Goal: Information Seeking & Learning: Learn about a topic

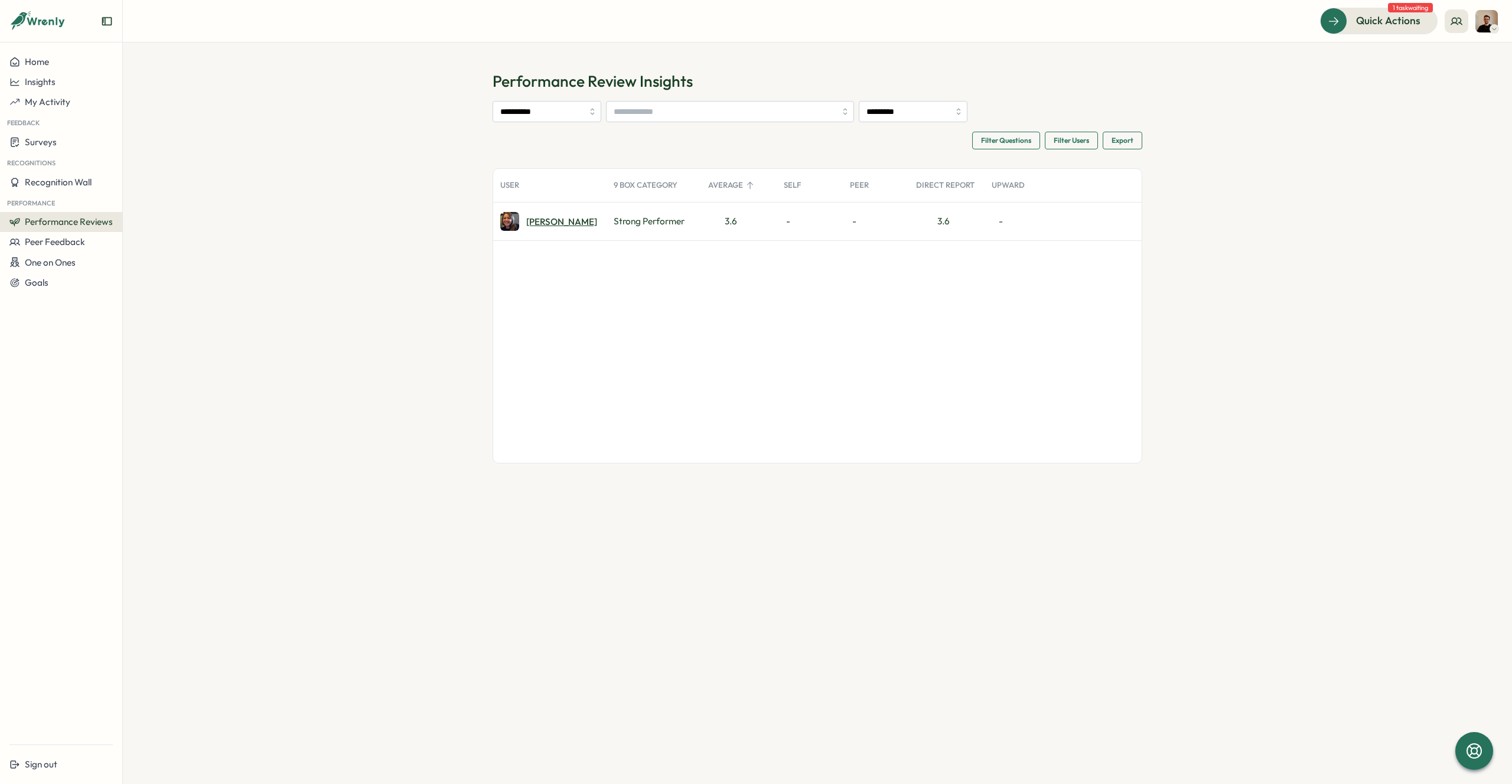
click at [540, 224] on div "Lauren F." at bounding box center [561, 221] width 71 height 9
click at [538, 220] on div "Lauren F." at bounding box center [561, 221] width 71 height 9
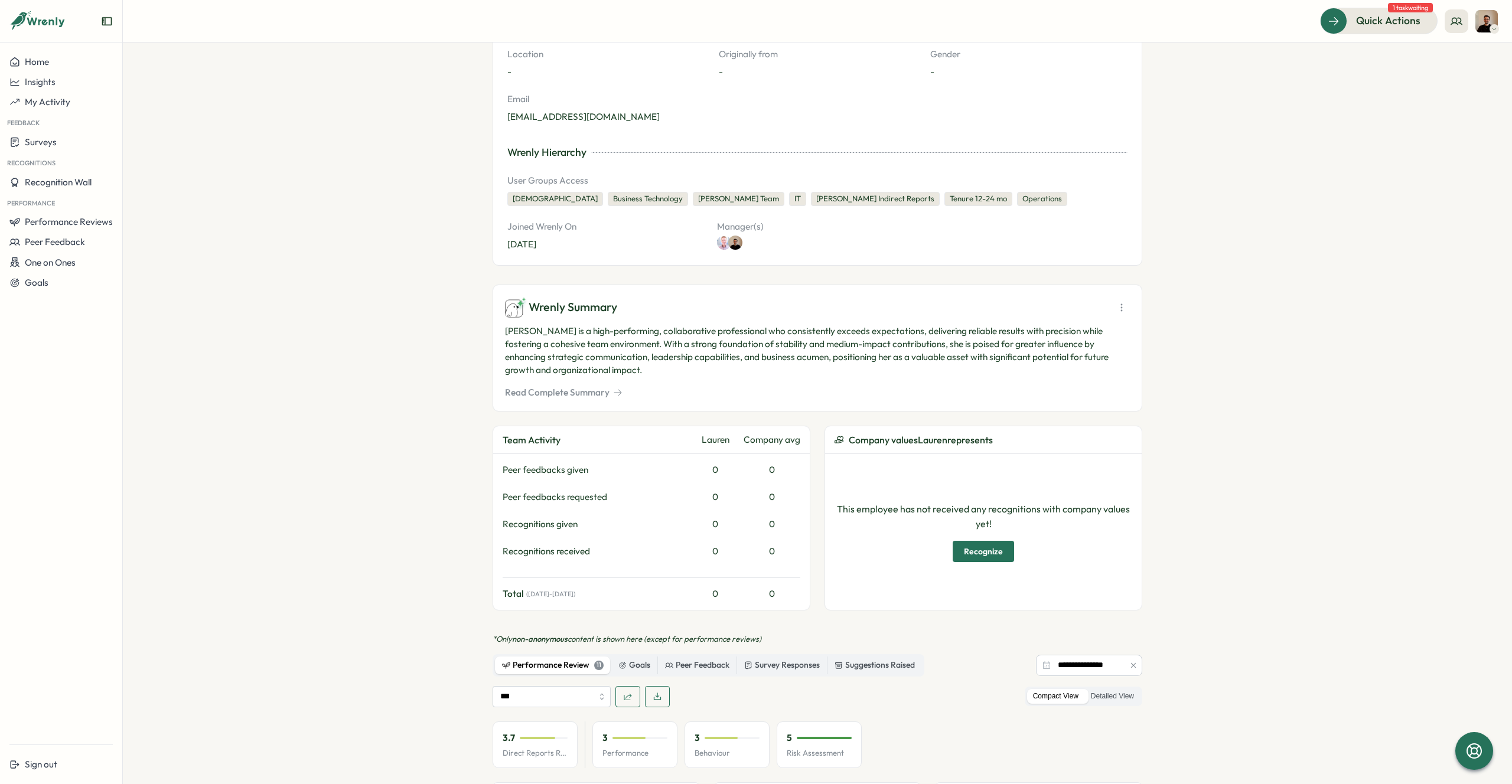
scroll to position [279, 0]
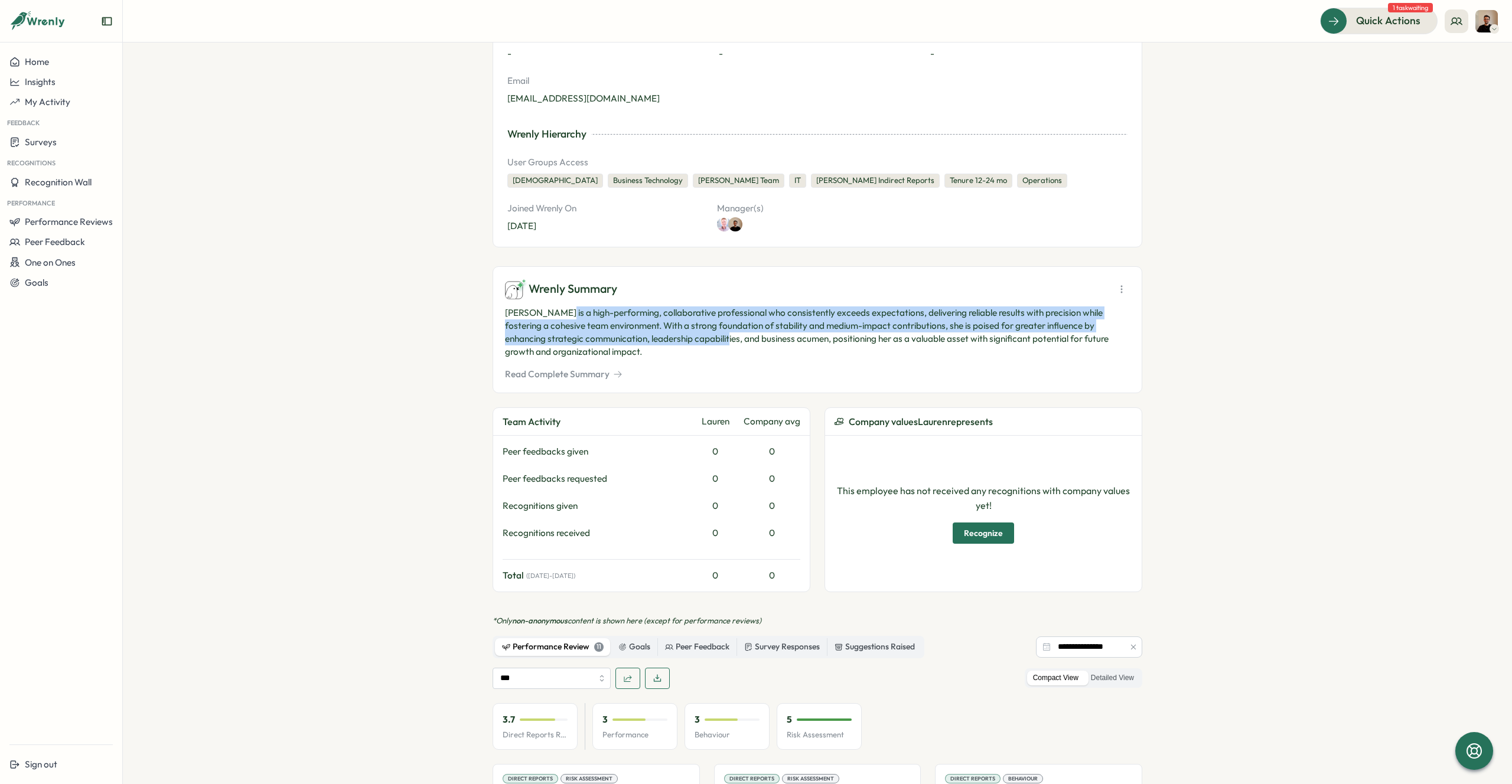
drag, startPoint x: 556, startPoint y: 315, endPoint x: 726, endPoint y: 337, distance: 171.4
click at [725, 337] on p "[PERSON_NAME] is a high-performing, collaborative professional who consistently…" at bounding box center [817, 332] width 625 height 52
click at [726, 337] on p "[PERSON_NAME] is a high-performing, collaborative professional who consistently…" at bounding box center [817, 332] width 625 height 52
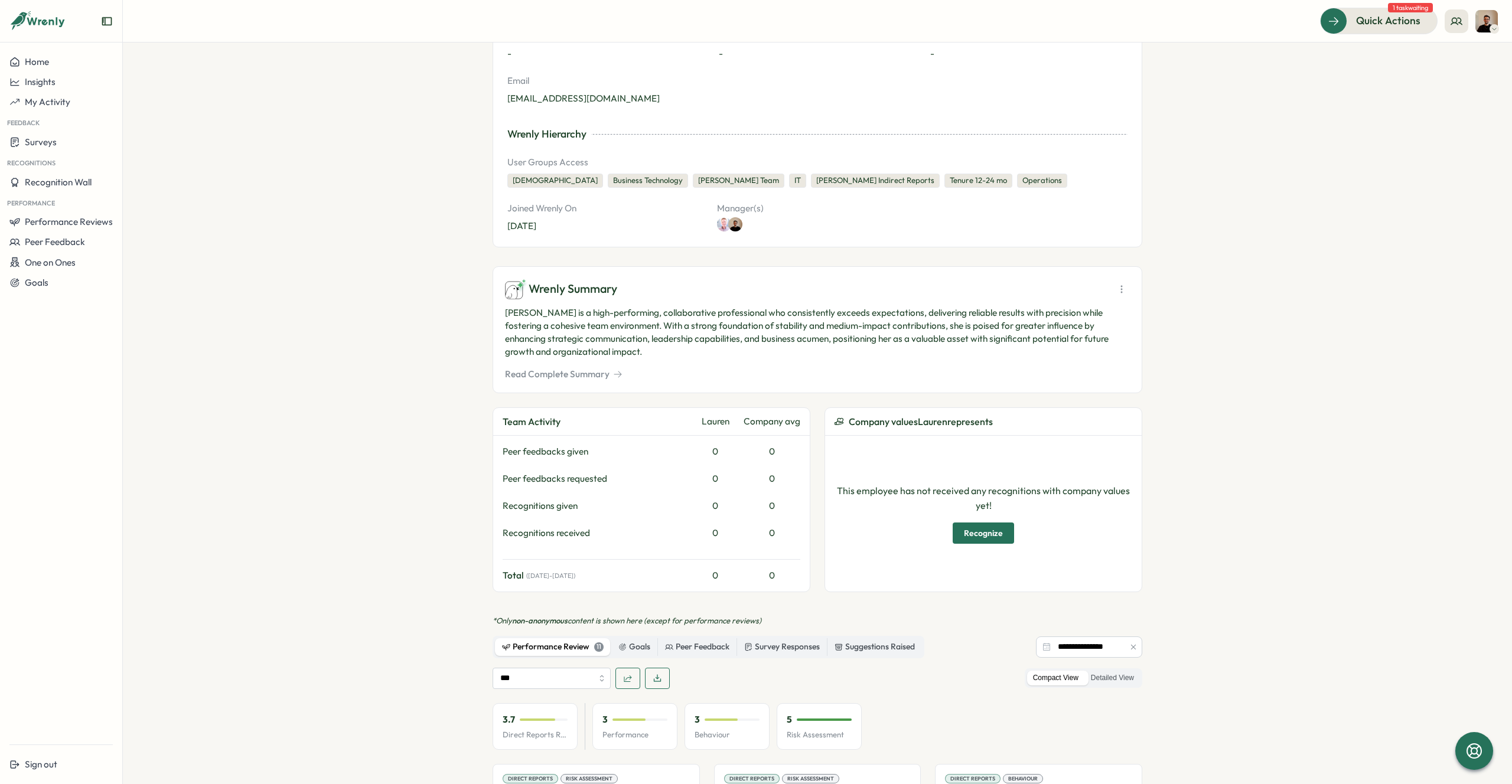
drag, startPoint x: 670, startPoint y: 314, endPoint x: 849, endPoint y: 349, distance: 182.4
click at [848, 348] on p "[PERSON_NAME] is a high-performing, collaborative professional who consistently…" at bounding box center [817, 332] width 625 height 52
click at [849, 349] on p "Lauren Farnfield is a high-performing, collaborative professional who consisten…" at bounding box center [817, 332] width 625 height 52
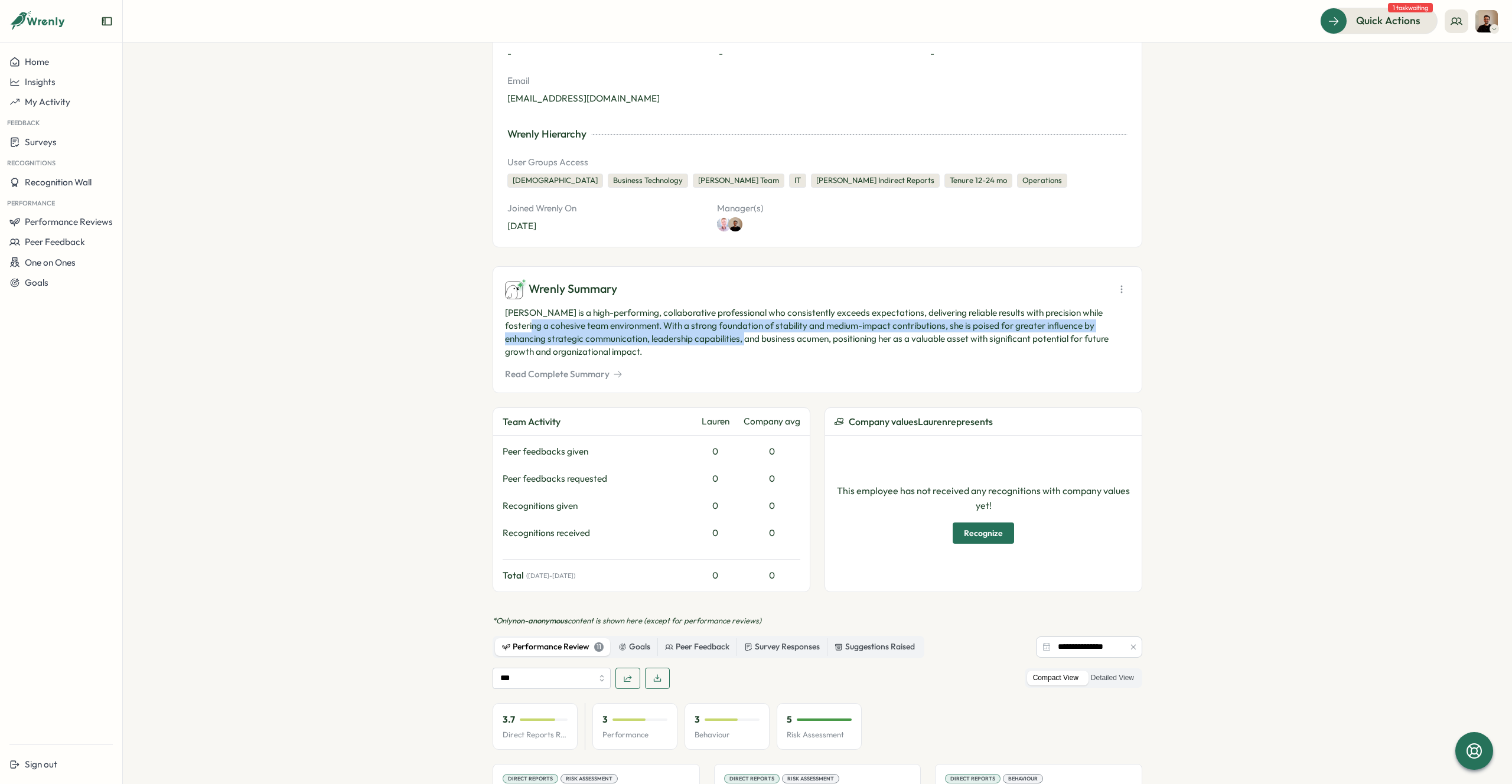
drag, startPoint x: 519, startPoint y: 325, endPoint x: 735, endPoint y: 334, distance: 216.2
click at [735, 334] on p "Lauren Farnfield is a high-performing, collaborative professional who consisten…" at bounding box center [817, 332] width 625 height 52
drag, startPoint x: 541, startPoint y: 326, endPoint x: 756, endPoint y: 338, distance: 215.3
click at [754, 338] on p "Lauren Farnfield is a high-performing, collaborative professional who consisten…" at bounding box center [817, 332] width 625 height 52
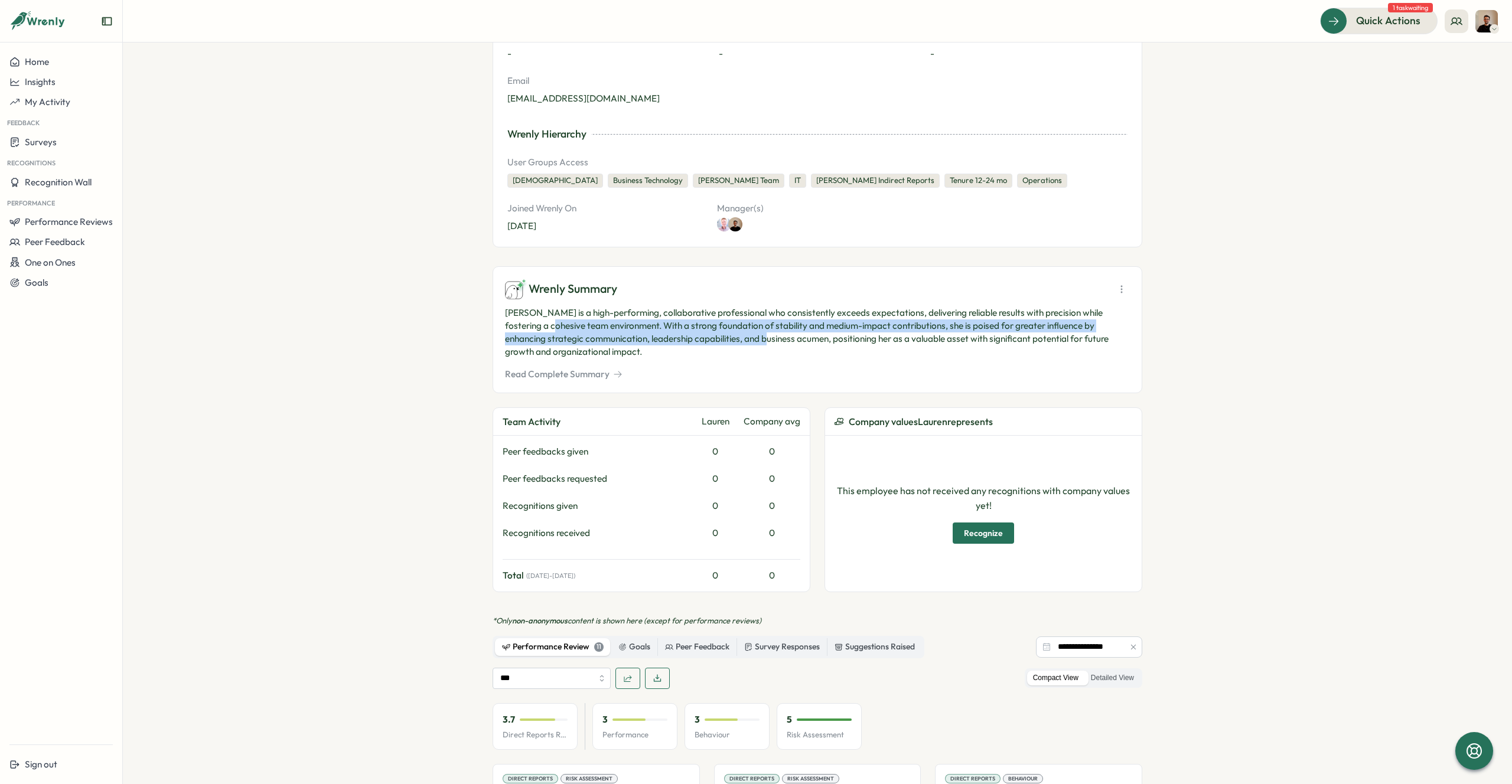
click at [756, 338] on p "Lauren Farnfield is a high-performing, collaborative professional who consisten…" at bounding box center [817, 332] width 625 height 52
drag, startPoint x: 699, startPoint y: 328, endPoint x: 889, endPoint y: 337, distance: 190.2
click at [888, 337] on p "[PERSON_NAME] is a high-performing, collaborative professional who consistently…" at bounding box center [817, 332] width 625 height 52
click at [889, 337] on p "[PERSON_NAME] is a high-performing, collaborative professional who consistently…" at bounding box center [817, 332] width 625 height 52
drag, startPoint x: 830, startPoint y: 327, endPoint x: 969, endPoint y: 338, distance: 139.4
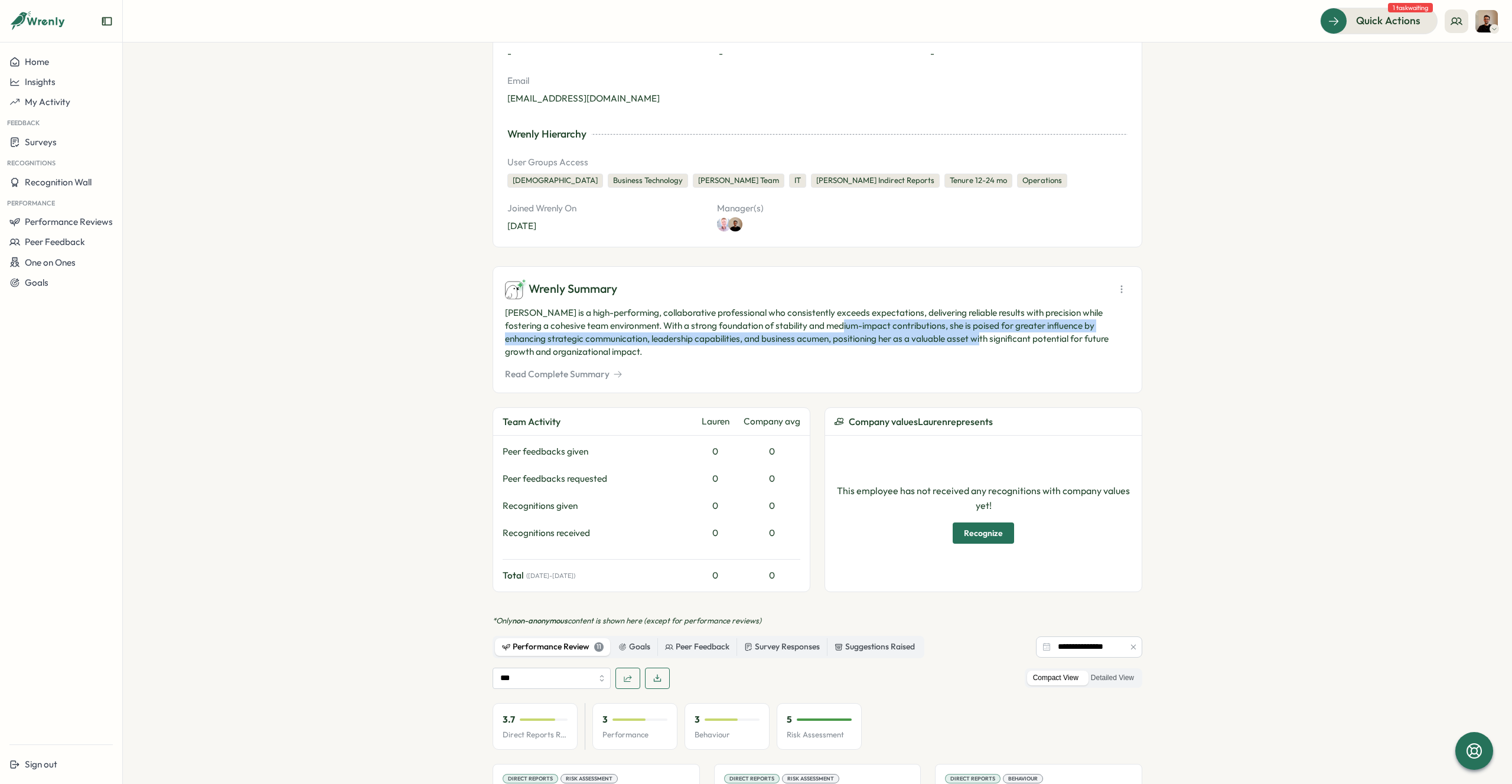
click at [969, 338] on p "[PERSON_NAME] is a high-performing, collaborative professional who consistently…" at bounding box center [817, 332] width 625 height 52
drag, startPoint x: 864, startPoint y: 324, endPoint x: 1016, endPoint y: 334, distance: 152.3
click at [1016, 334] on p "[PERSON_NAME] is a high-performing, collaborative professional who consistently…" at bounding box center [817, 332] width 625 height 52
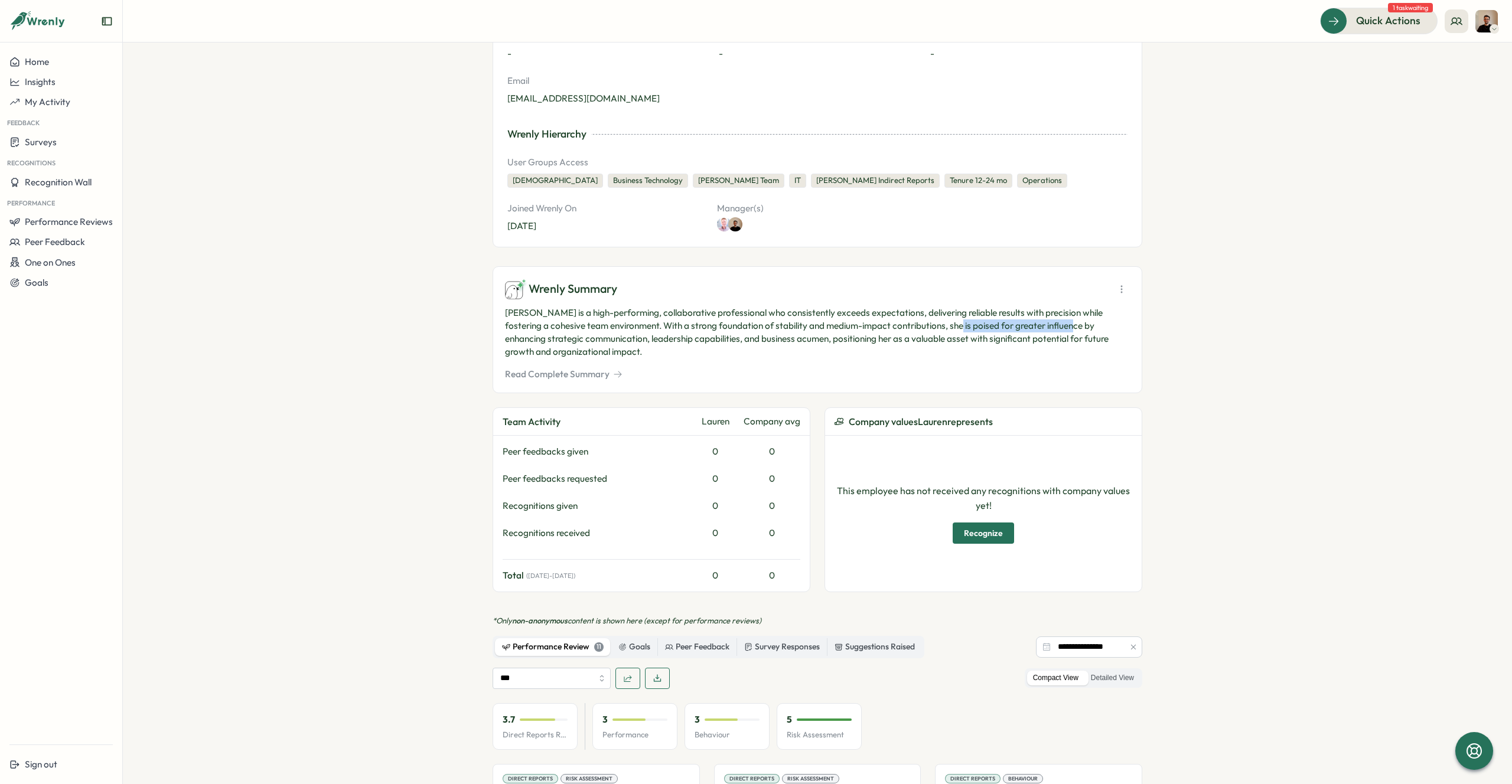
drag, startPoint x: 952, startPoint y: 320, endPoint x: 1061, endPoint y: 329, distance: 109.4
click at [1061, 329] on p "[PERSON_NAME] is a high-performing, collaborative professional who consistently…" at bounding box center [817, 332] width 625 height 52
drag, startPoint x: 527, startPoint y: 344, endPoint x: 692, endPoint y: 351, distance: 165.1
click at [691, 350] on p "[PERSON_NAME] is a high-performing, collaborative professional who consistently…" at bounding box center [817, 332] width 625 height 52
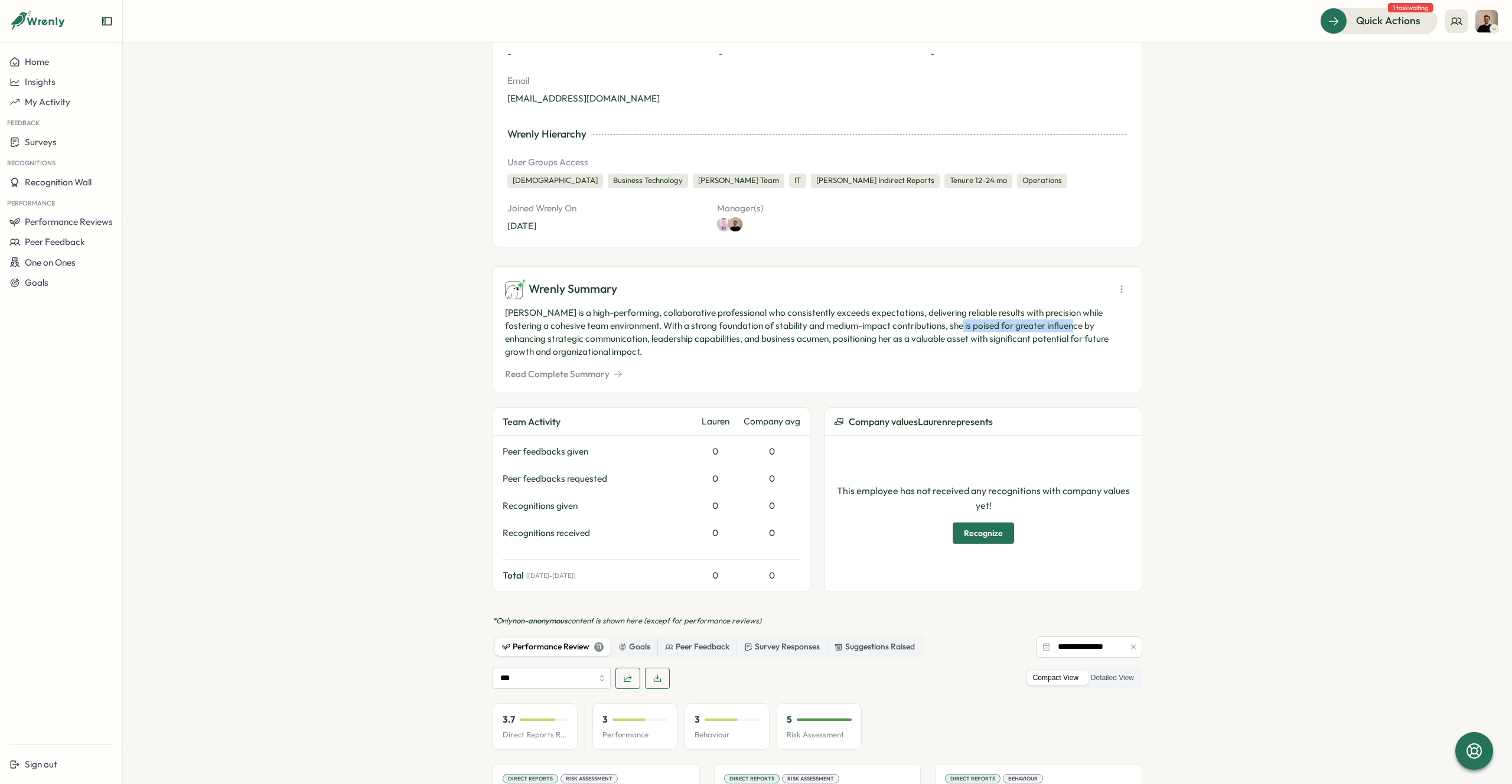
click at [692, 351] on p "[PERSON_NAME] is a high-performing, collaborative professional who consistently…" at bounding box center [817, 332] width 625 height 52
drag, startPoint x: 644, startPoint y: 331, endPoint x: 787, endPoint y: 344, distance: 143.6
click at [785, 343] on p "[PERSON_NAME] is a high-performing, collaborative professional who consistently…" at bounding box center [817, 332] width 625 height 52
click at [787, 344] on p "[PERSON_NAME] is a high-performing, collaborative professional who consistently…" at bounding box center [817, 332] width 625 height 52
drag, startPoint x: 743, startPoint y: 341, endPoint x: 909, endPoint y: 348, distance: 166.1
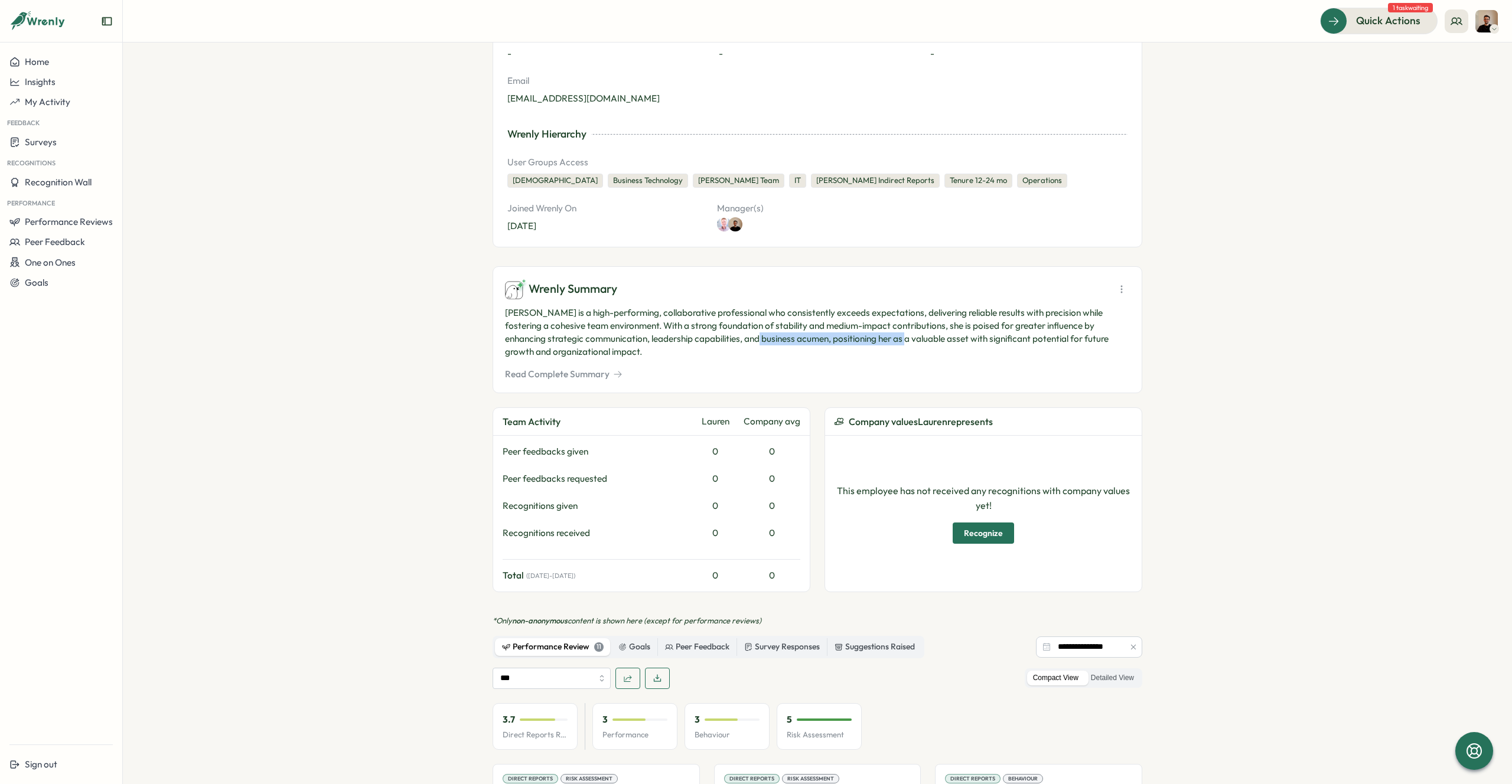
click at [909, 347] on p "[PERSON_NAME] is a high-performing, collaborative professional who consistently…" at bounding box center [817, 332] width 625 height 52
click at [909, 348] on p "[PERSON_NAME] is a high-performing, collaborative professional who consistently…" at bounding box center [817, 332] width 625 height 52
drag, startPoint x: 845, startPoint y: 334, endPoint x: 981, endPoint y: 358, distance: 138.1
click at [981, 358] on p "[PERSON_NAME] is a high-performing, collaborative professional who consistently…" at bounding box center [817, 332] width 625 height 52
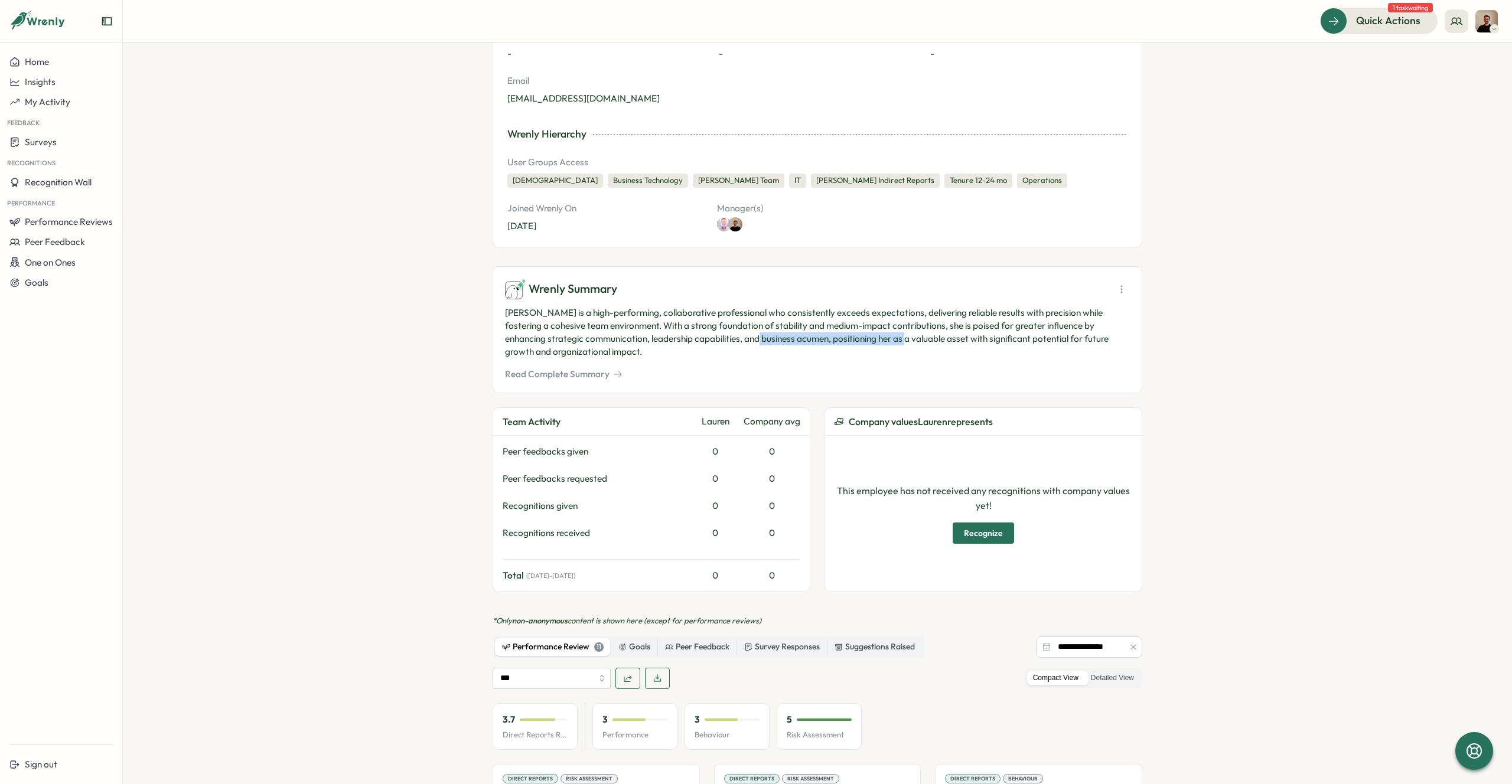
drag, startPoint x: 513, startPoint y: 356, endPoint x: 709, endPoint y: 360, distance: 196.0
click at [706, 360] on div "Wrenly Summary Lauren Farnfield is a high-performing, collaborative professiona…" at bounding box center [817, 330] width 649 height 128
click at [709, 360] on div "Wrenly Summary Lauren Farnfield is a high-performing, collaborative professiona…" at bounding box center [817, 330] width 649 height 128
click at [573, 374] on button "Read Complete Summary" at bounding box center [564, 374] width 118 height 13
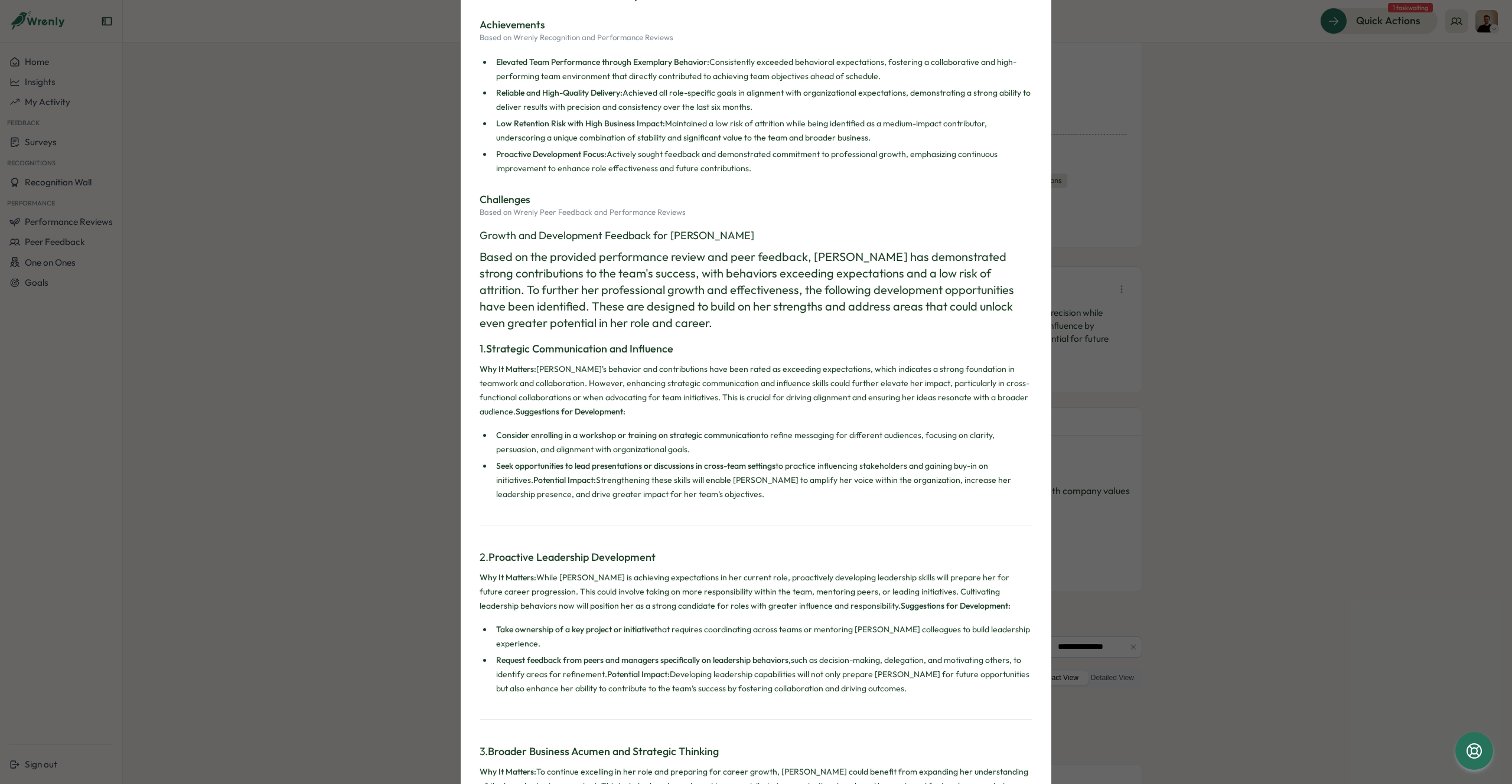
scroll to position [64, 0]
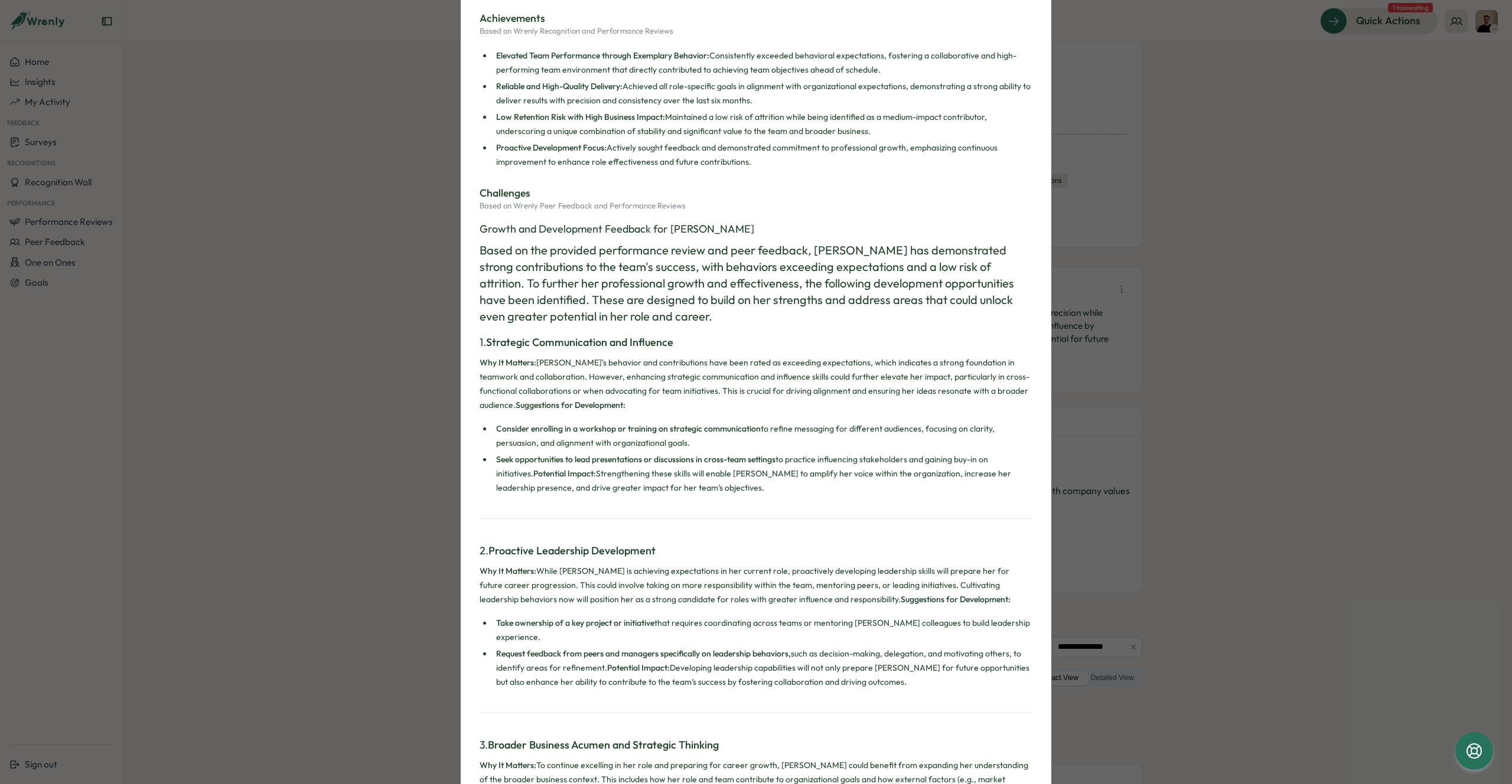
drag, startPoint x: 632, startPoint y: 258, endPoint x: 832, endPoint y: 303, distance: 205.0
click at [828, 301] on h2 "Based on the provided performance review and peer feedback, Lauren Farnfield ha…" at bounding box center [756, 283] width 553 height 82
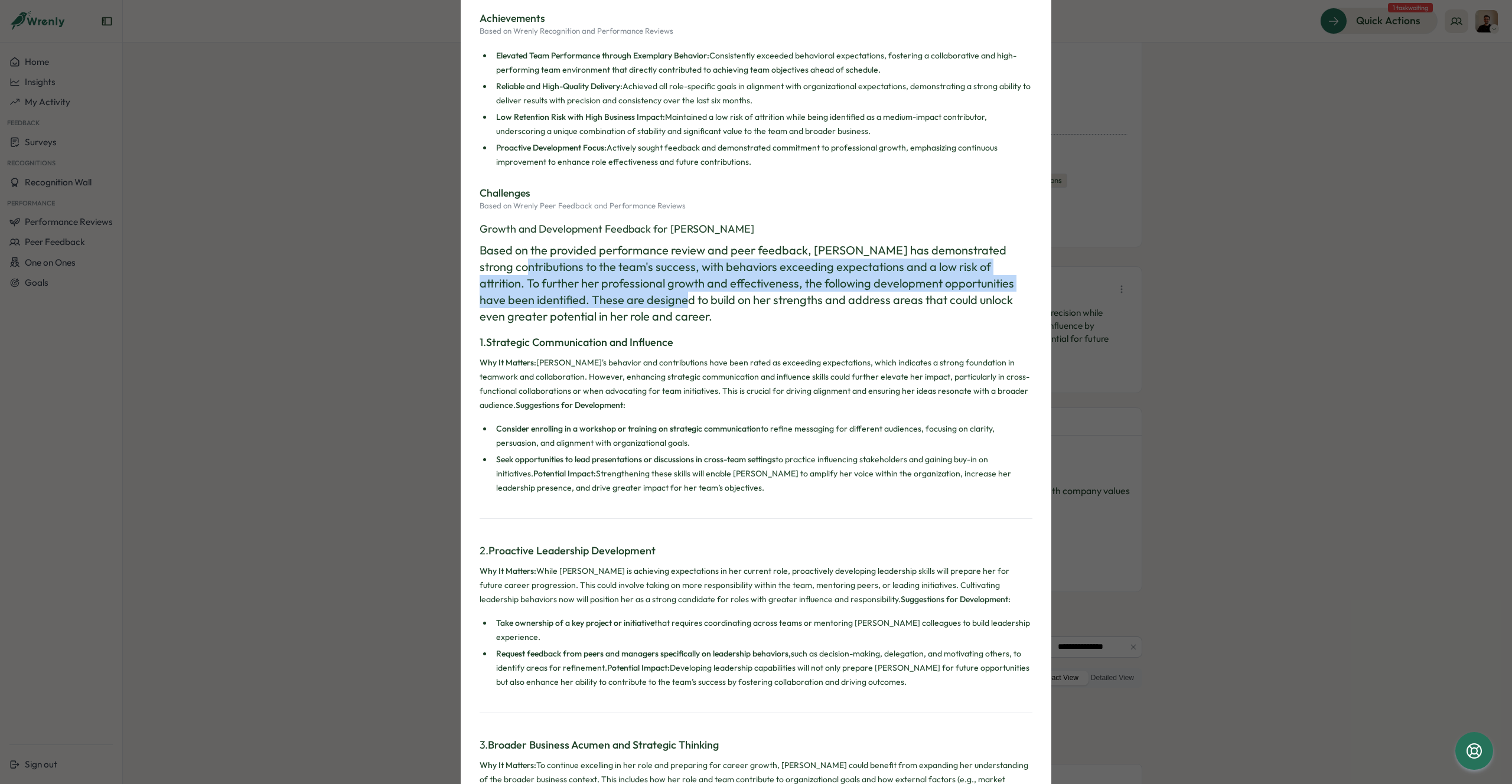
drag, startPoint x: 512, startPoint y: 265, endPoint x: 670, endPoint y: 296, distance: 161.0
click at [668, 294] on h2 "Based on the provided performance review and peer feedback, Lauren Farnfield ha…" at bounding box center [756, 283] width 553 height 82
click at [670, 296] on h2 "Based on the provided performance review and peer feedback, Lauren Farnfield ha…" at bounding box center [756, 283] width 553 height 82
drag, startPoint x: 696, startPoint y: 265, endPoint x: 804, endPoint y: 306, distance: 115.5
click at [803, 304] on h2 "Based on the provided performance review and peer feedback, Lauren Farnfield ha…" at bounding box center [756, 283] width 553 height 82
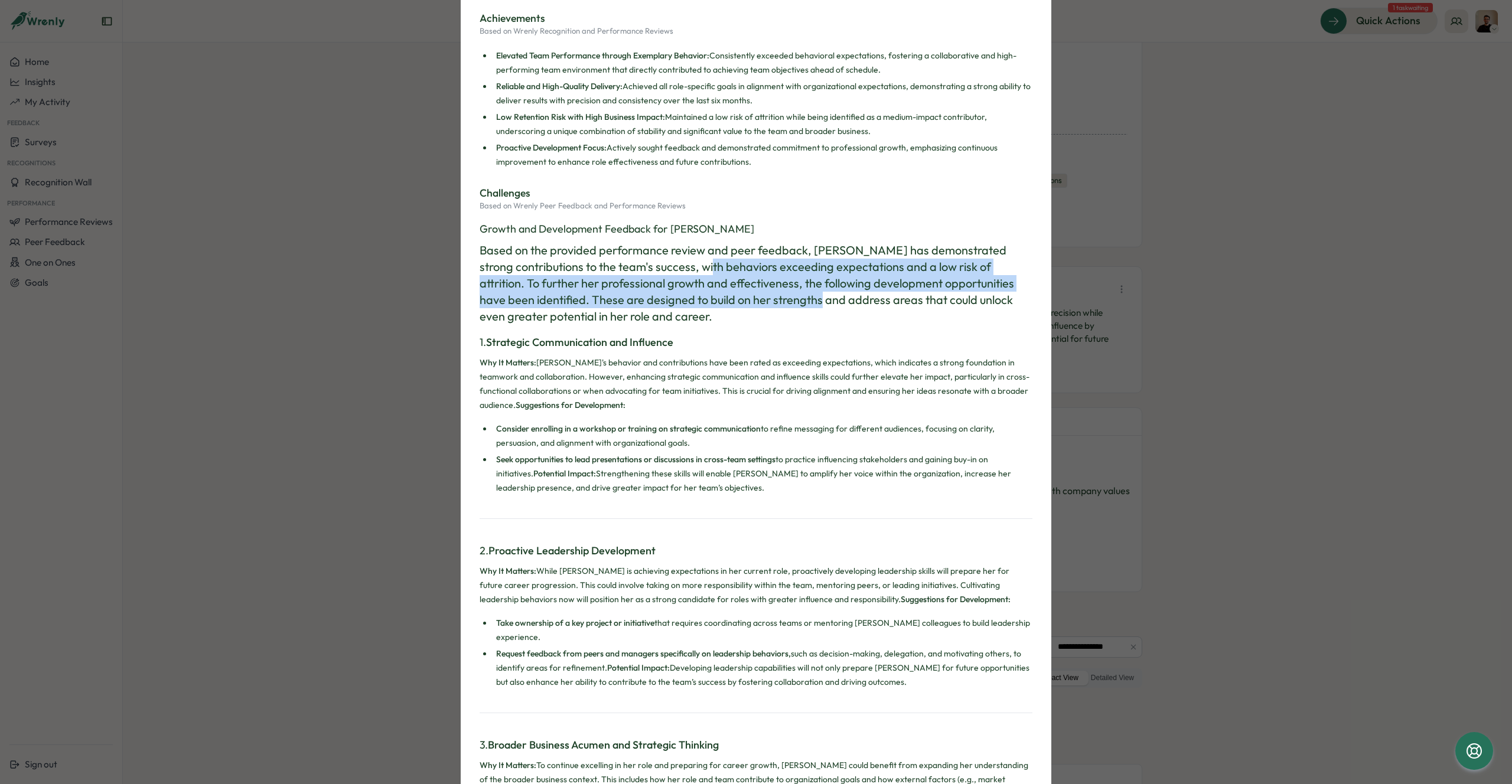
click at [804, 306] on h2 "Based on the provided performance review and peer feedback, Lauren Farnfield ha…" at bounding box center [756, 283] width 553 height 82
drag, startPoint x: 512, startPoint y: 287, endPoint x: 645, endPoint y: 303, distance: 134.0
click at [643, 301] on h2 "Based on the provided performance review and peer feedback, Lauren Farnfield ha…" at bounding box center [756, 283] width 553 height 82
click at [645, 303] on h2 "Based on the provided performance review and peer feedback, Lauren Farnfield ha…" at bounding box center [756, 283] width 553 height 82
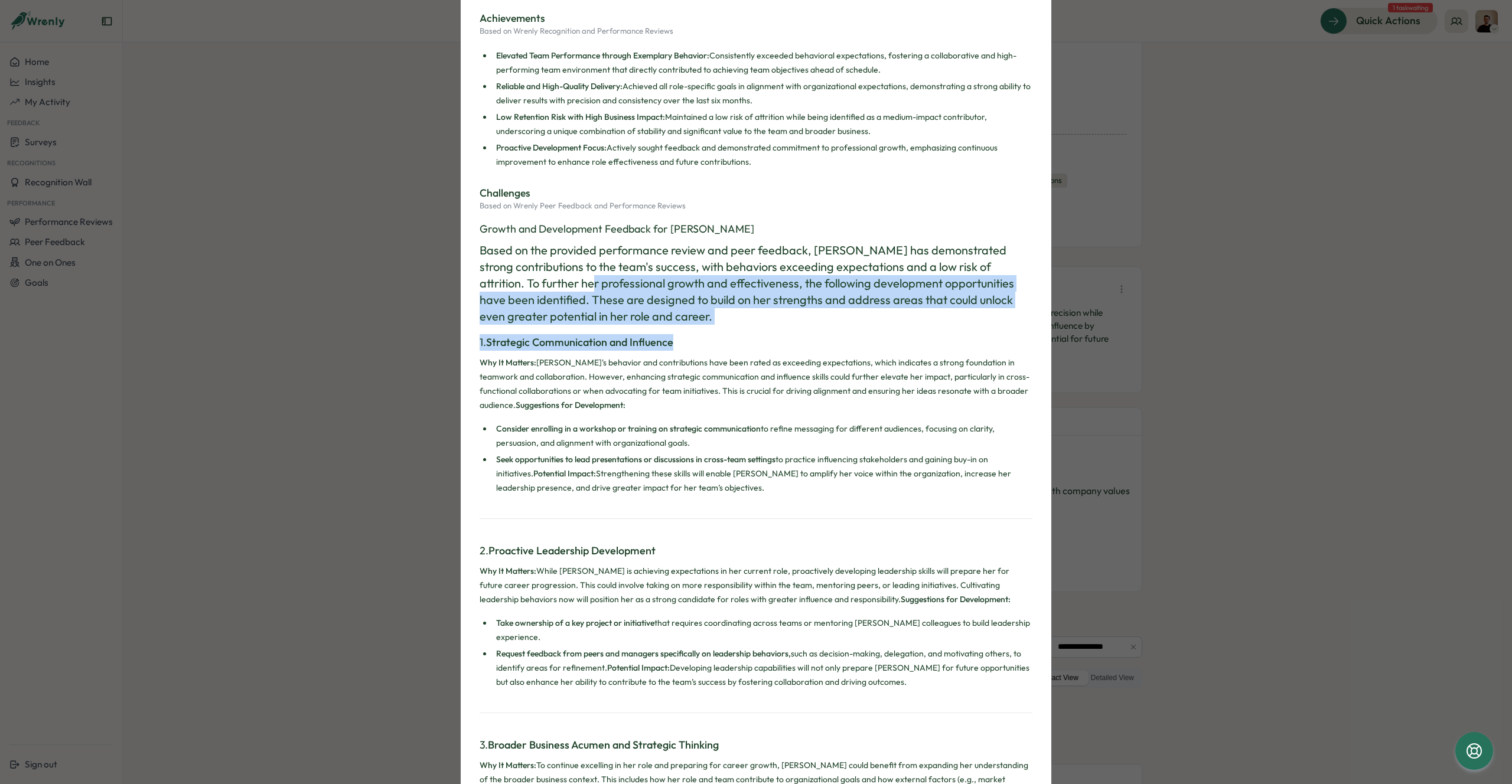
drag, startPoint x: 578, startPoint y: 286, endPoint x: 786, endPoint y: 345, distance: 216.2
click at [781, 335] on div "Growth and Development Feedback for Lauren Farnfield Based on the provided perf…" at bounding box center [756, 733] width 553 height 1025
click at [786, 347] on h3 "1. Strategic Communication and Influence" at bounding box center [756, 342] width 553 height 17
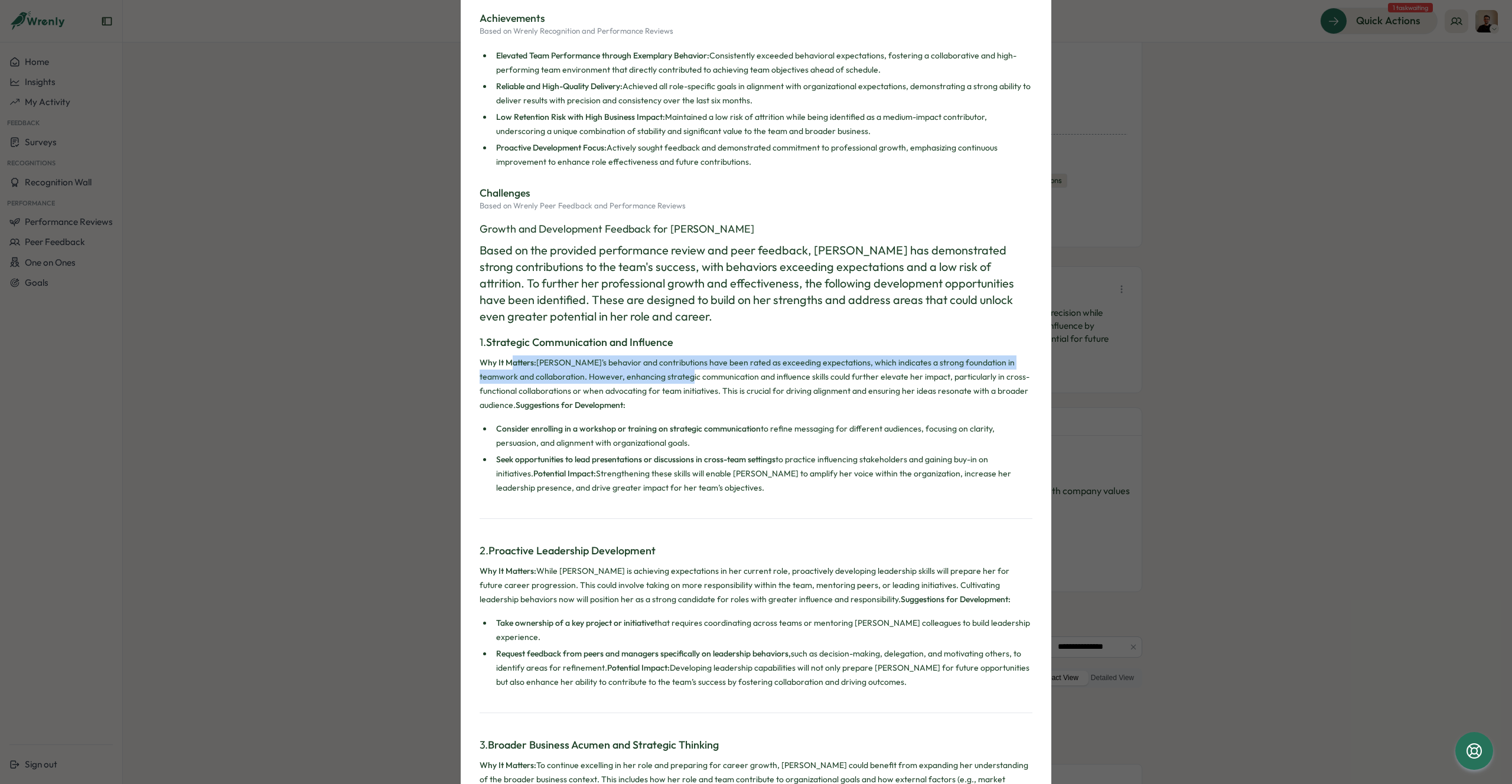
drag, startPoint x: 509, startPoint y: 364, endPoint x: 687, endPoint y: 386, distance: 179.4
click at [683, 384] on p "Why It Matters: Lauren's behavior and contributions have been rated as exceedin…" at bounding box center [756, 384] width 553 height 57
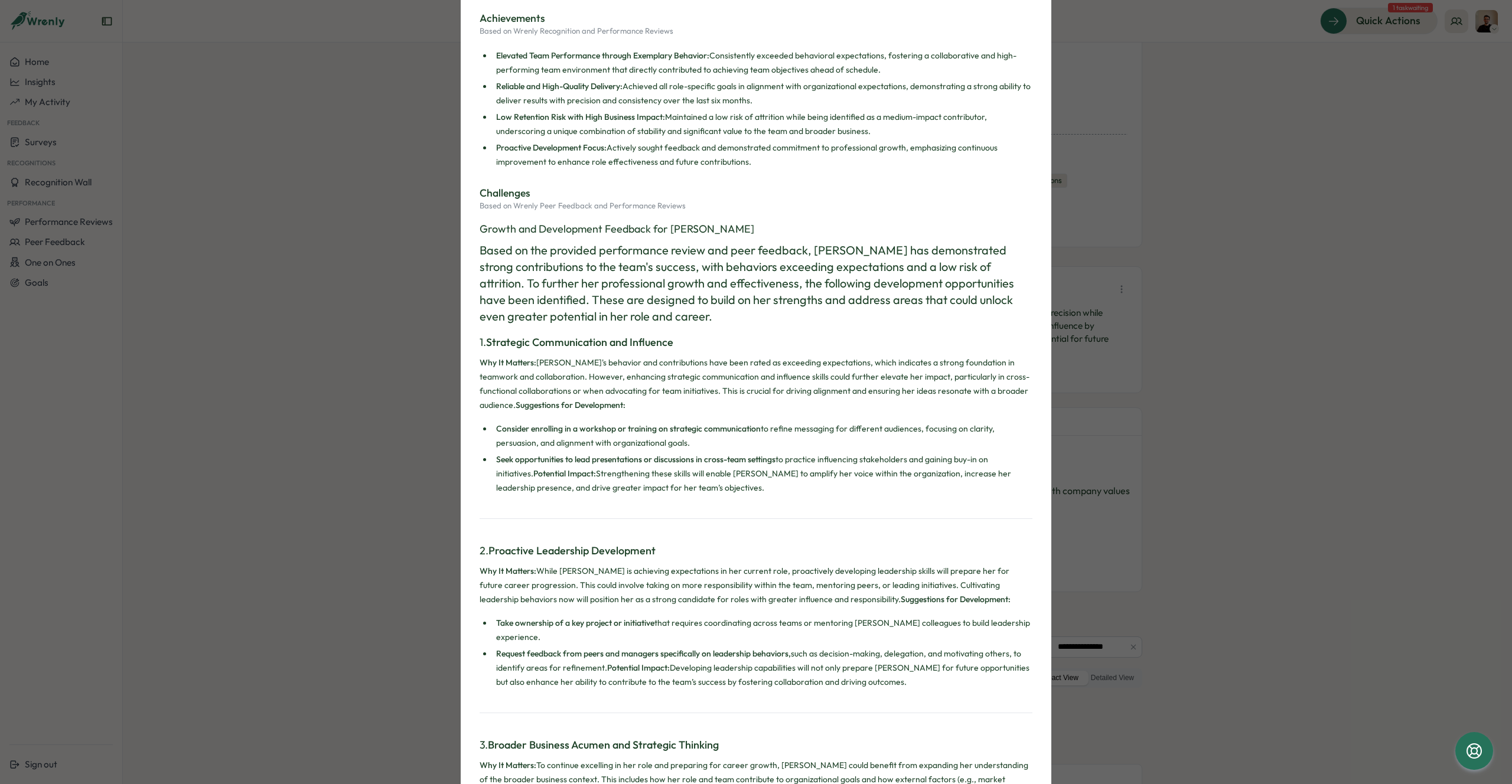
click at [687, 386] on p "Why It Matters: Lauren's behavior and contributions have been rated as exceedin…" at bounding box center [756, 384] width 553 height 57
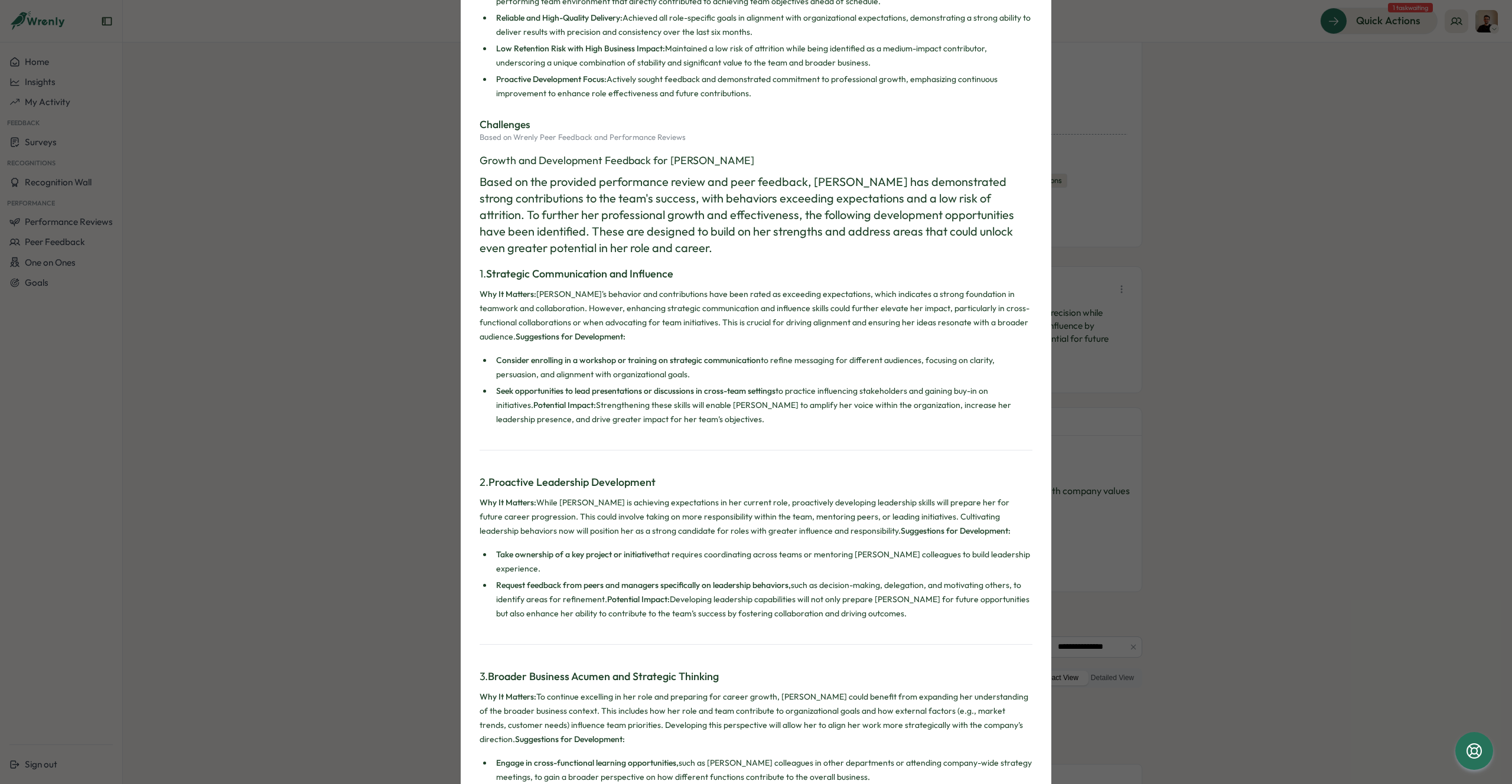
scroll to position [0, 0]
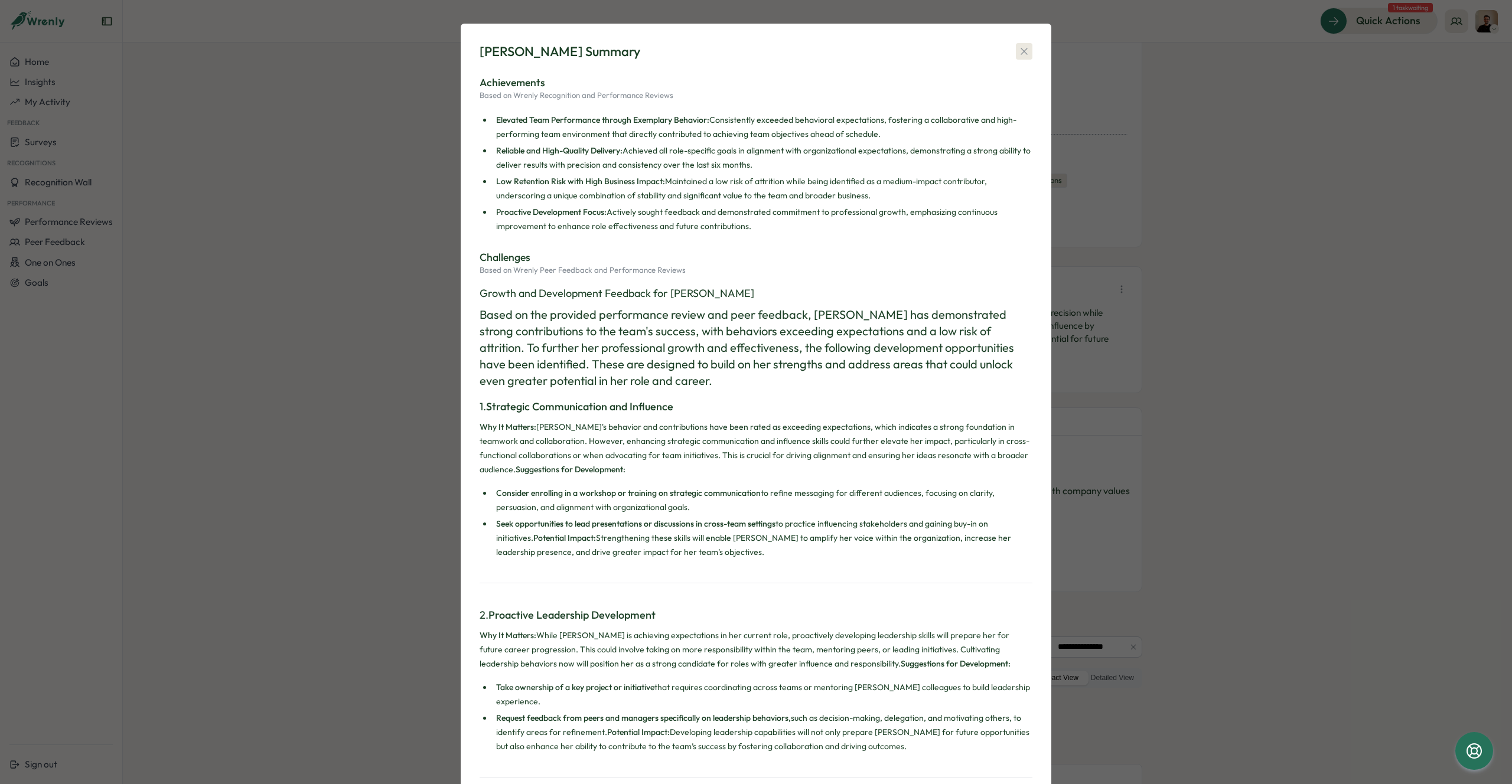
click at [1018, 46] on icon "button" at bounding box center [1024, 52] width 12 height 12
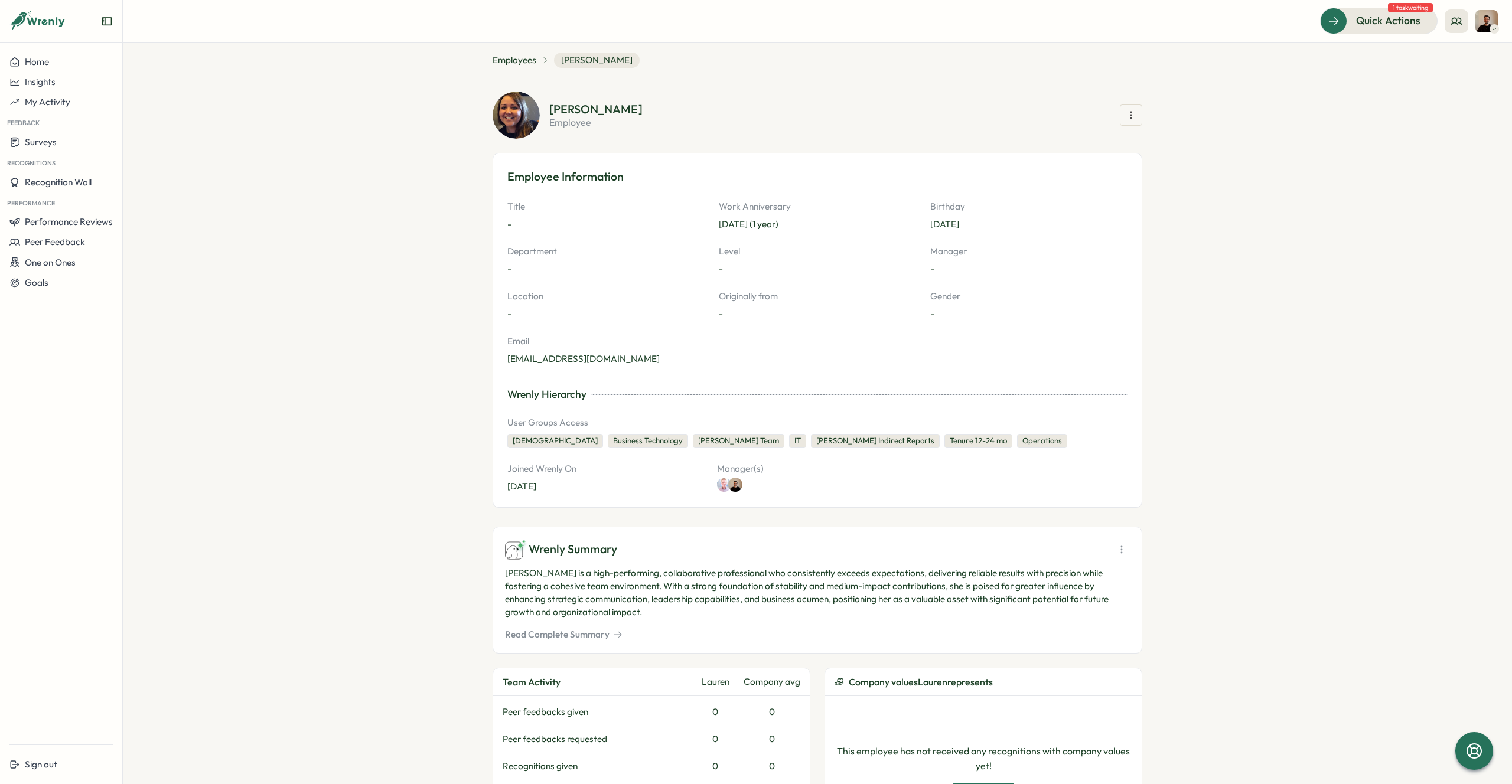
scroll to position [15, 0]
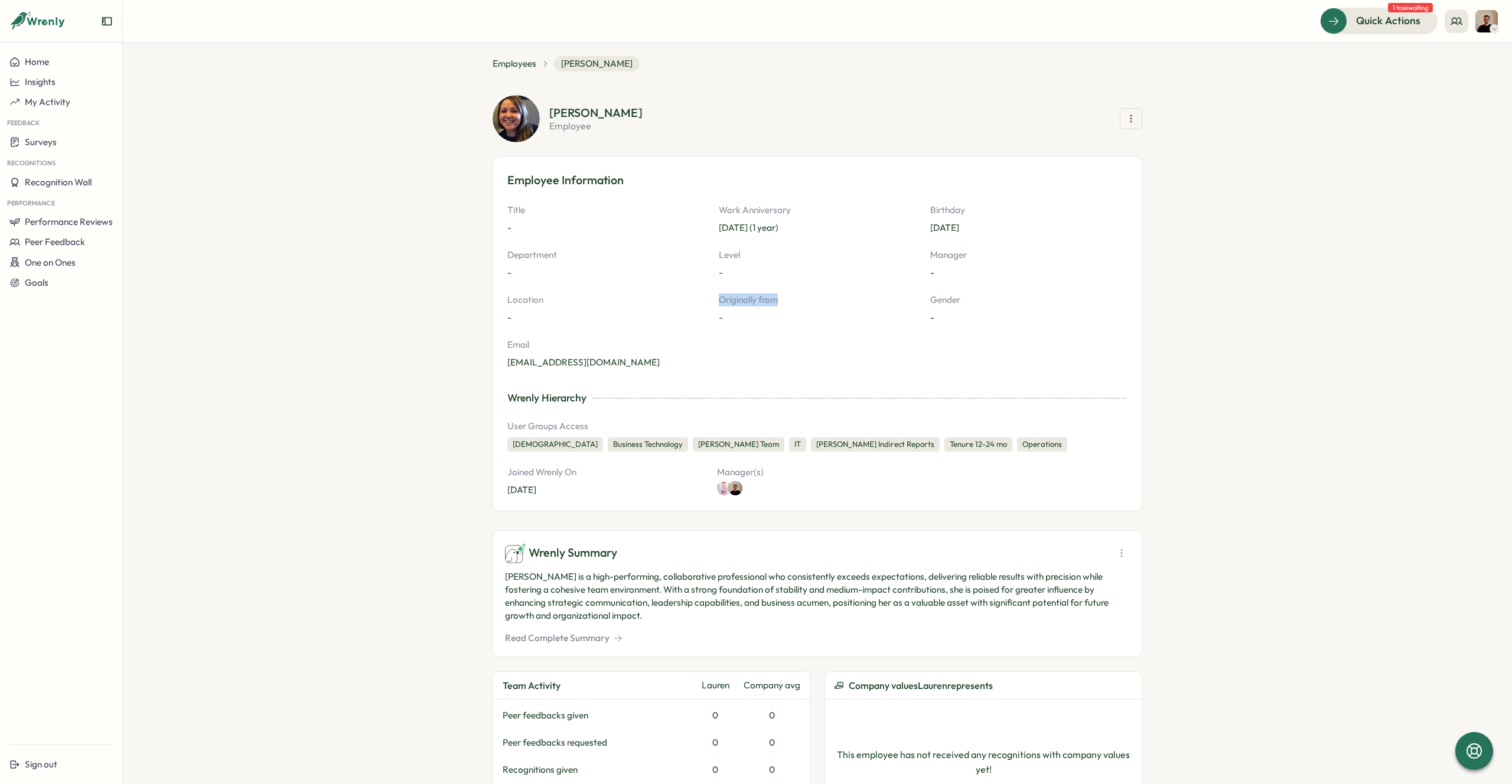
drag, startPoint x: 709, startPoint y: 299, endPoint x: 834, endPoint y: 305, distance: 125.1
click at [828, 304] on div "Title - Work Anniversary Jul 22, 2024 (1 year) Birthday Mar 22 Department - Lev…" at bounding box center [817, 286] width 620 height 166
click at [834, 305] on p "Originally from" at bounding box center [817, 300] width 197 height 13
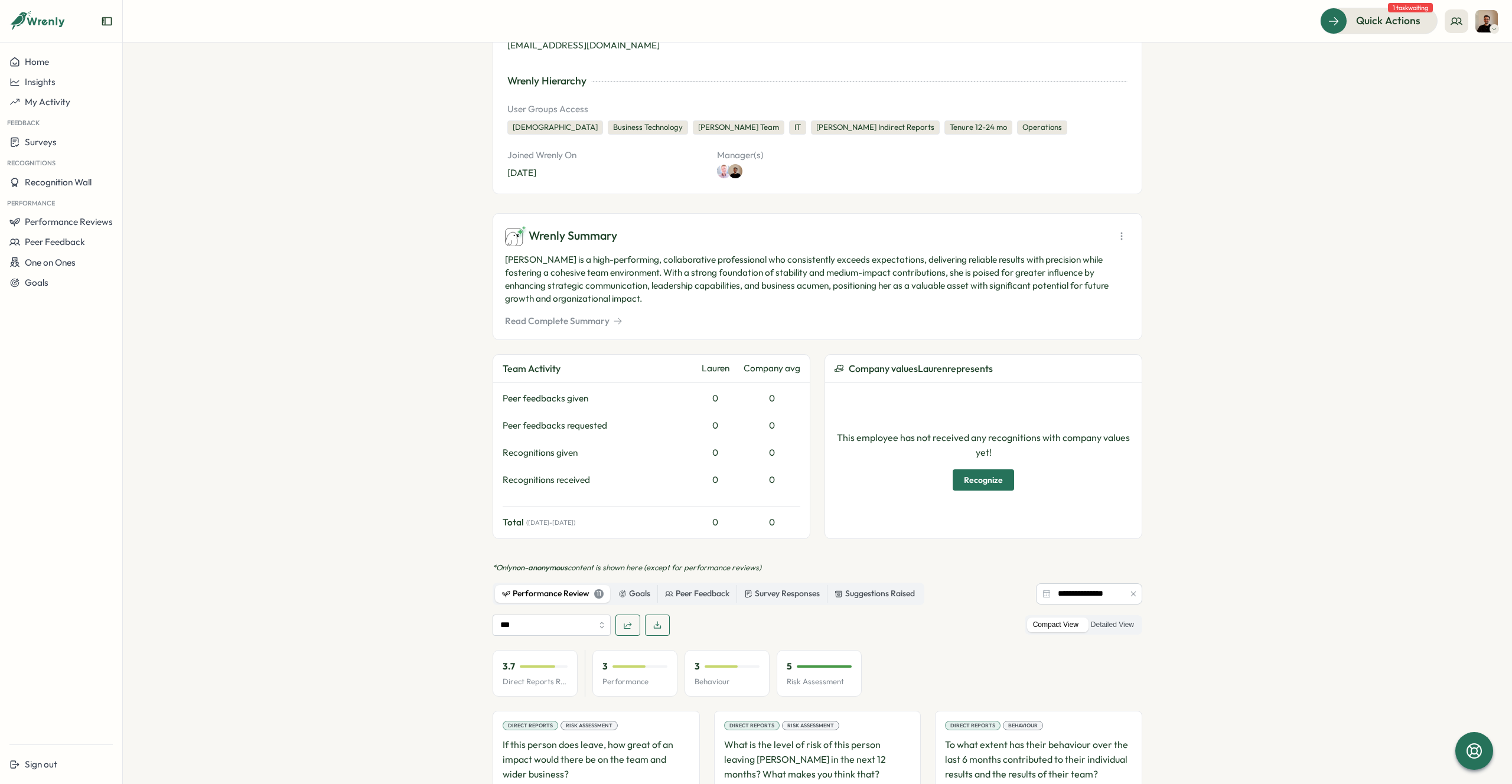
scroll to position [319, 0]
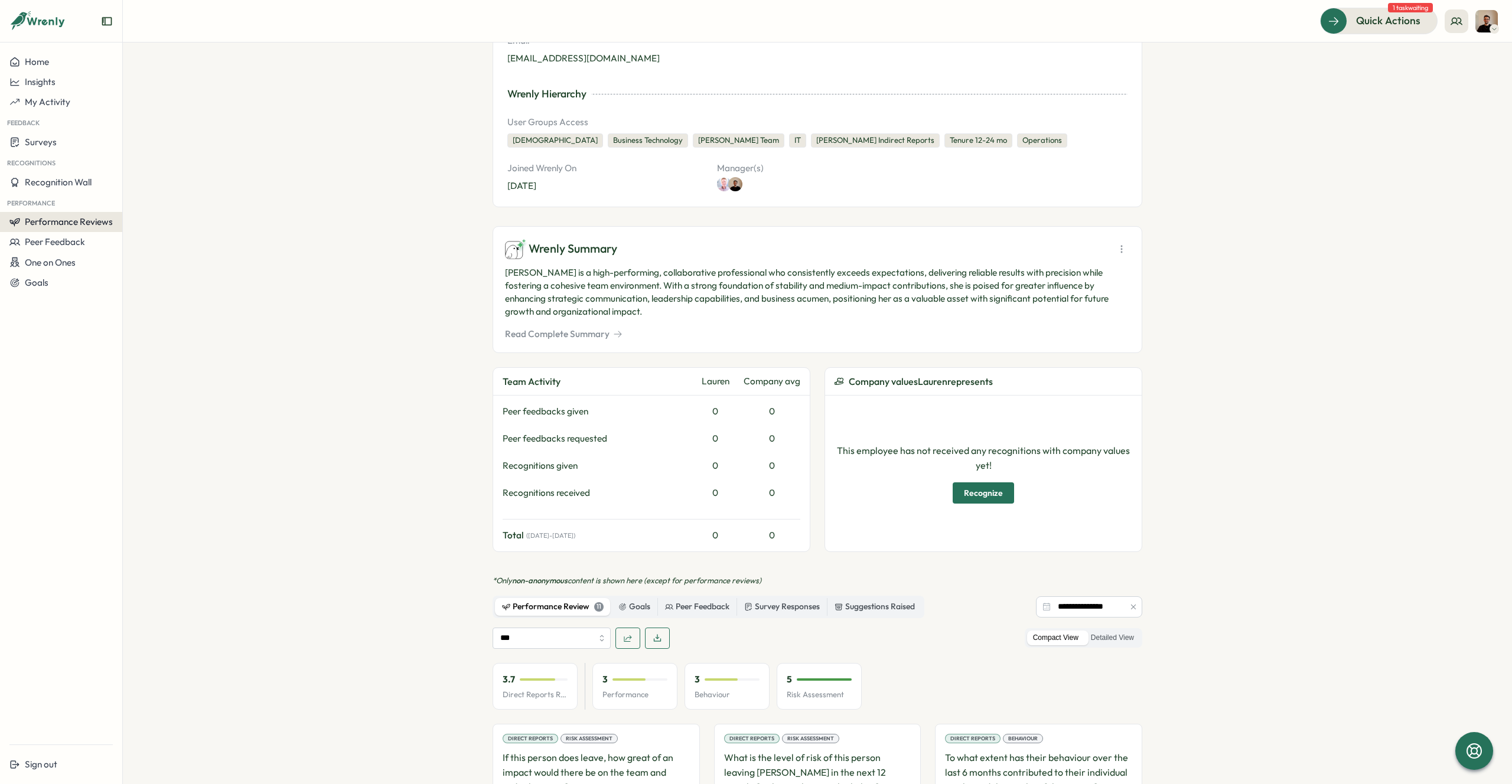
click at [81, 224] on span "Performance Reviews" at bounding box center [69, 221] width 88 height 11
click at [134, 208] on div "Reviews" at bounding box center [142, 211] width 33 height 13
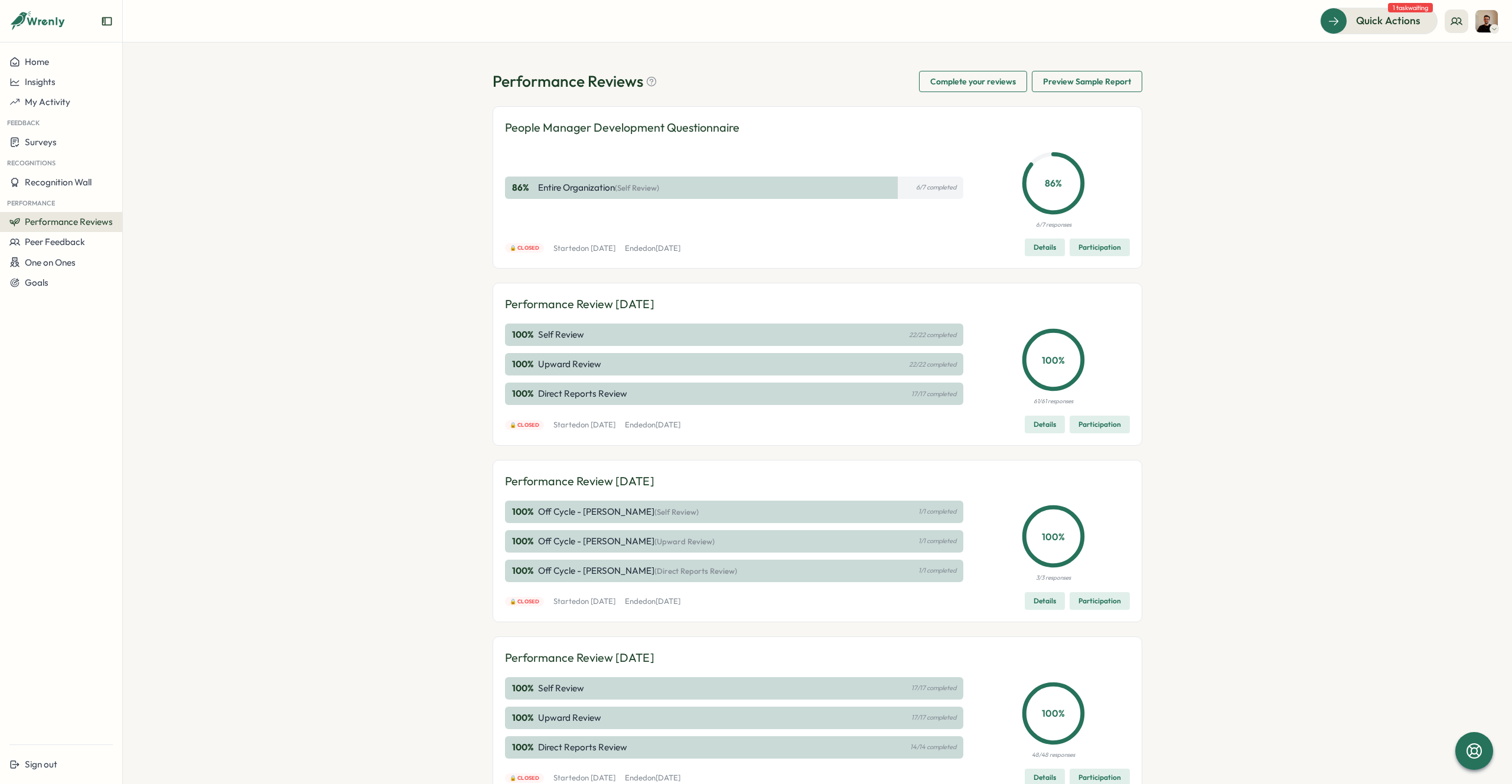
click at [604, 185] on p "Entire Organization (Self Review)" at bounding box center [598, 188] width 121 height 13
click at [33, 104] on span "My Activity" at bounding box center [47, 101] width 46 height 11
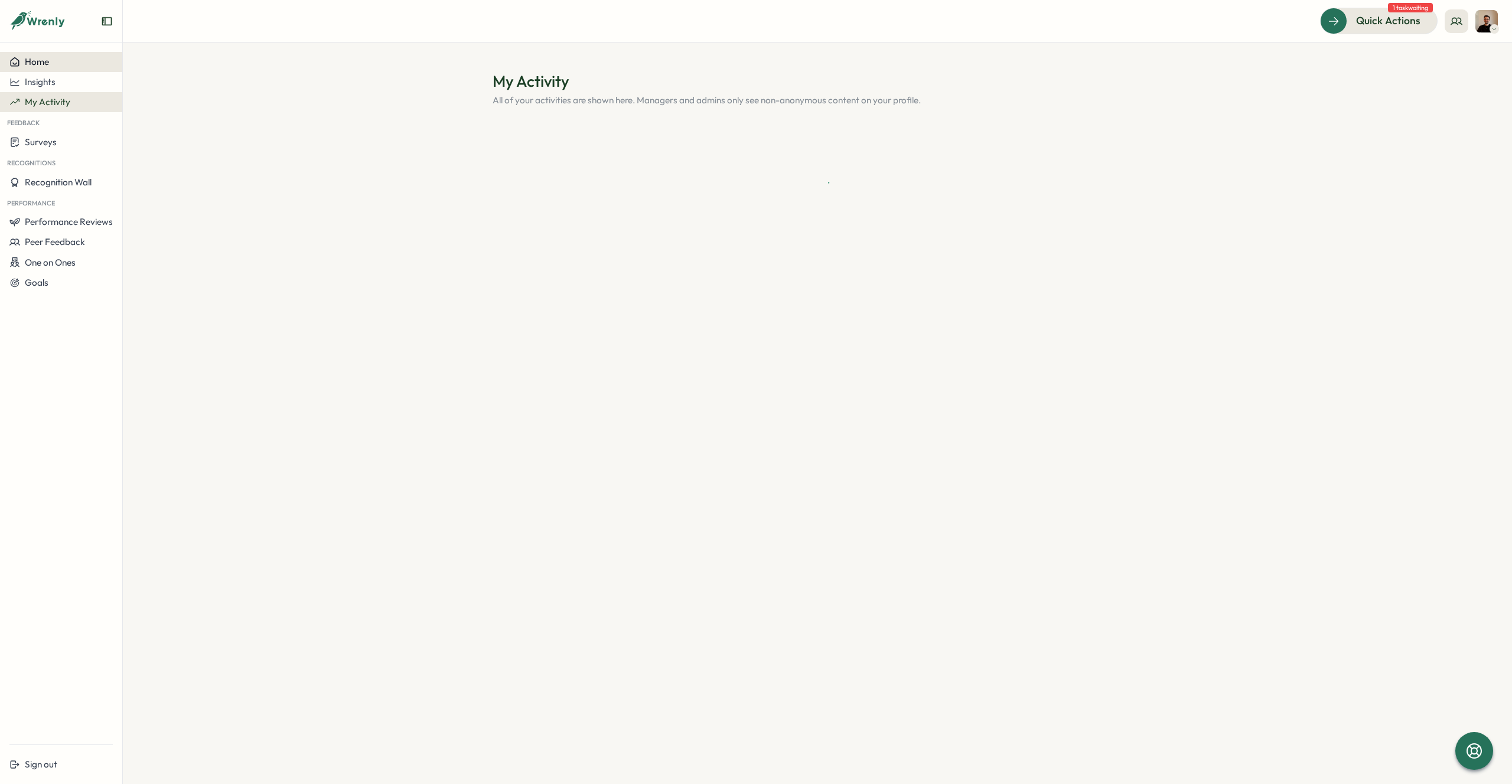
click at [36, 71] on button "Home" at bounding box center [61, 62] width 122 height 20
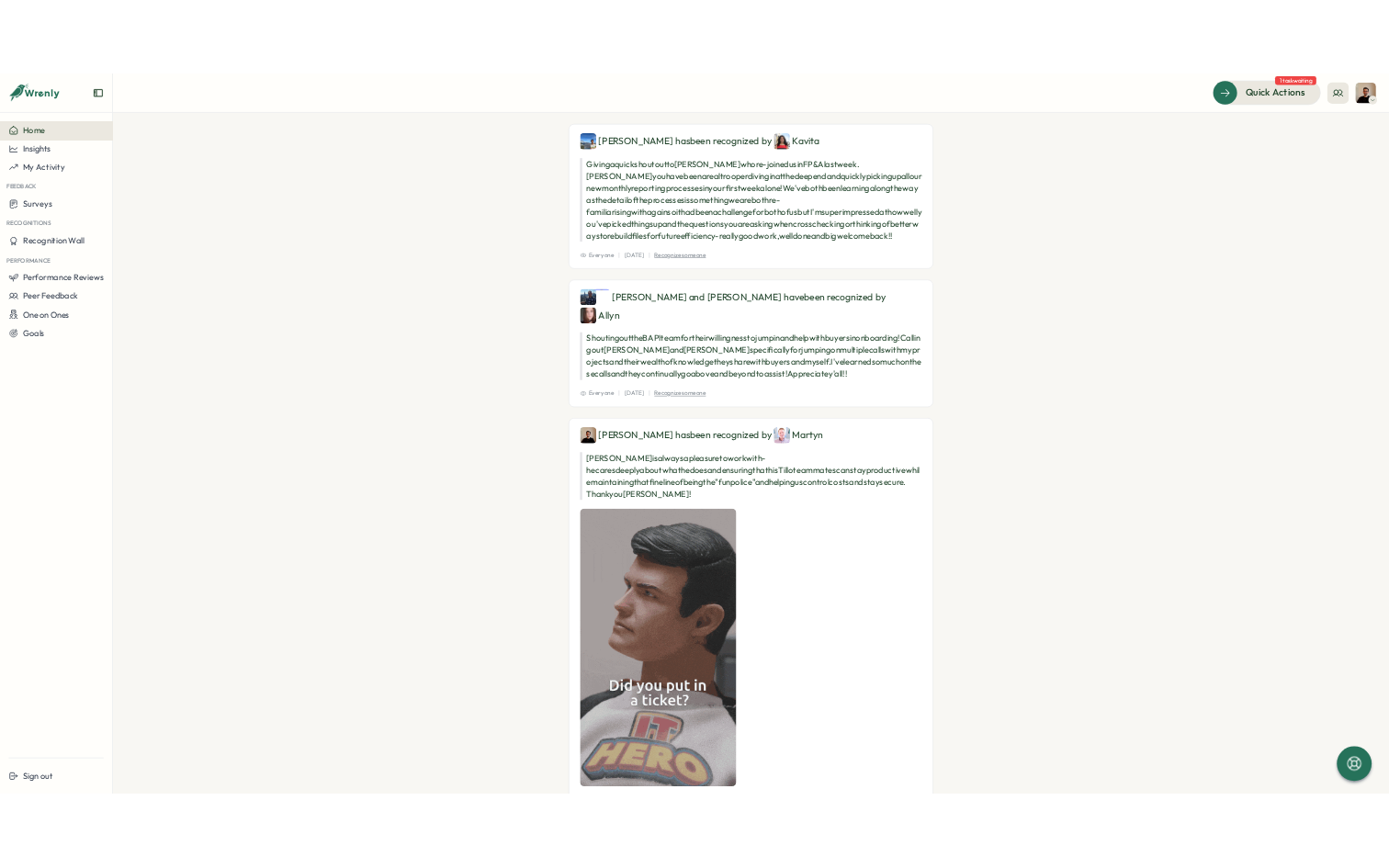
scroll to position [174, 0]
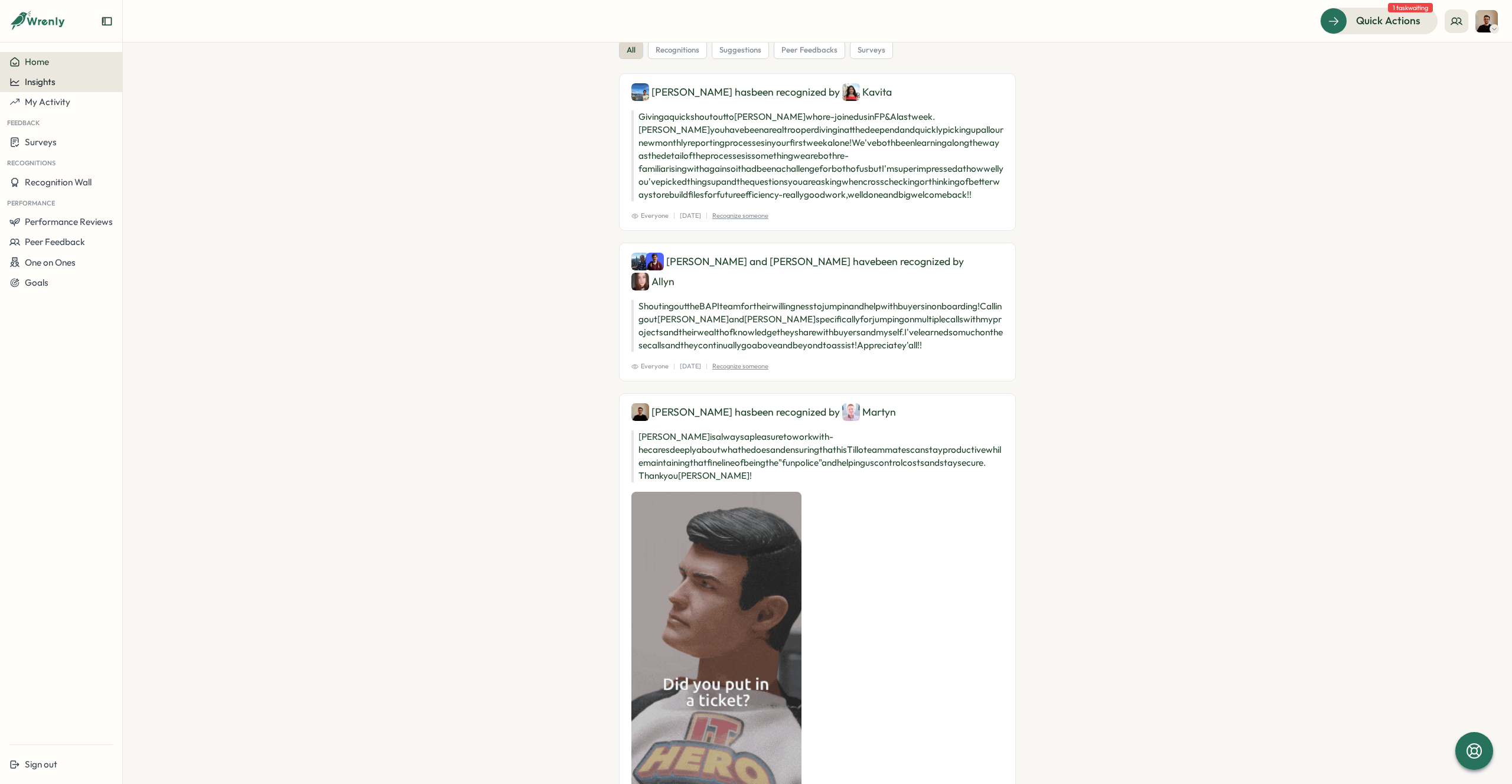
click at [34, 80] on span "Insights" at bounding box center [40, 81] width 31 height 11
click at [40, 97] on span "My Activity" at bounding box center [47, 101] width 46 height 11
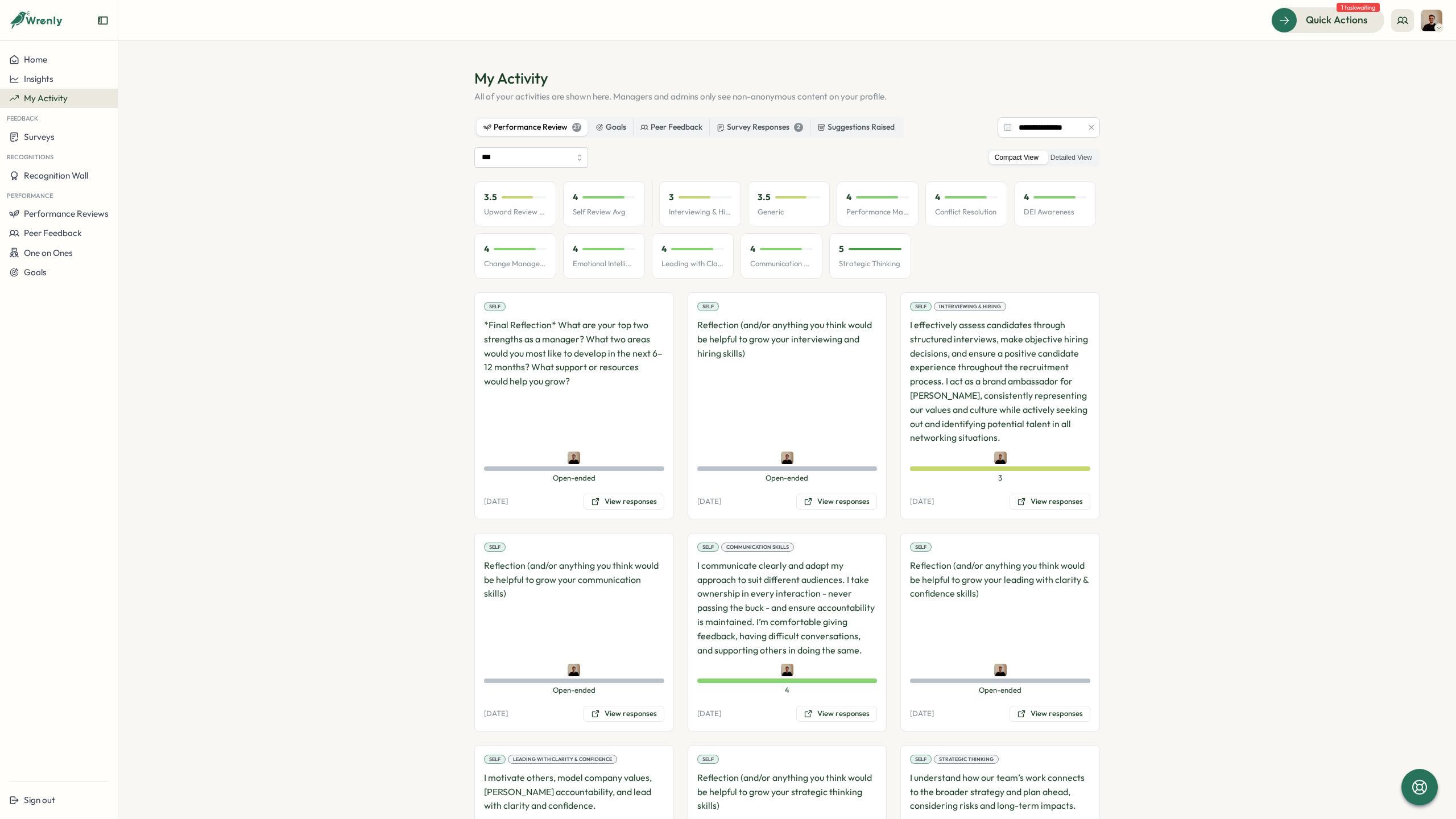
click at [145, 9] on div "Quick Actions 1 task waiting" at bounding box center [787, 20] width 1310 height 25
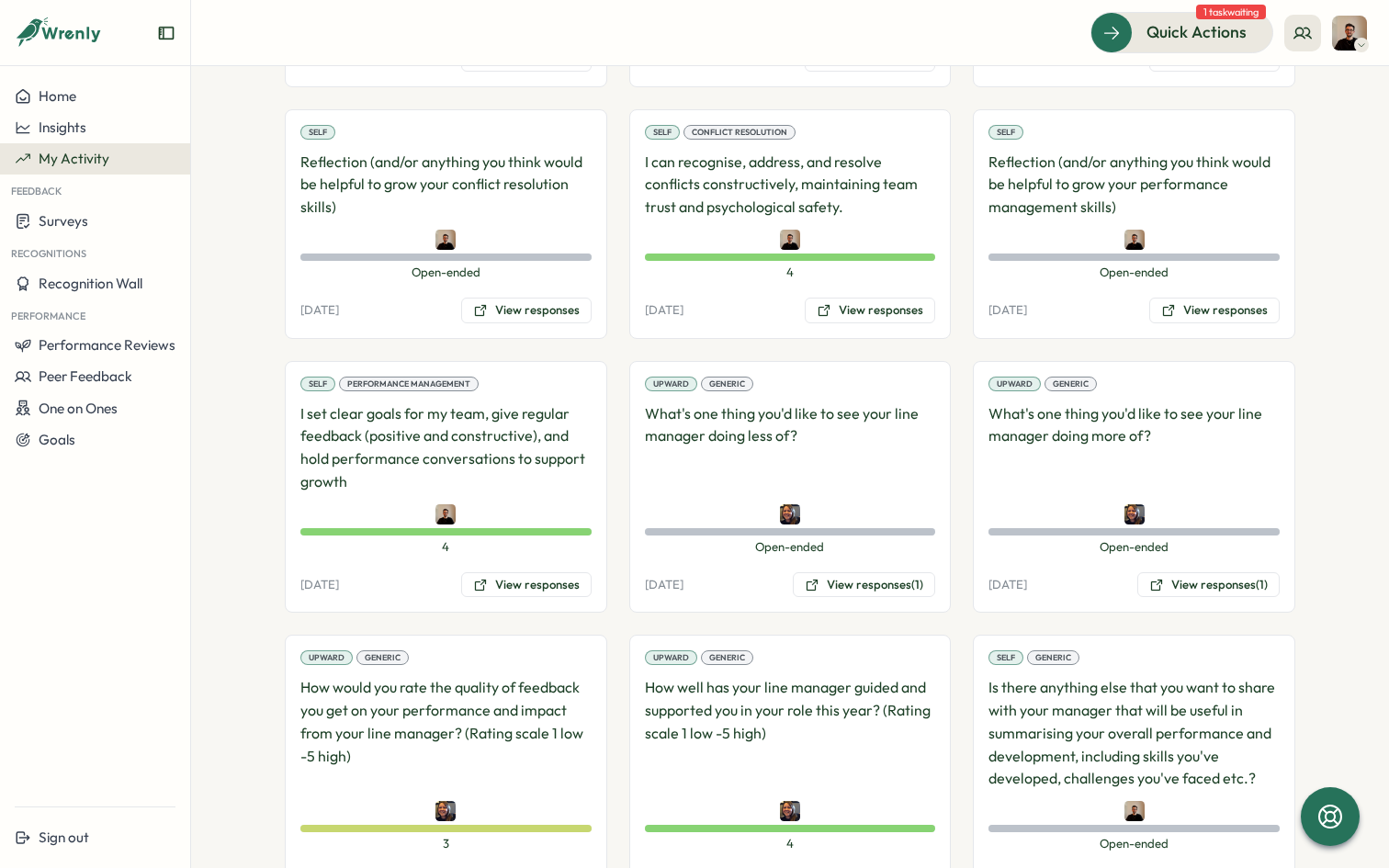
scroll to position [1877, 0]
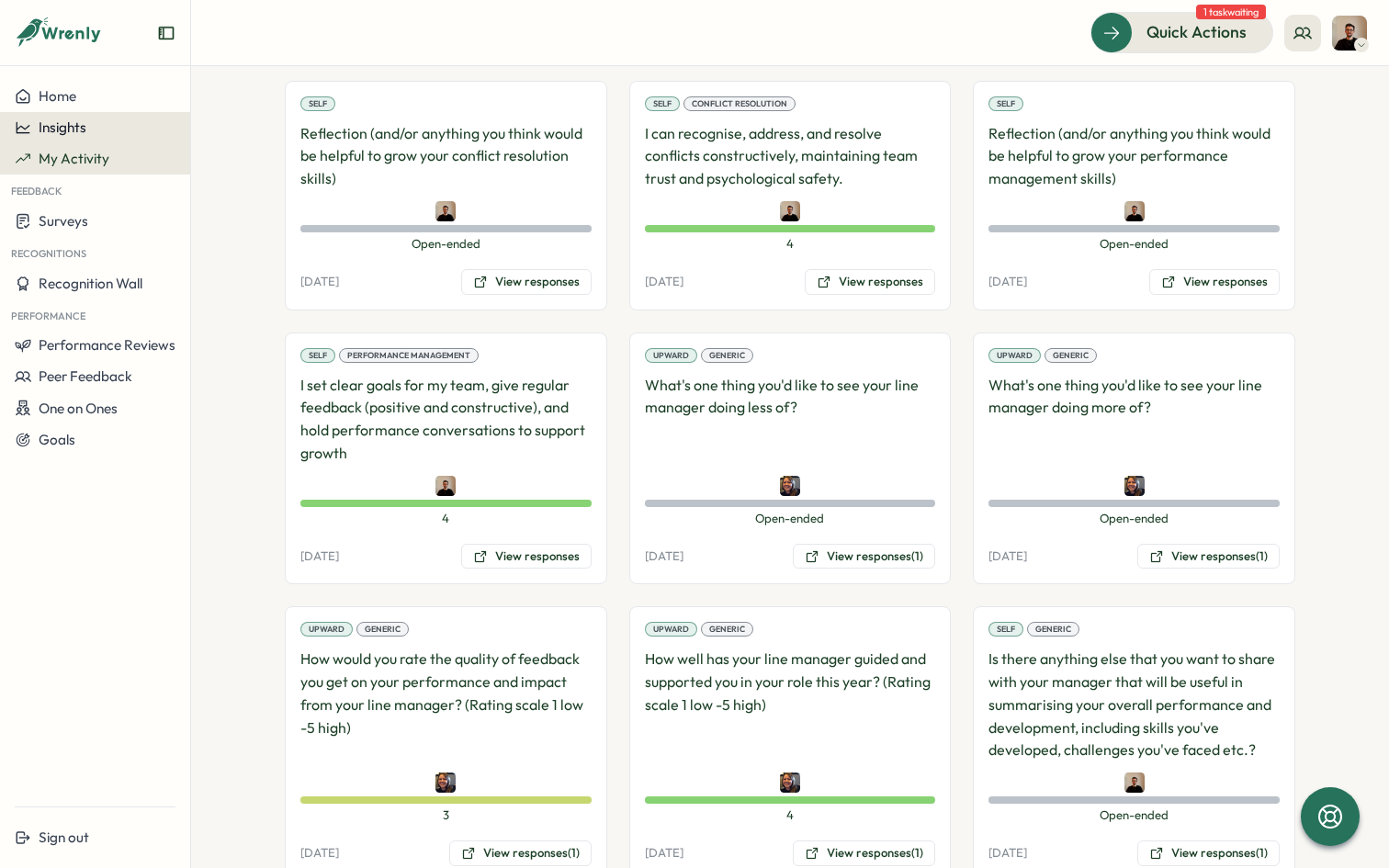
click at [68, 135] on span "Insights" at bounding box center [63, 127] width 48 height 18
click at [70, 108] on button "Home" at bounding box center [95, 97] width 190 height 31
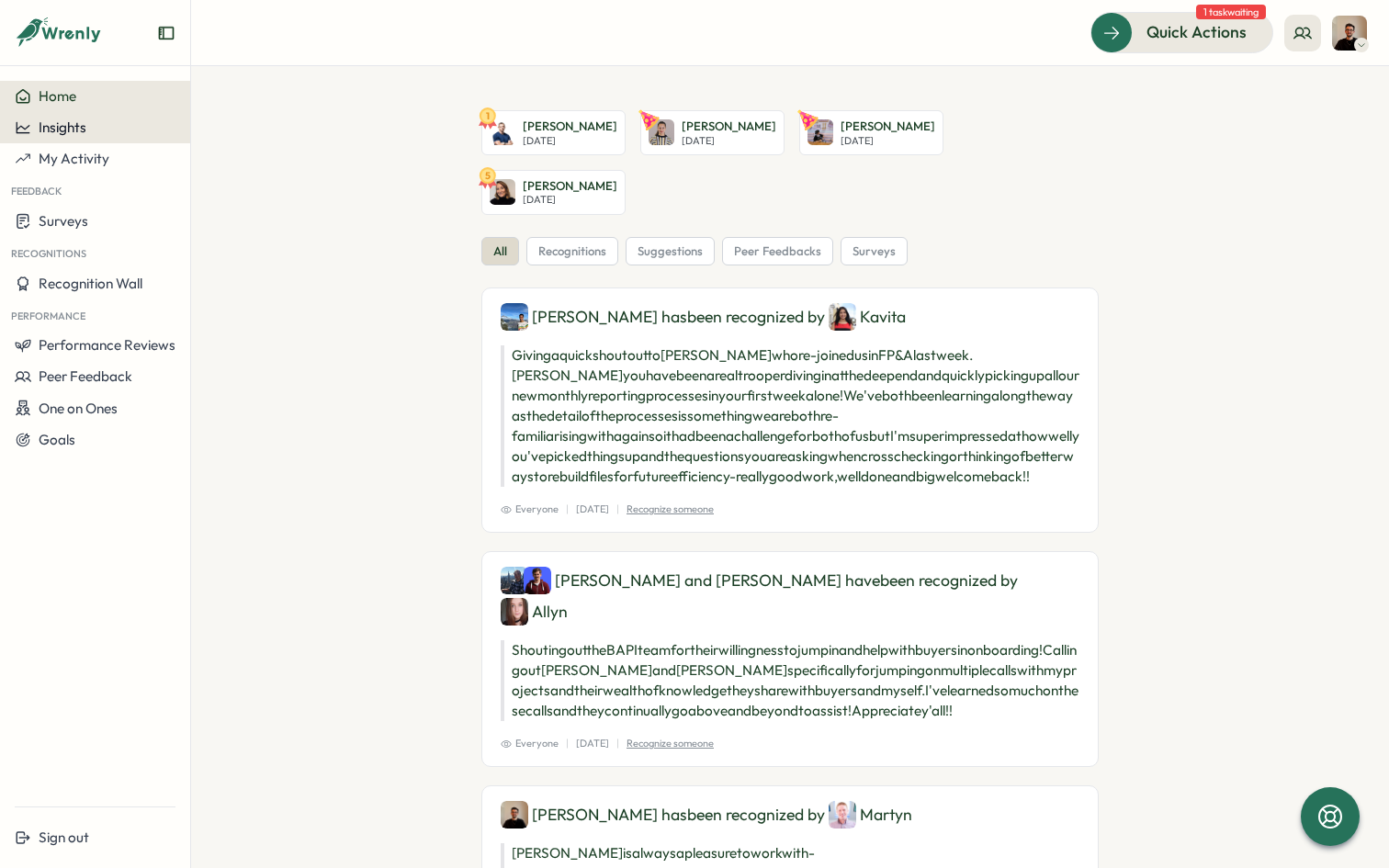
click at [95, 133] on div "Insights" at bounding box center [95, 127] width 161 height 17
click at [80, 151] on span "My Activity" at bounding box center [74, 158] width 71 height 18
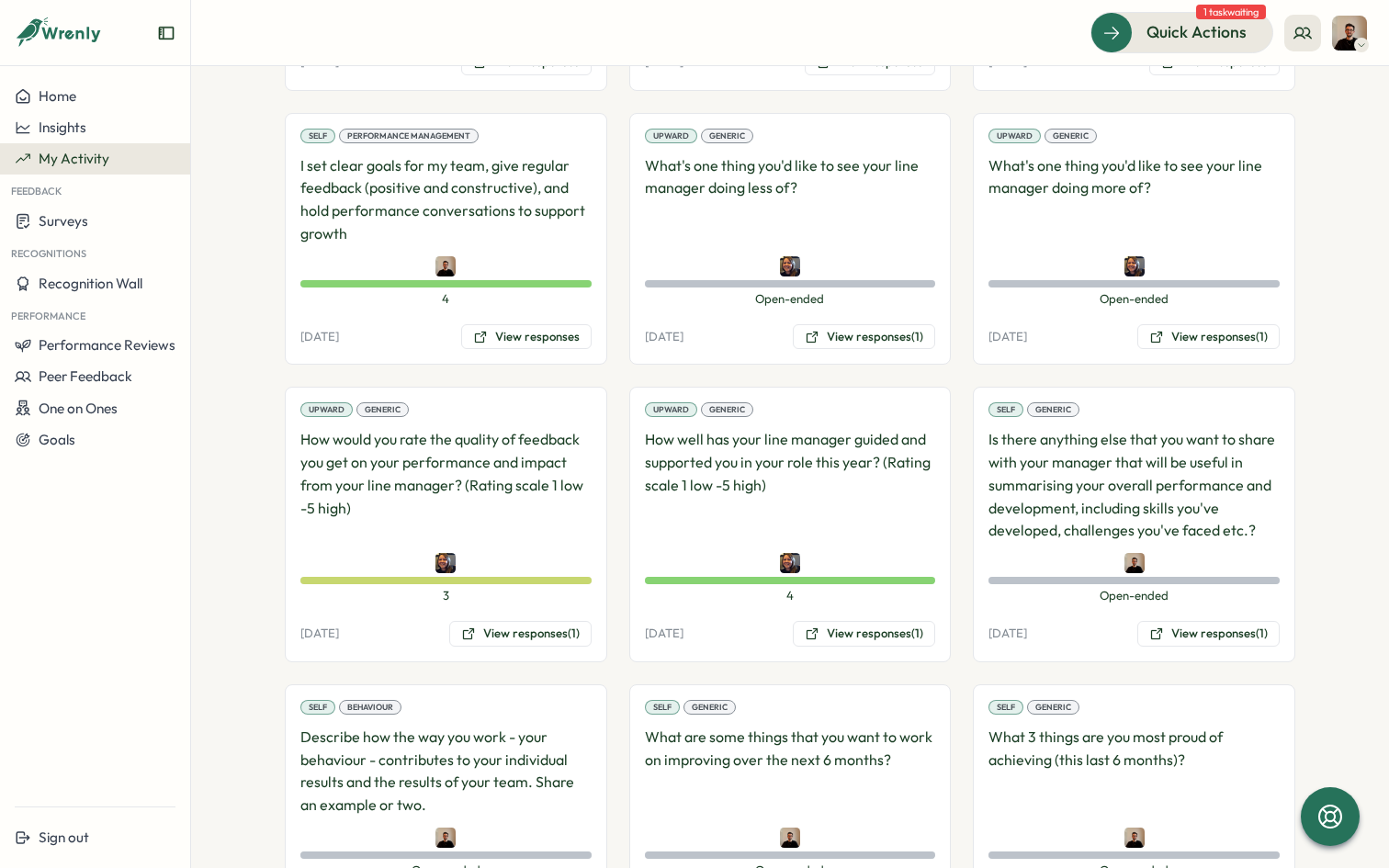
scroll to position [2061, 0]
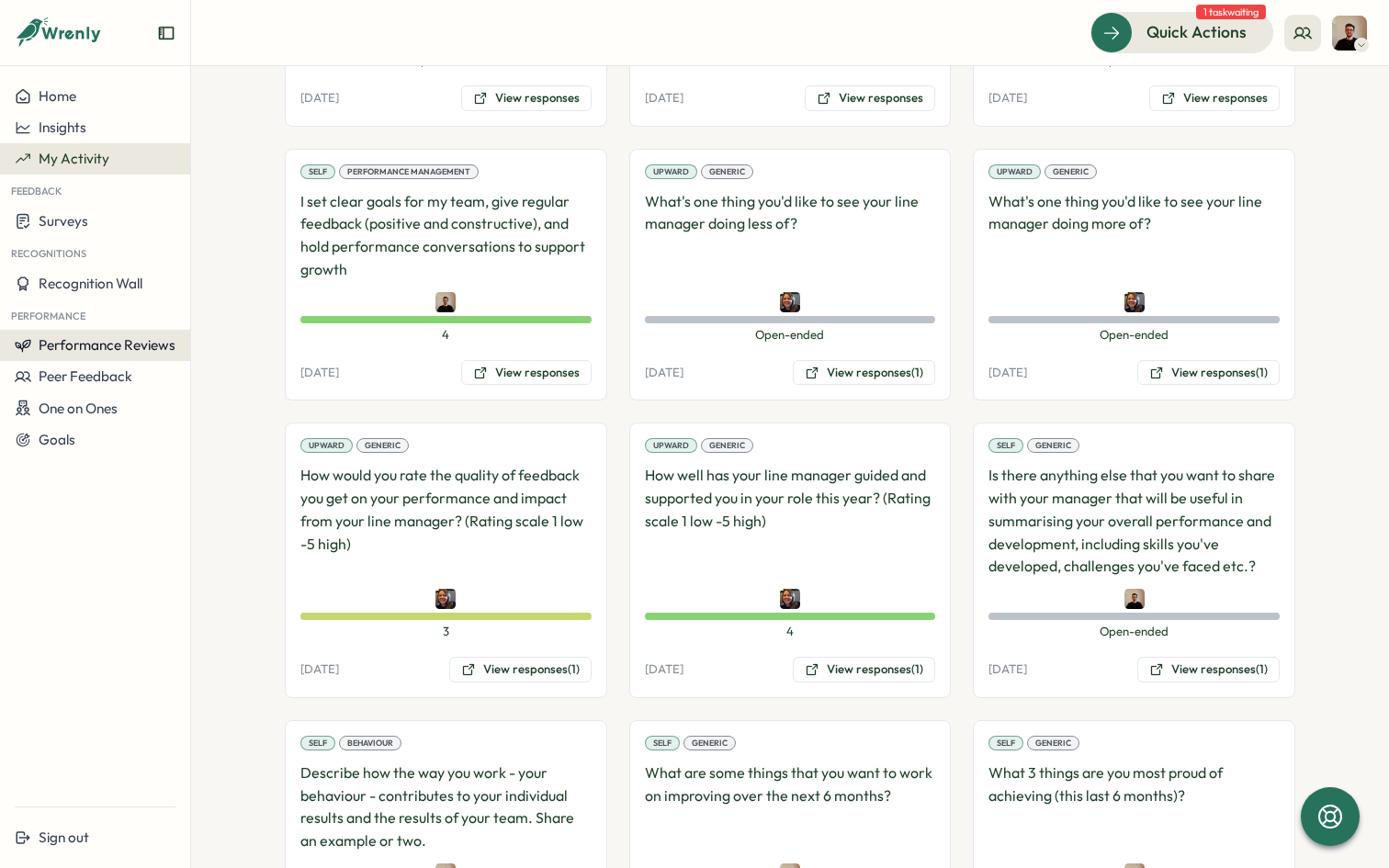
click at [137, 348] on span "Performance Reviews" at bounding box center [107, 344] width 137 height 18
click at [196, 325] on div "Reviews" at bounding box center [221, 328] width 52 height 20
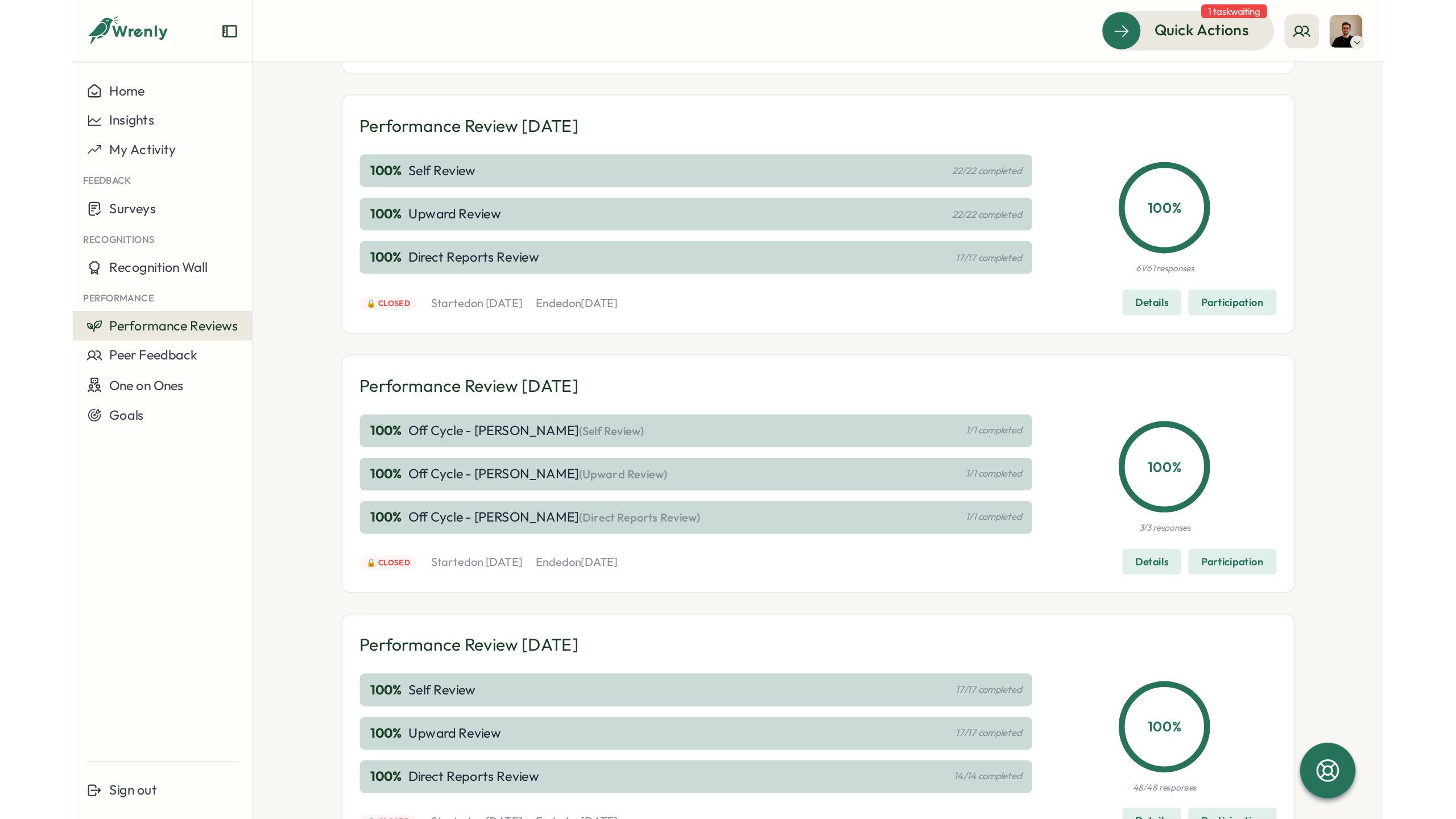
scroll to position [273, 0]
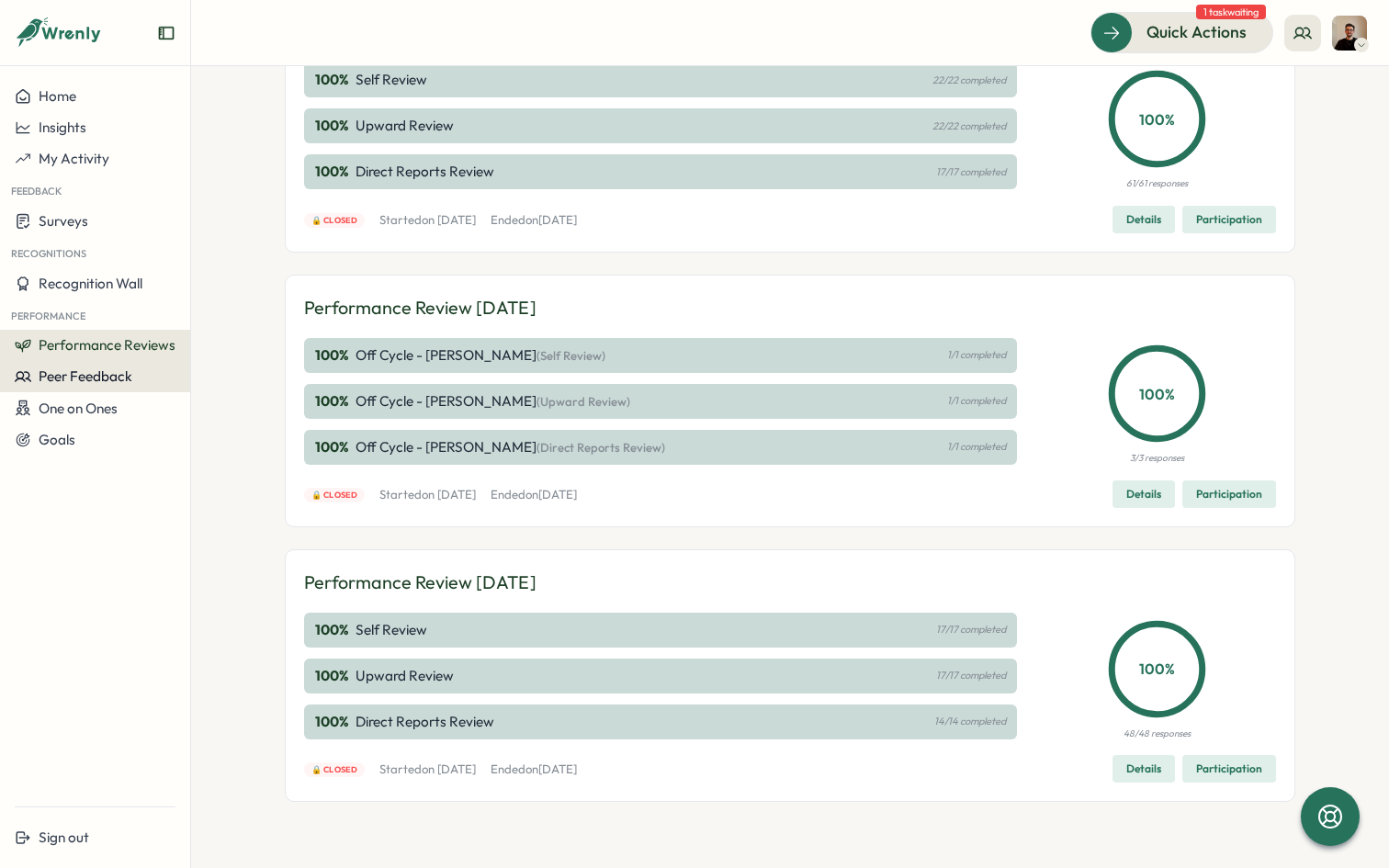
click at [90, 372] on span "Peer Feedback" at bounding box center [85, 376] width 93 height 18
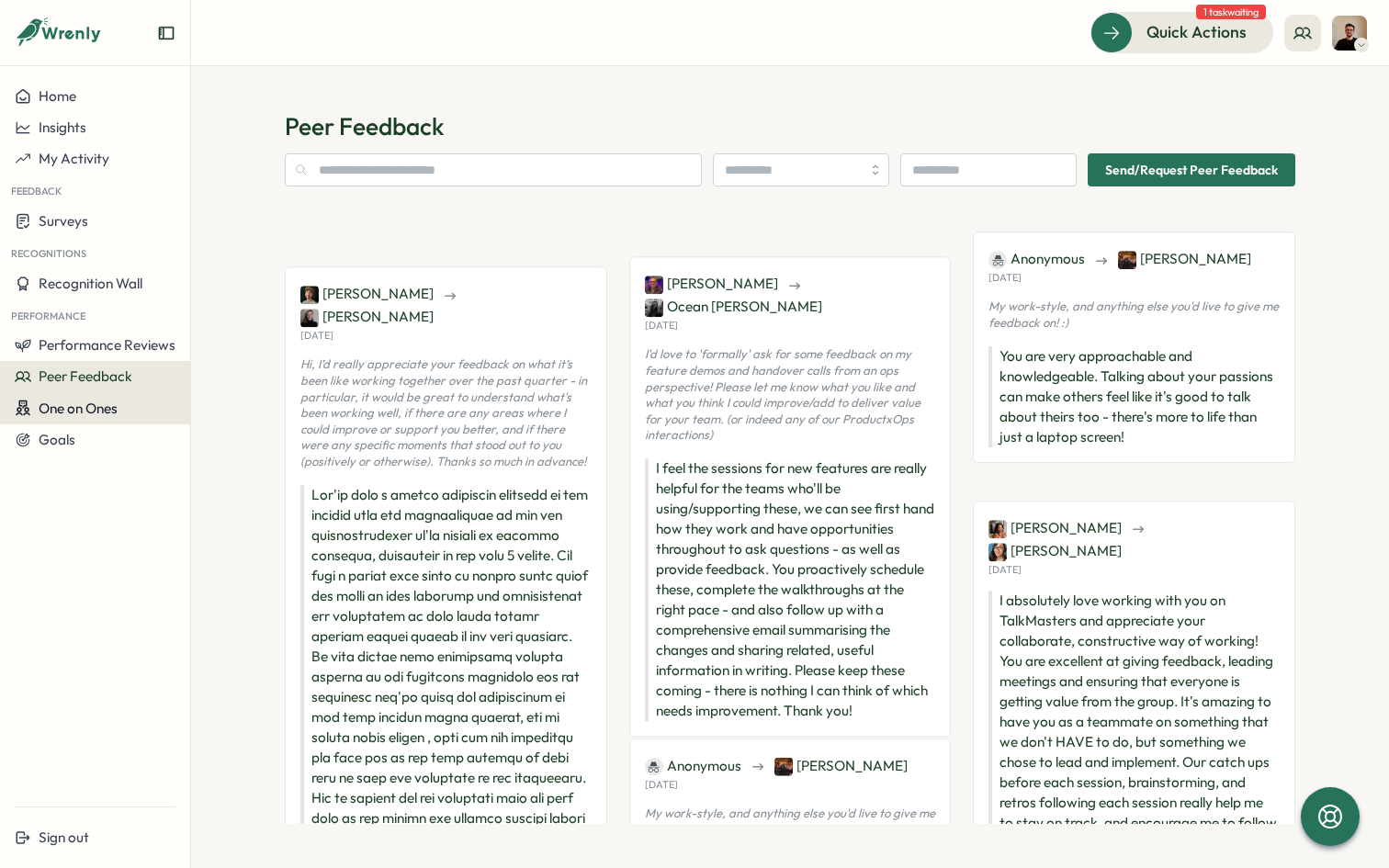
click at [74, 417] on button "One on Ones" at bounding box center [95, 408] width 190 height 32
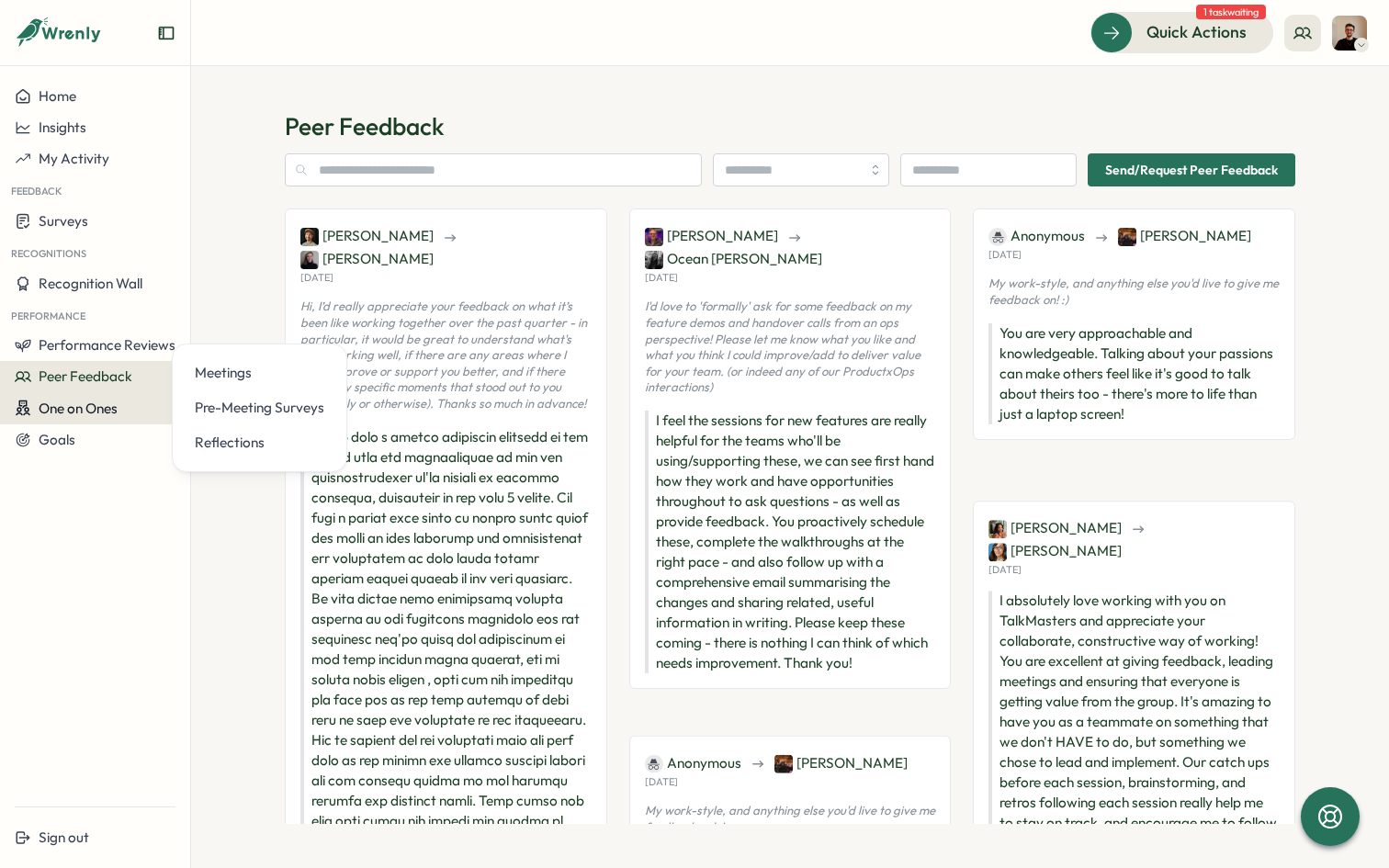
click at [85, 404] on span "One on Ones" at bounding box center [79, 408] width 79 height 18
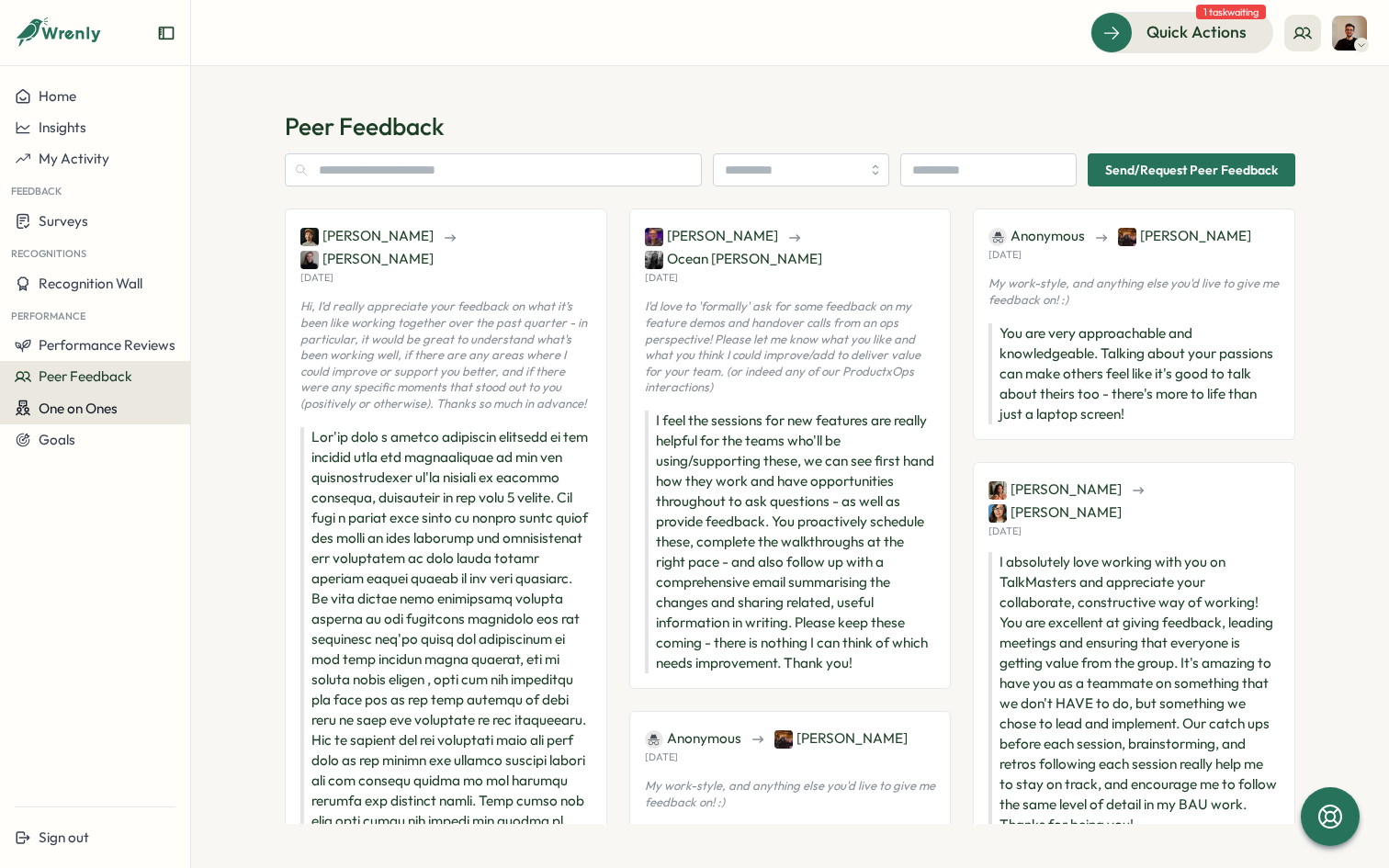
click at [85, 404] on span "One on Ones" at bounding box center [79, 408] width 79 height 18
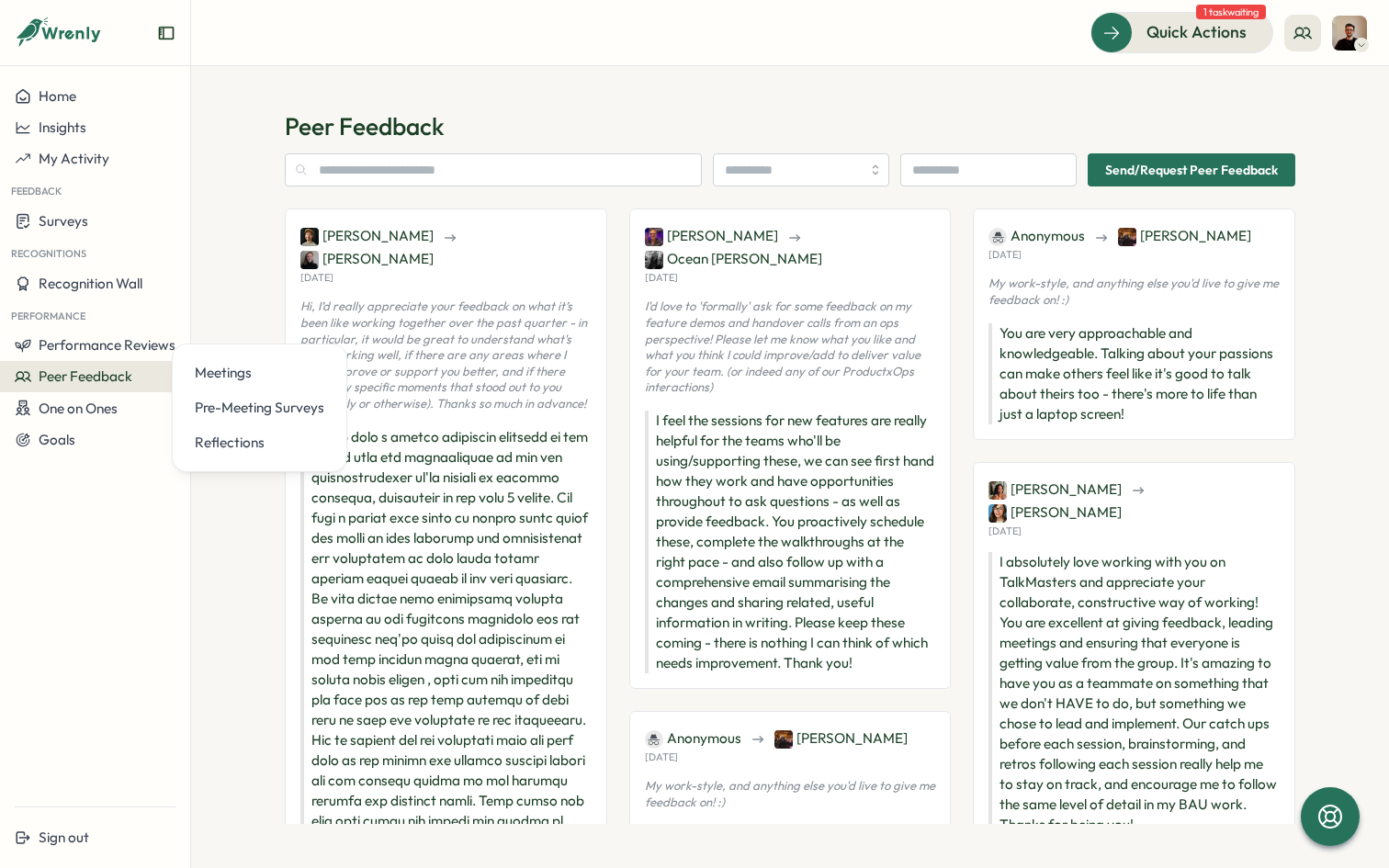
click at [220, 182] on div "Peer Feedback Send/Request Peer Feedback Arron Jennings Lucy Skinner Thu, 24 Ju…" at bounding box center [790, 467] width 1198 height 802
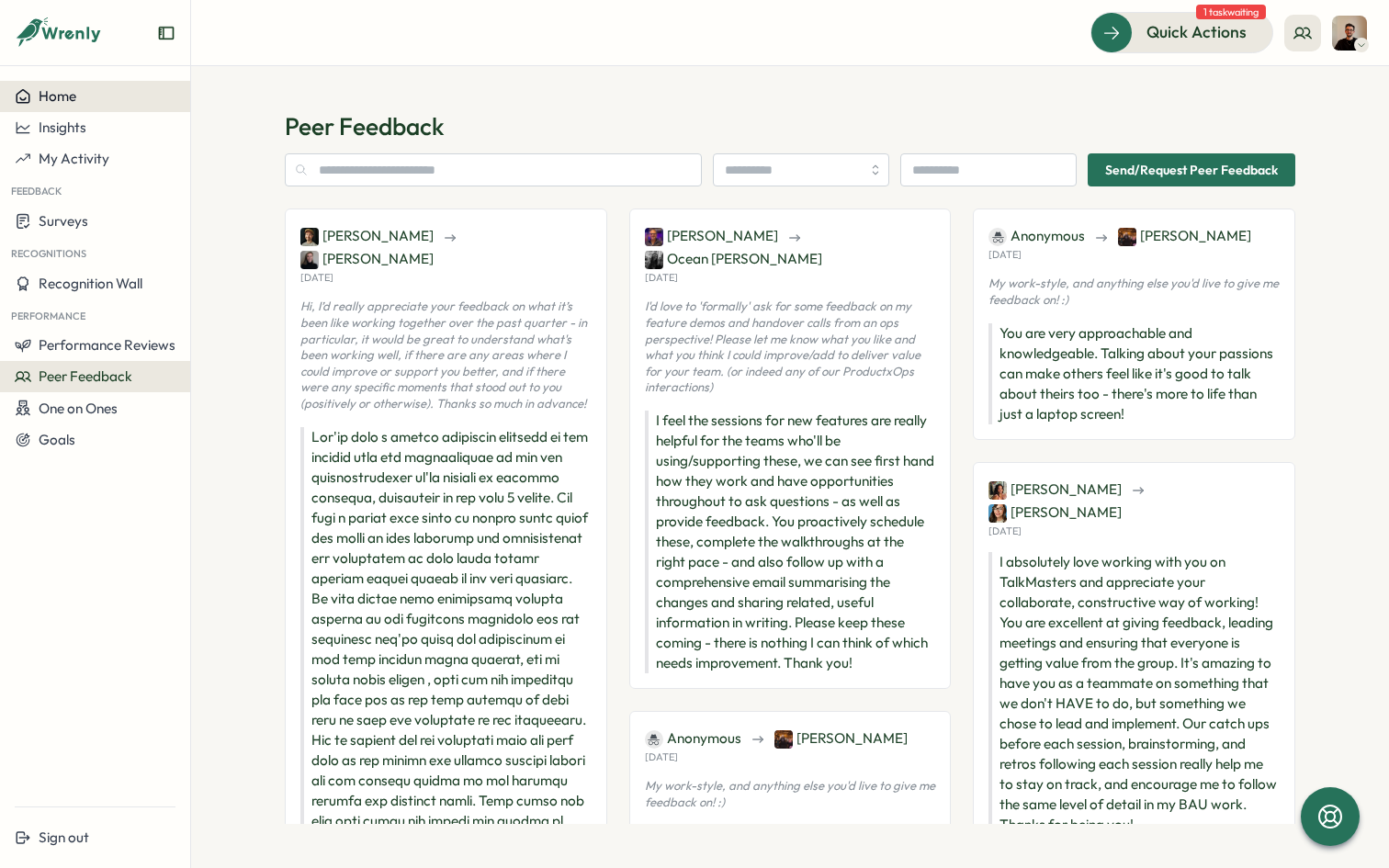
click at [77, 84] on button "Home" at bounding box center [95, 97] width 190 height 31
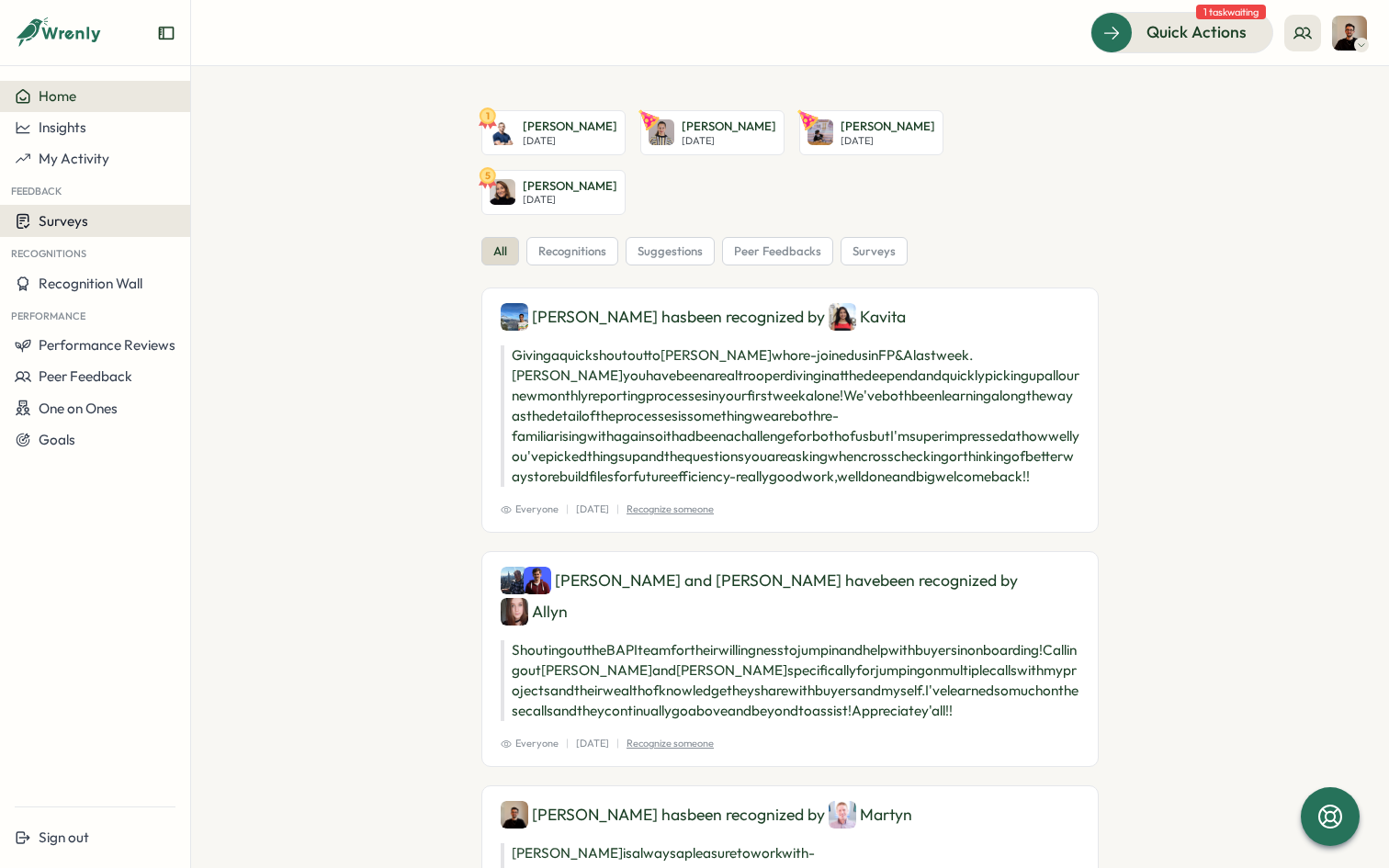
click at [71, 221] on span "Surveys" at bounding box center [64, 221] width 50 height 18
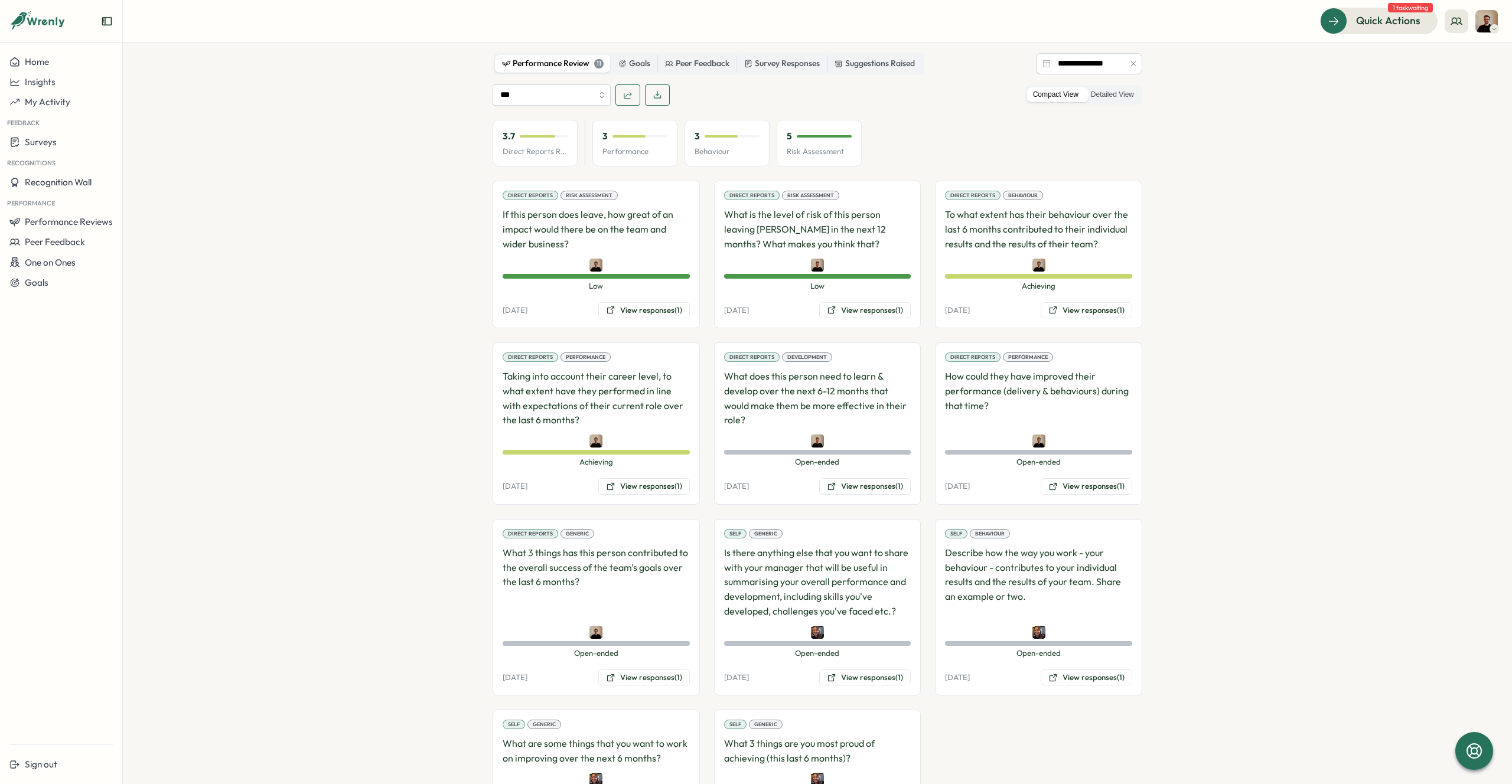
scroll to position [723, 0]
click at [1082, 306] on button "View responses (1)" at bounding box center [1086, 309] width 91 height 17
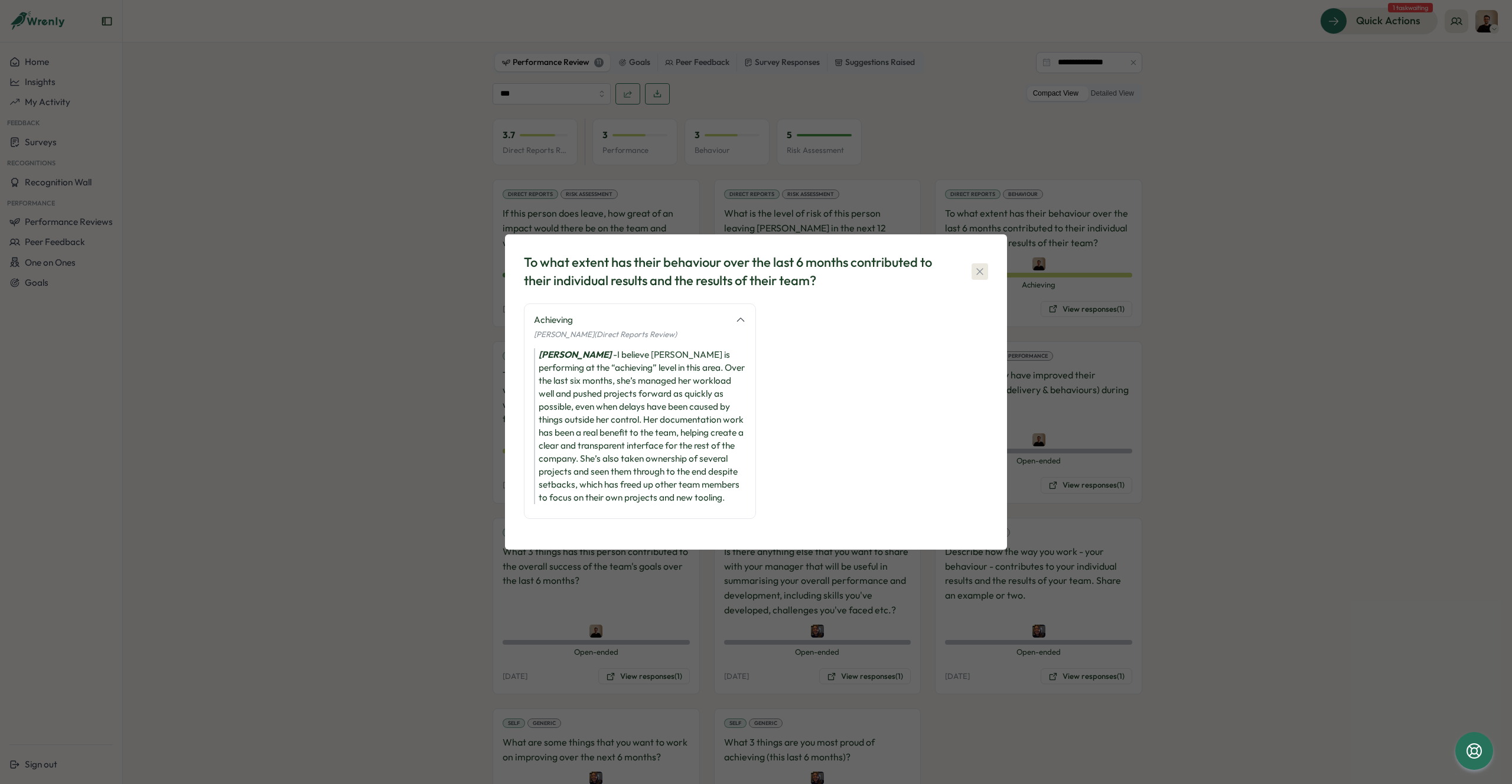
click at [984, 268] on icon "button" at bounding box center [980, 272] width 12 height 12
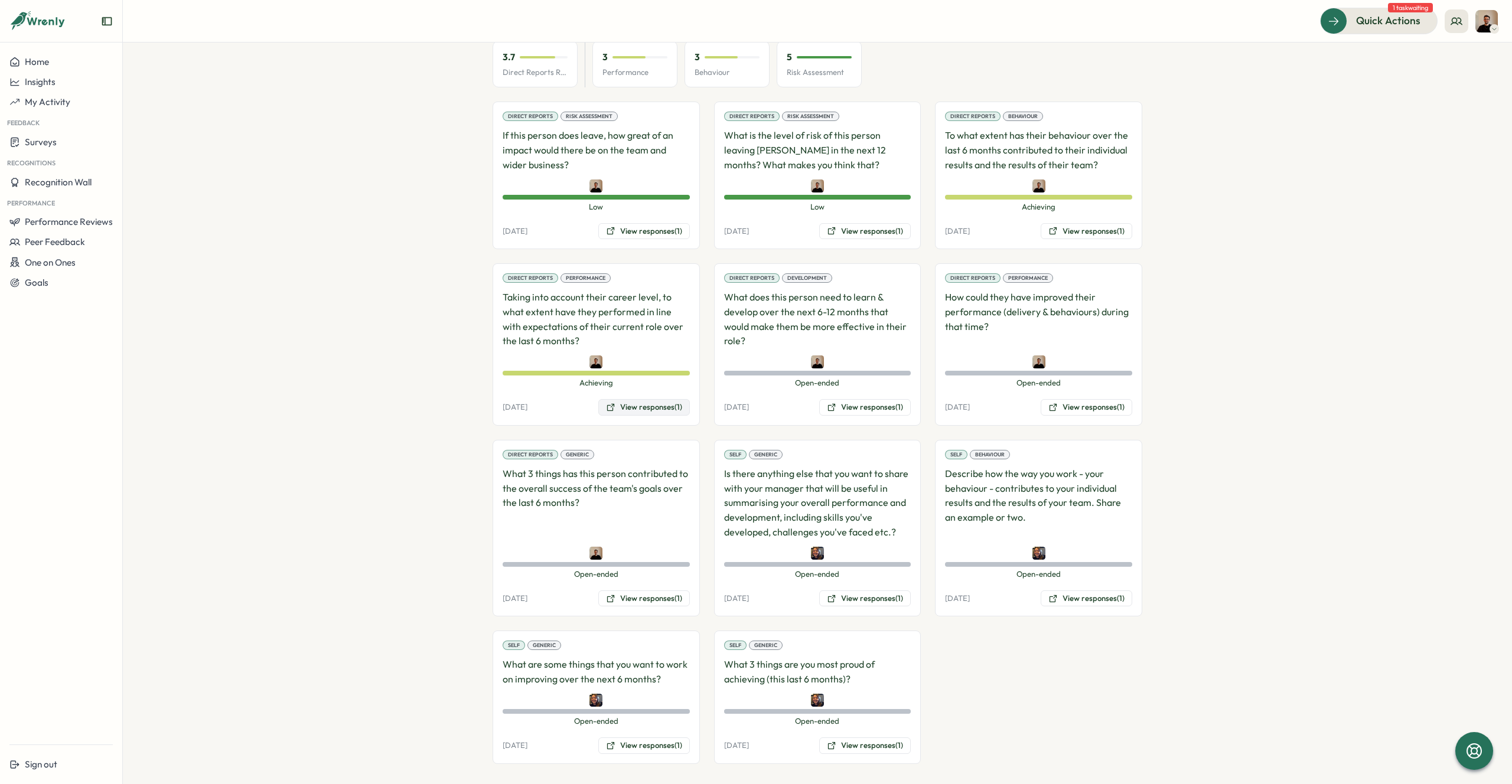
scroll to position [808, 0]
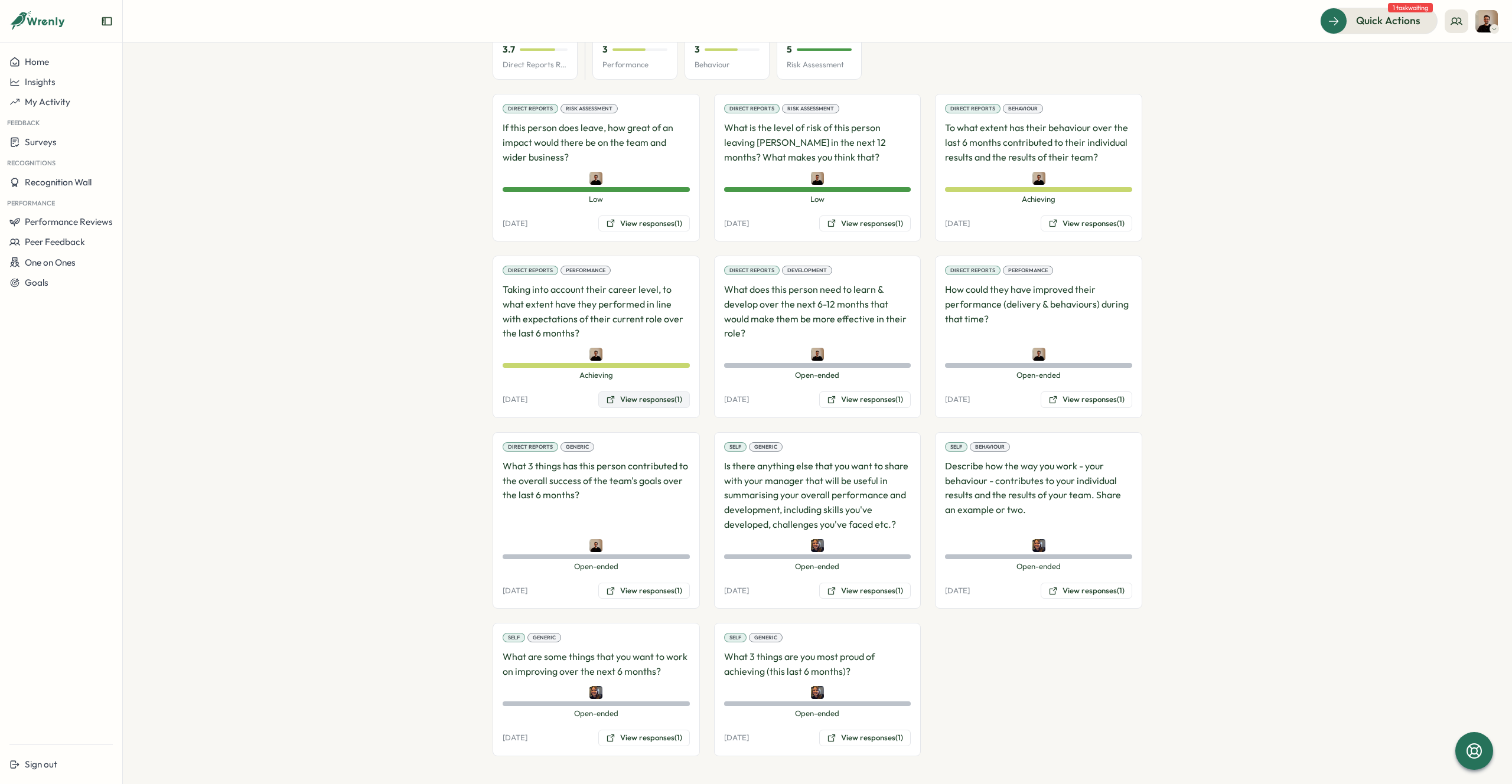
click at [635, 401] on button "View responses (1)" at bounding box center [644, 400] width 91 height 17
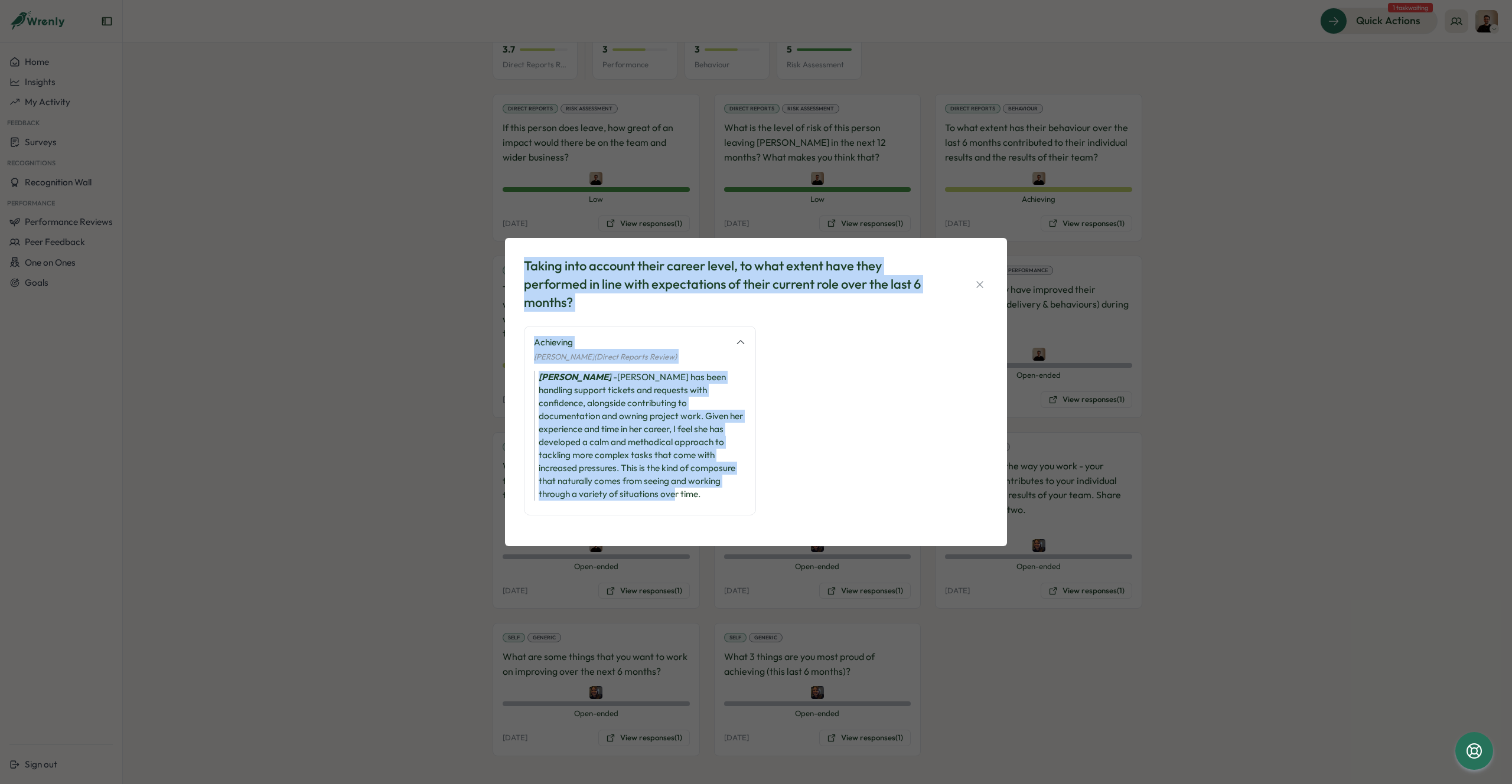
drag, startPoint x: 517, startPoint y: 265, endPoint x: 715, endPoint y: 520, distance: 322.8
click at [715, 520] on div "Taking into account their career level, to what extent have they performed in l…" at bounding box center [756, 392] width 502 height 307
click at [738, 348] on icon at bounding box center [741, 342] width 11 height 11
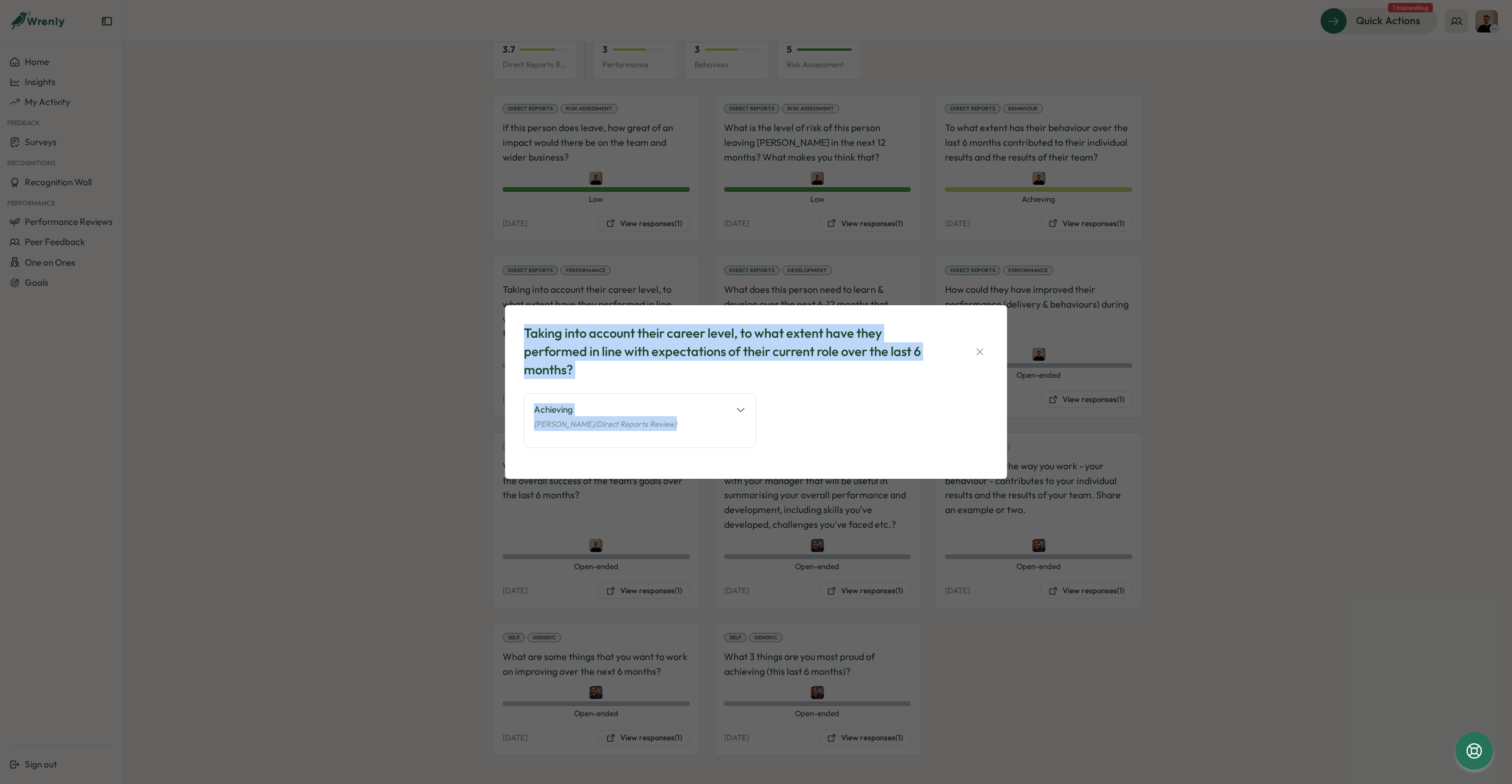
click at [740, 407] on icon at bounding box center [741, 410] width 11 height 11
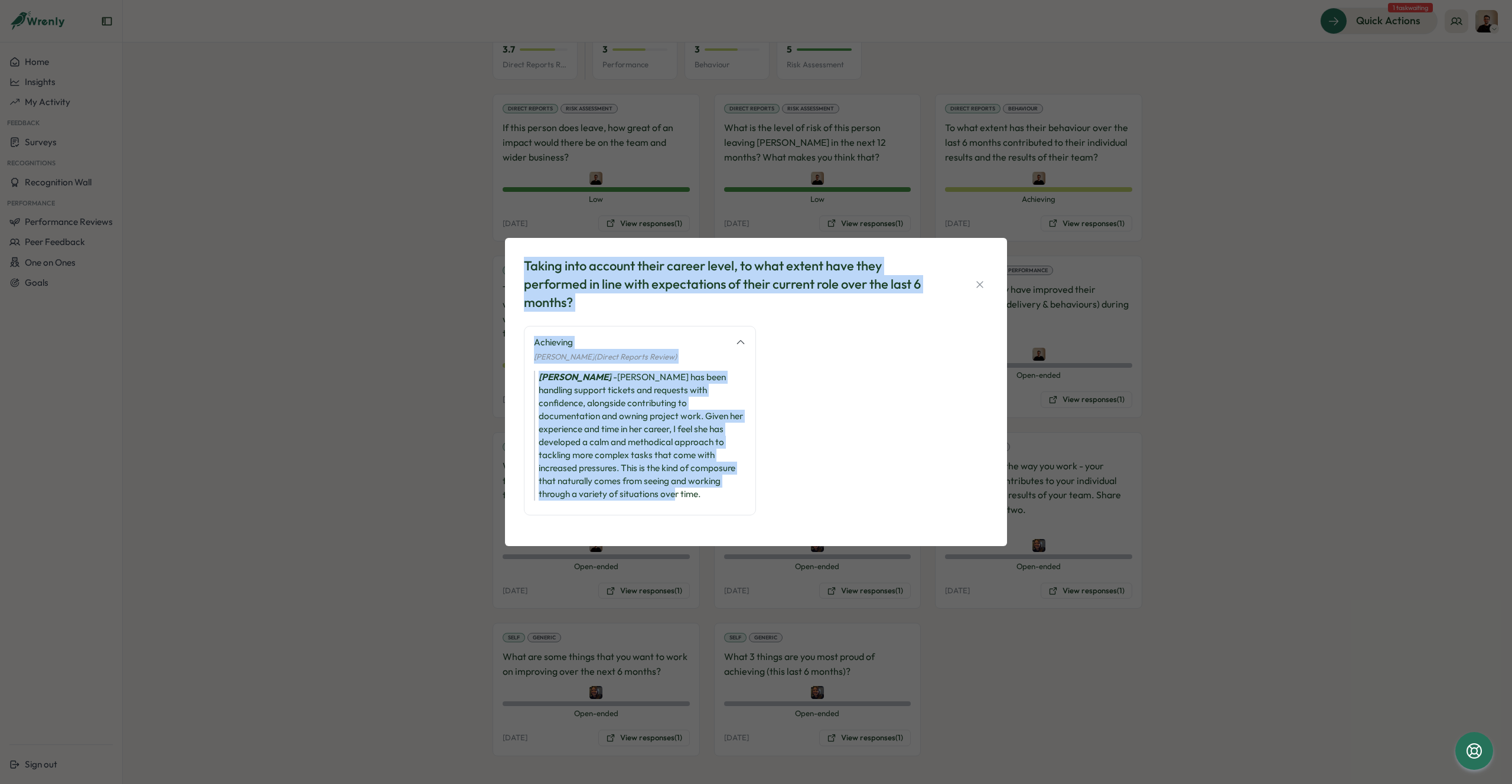
copy div "Taking into account their career level, to what extent have they performed in l…"
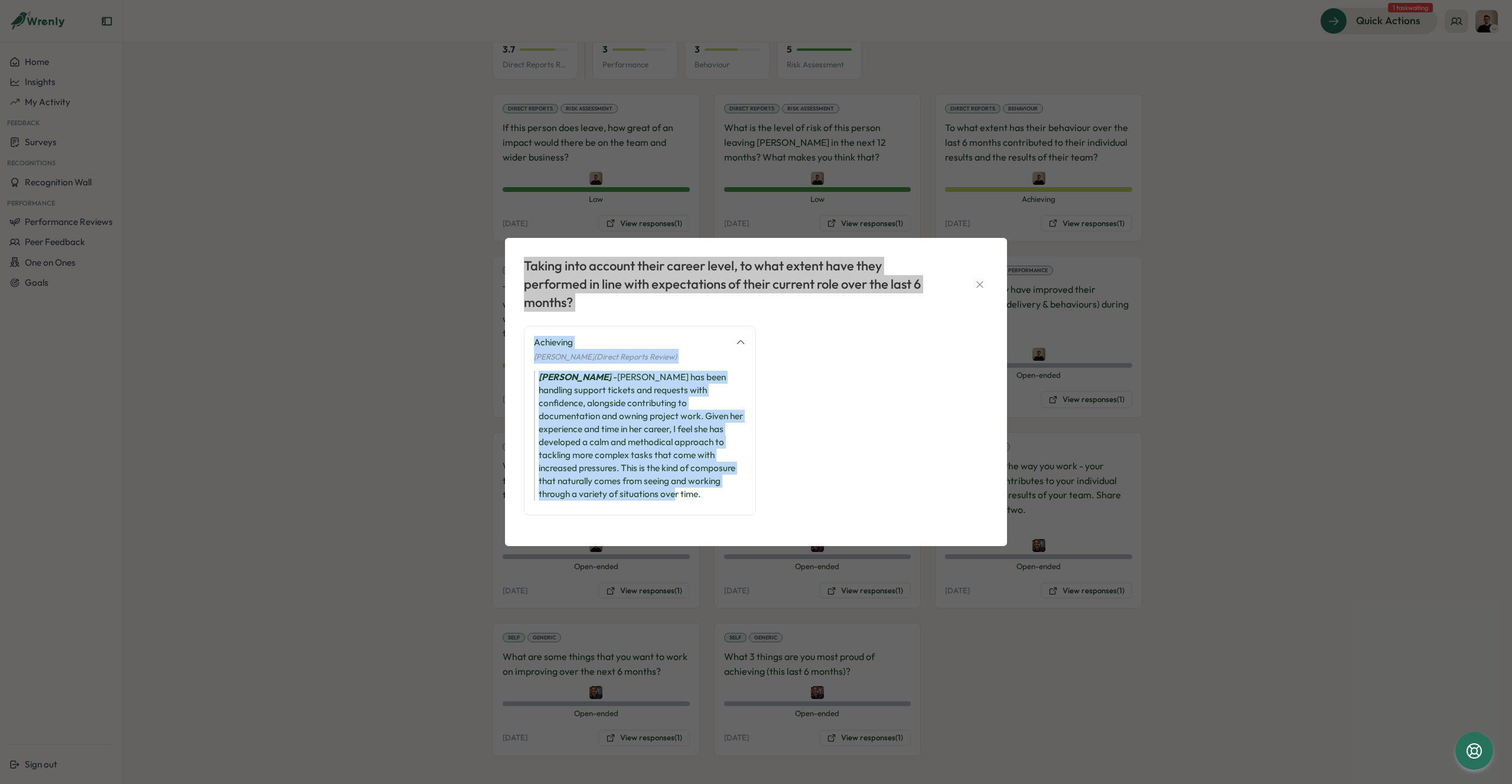
copy div "Taking into account their career level, to what extent have they performed in l…"
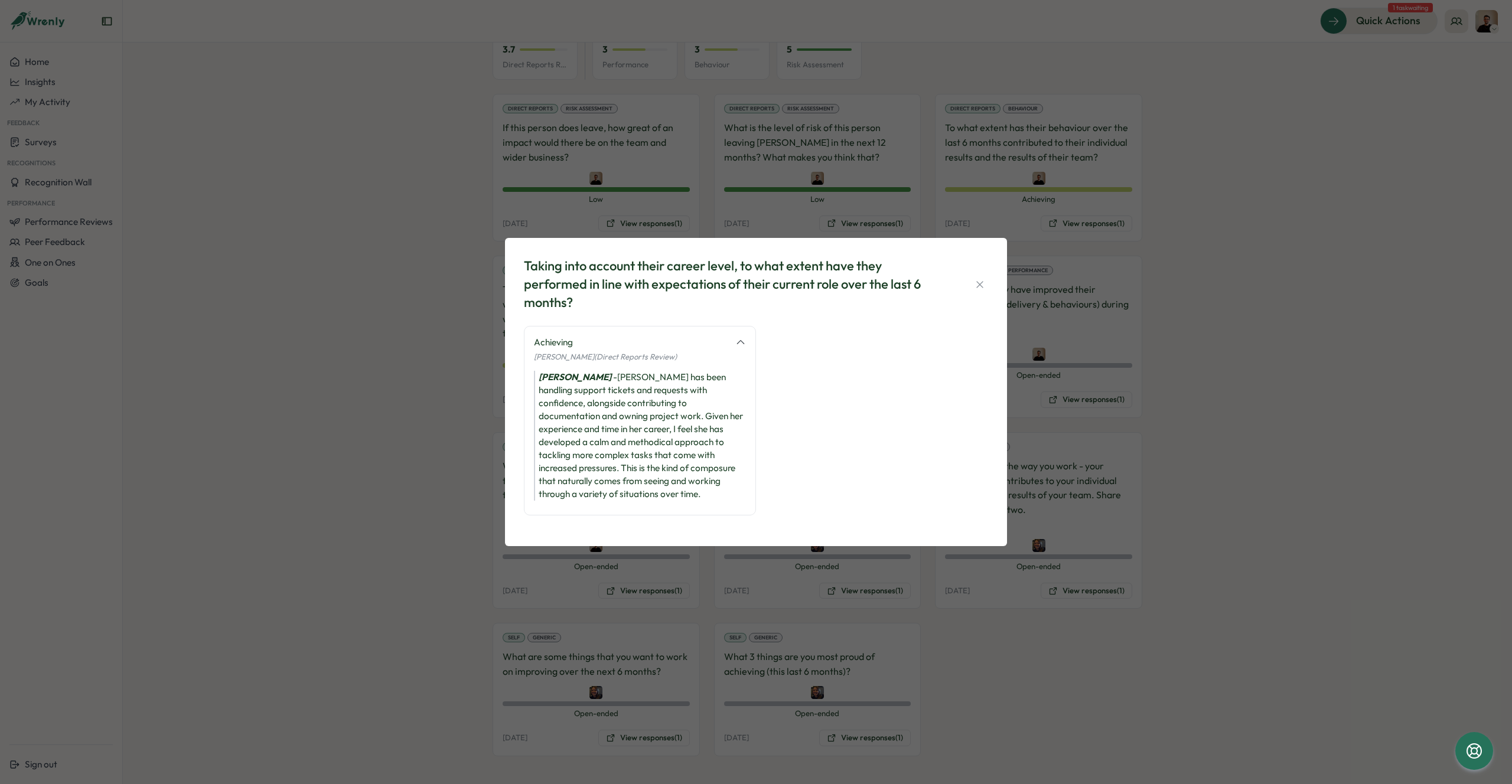
click at [1242, 395] on div "Taking into account their career level, to what extent have they performed in l…" at bounding box center [756, 392] width 1512 height 784
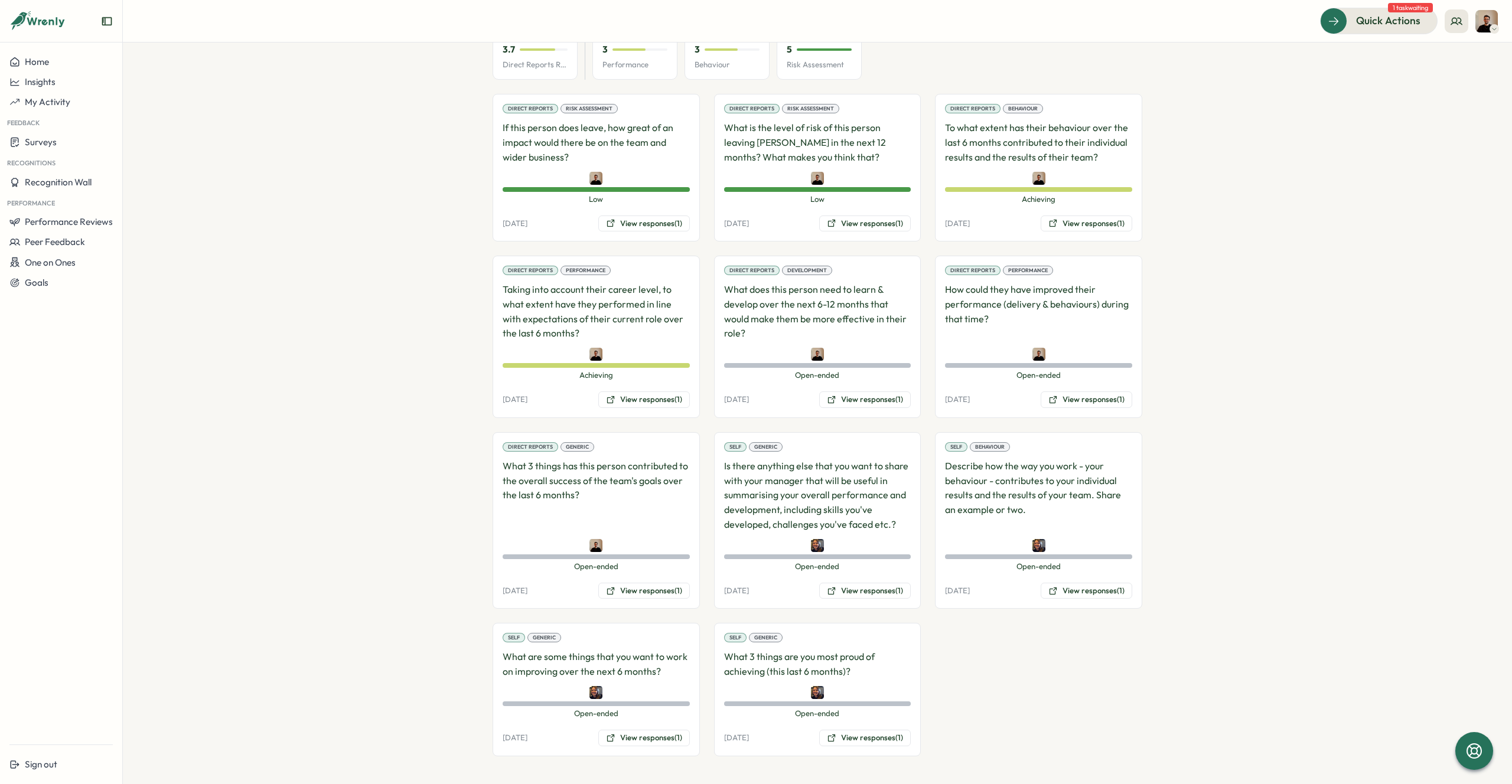
click at [1069, 161] on p "To what extent has their behaviour over the last 6 months contributed to their …" at bounding box center [1038, 142] width 187 height 44
click at [1065, 218] on button "View responses (1)" at bounding box center [1086, 224] width 91 height 17
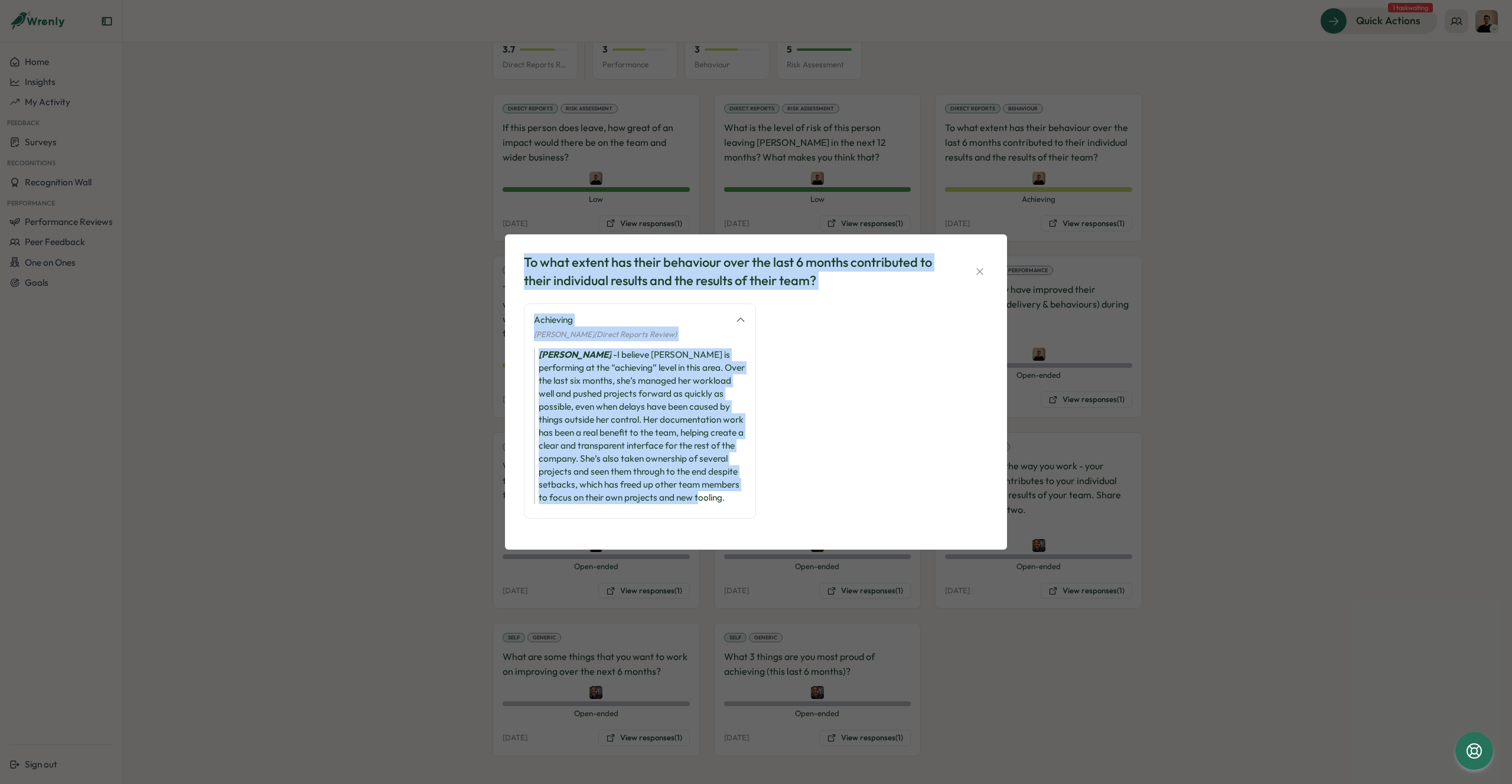
drag, startPoint x: 527, startPoint y: 257, endPoint x: 778, endPoint y: 497, distance: 347.3
click at [778, 497] on div "To what extent has their behaviour over the last 6 months contributed to their …" at bounding box center [756, 392] width 474 height 287
copy div "To what extent has their behaviour over the last 6 months contributed to their …"
click at [980, 270] on icon "button" at bounding box center [980, 272] width 12 height 12
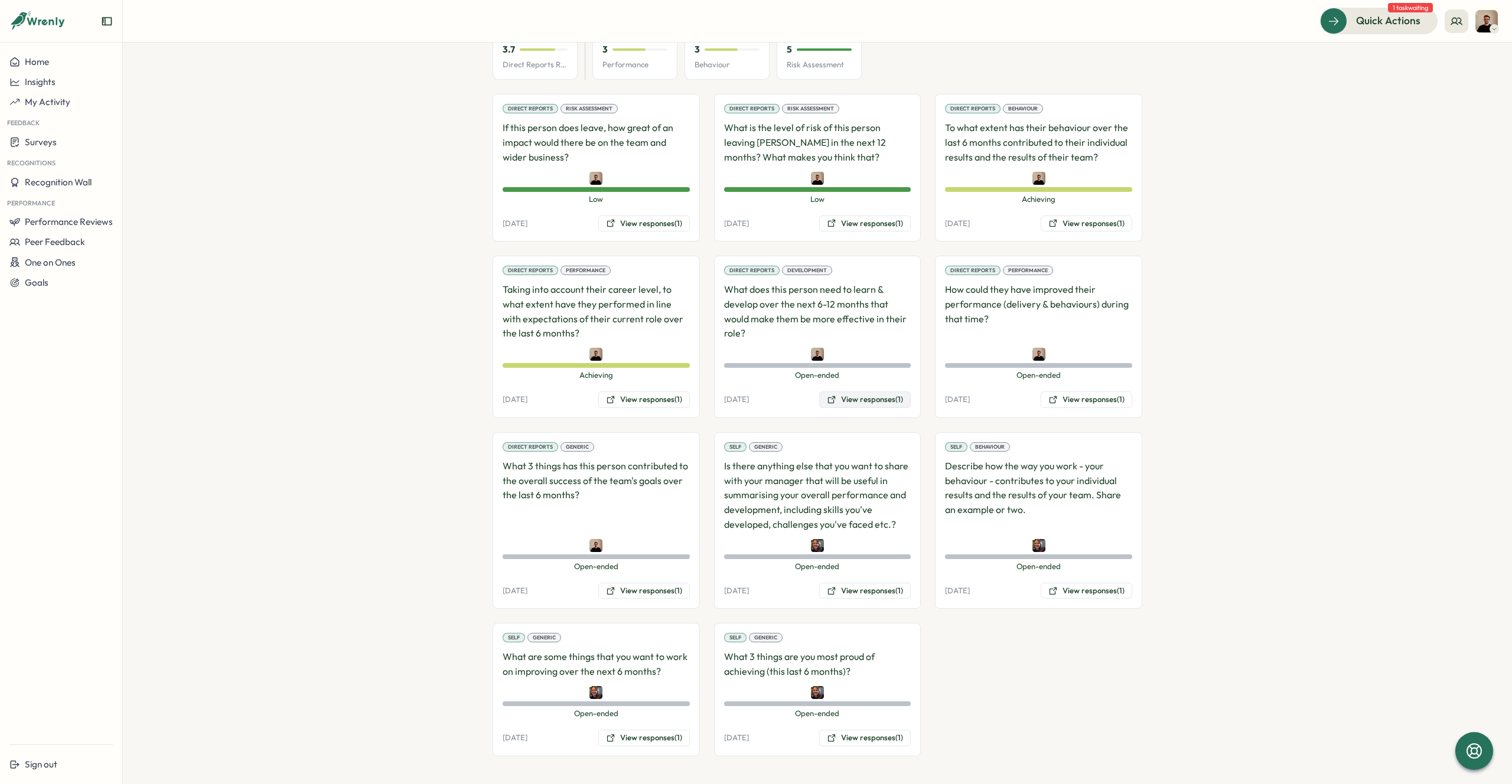
click at [856, 401] on button "View responses (1)" at bounding box center [865, 400] width 91 height 17
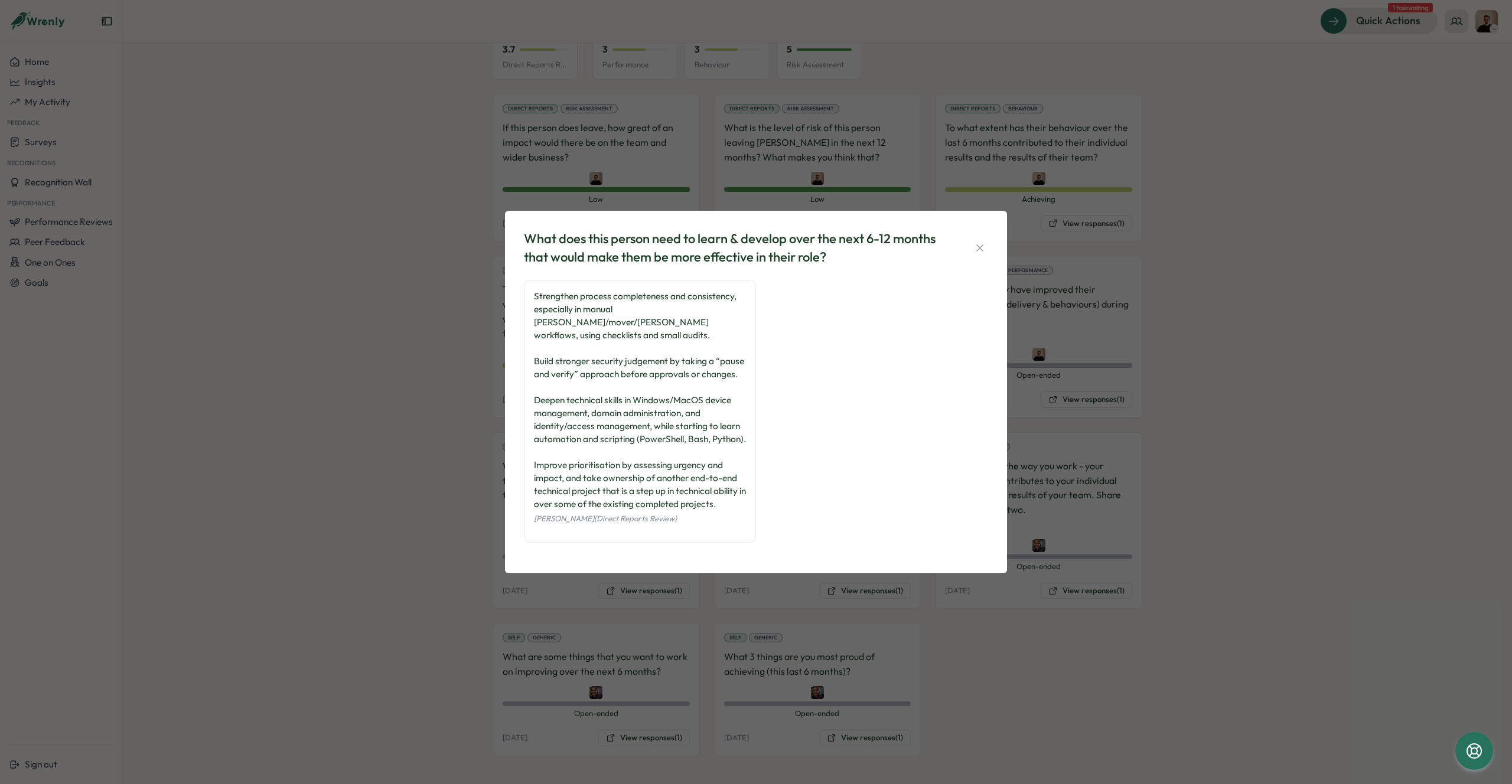
drag, startPoint x: 517, startPoint y: 228, endPoint x: 712, endPoint y: 559, distance: 384.2
click at [712, 559] on div "What does this person need to learn & develop over the next 6-12 months that wo…" at bounding box center [756, 392] width 502 height 363
copy div "What does this person need to learn & develop over the next 6-12 months that wo…"
click at [978, 242] on icon "button" at bounding box center [980, 248] width 12 height 12
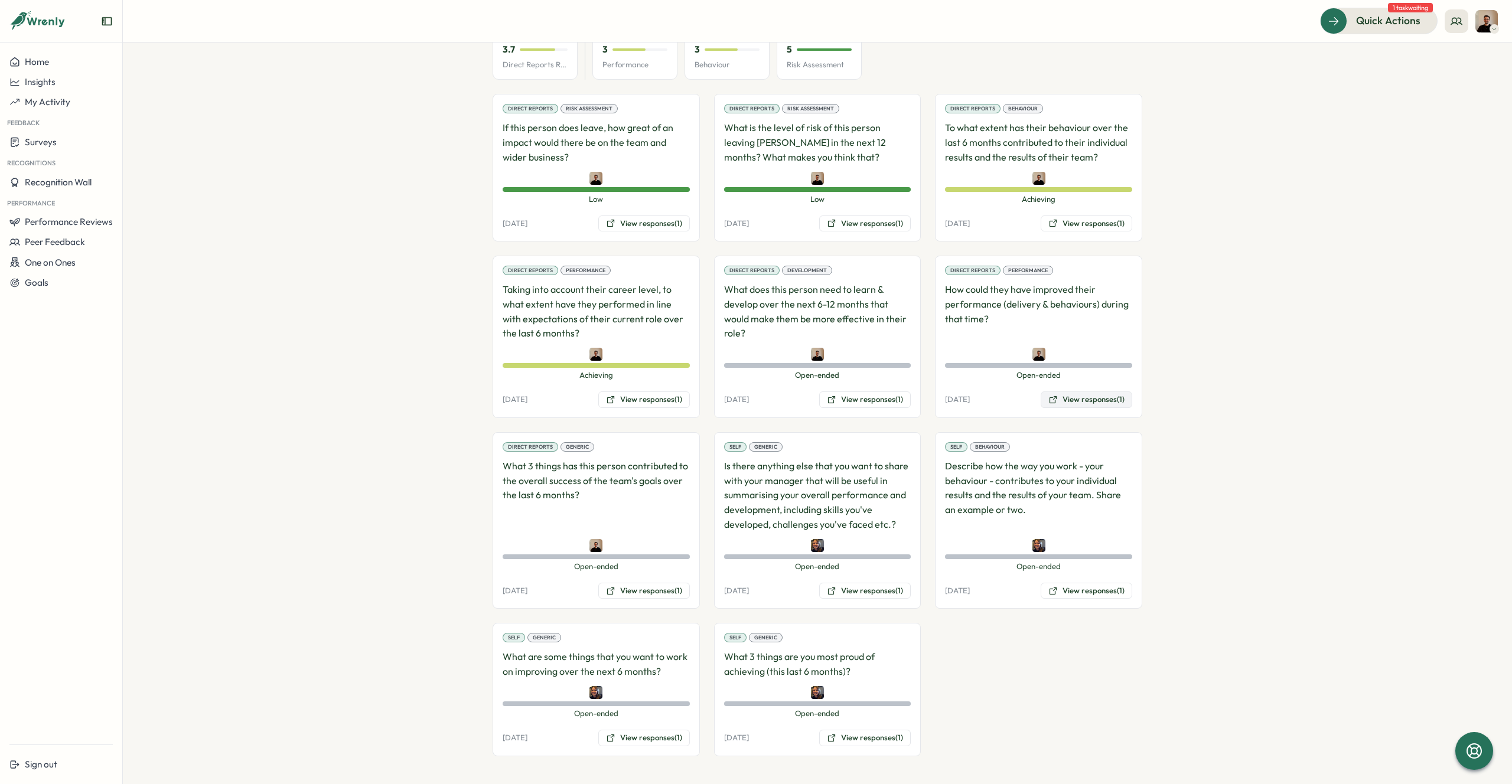
click at [1084, 402] on button "View responses (1)" at bounding box center [1086, 400] width 91 height 17
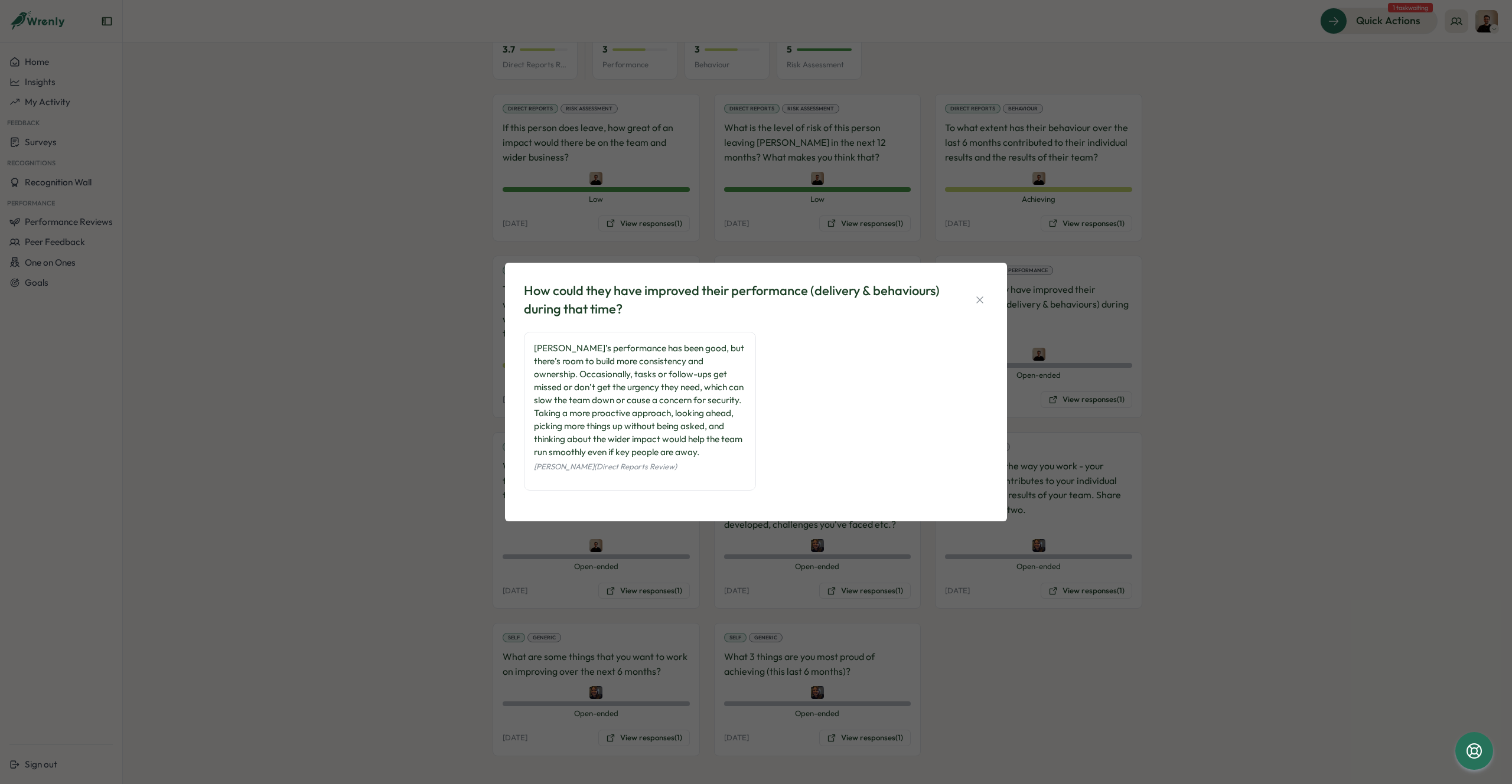
drag, startPoint x: 527, startPoint y: 285, endPoint x: 707, endPoint y: 470, distance: 258.1
click at [707, 470] on div "How could they have improved their performance (delivery & behaviours) during t…" at bounding box center [756, 392] width 474 height 230
copy div "How could they have improved their performance (delivery & behaviours) during t…"
click at [1280, 500] on div "How could they have improved their performance (delivery & behaviours) during t…" at bounding box center [756, 392] width 1512 height 784
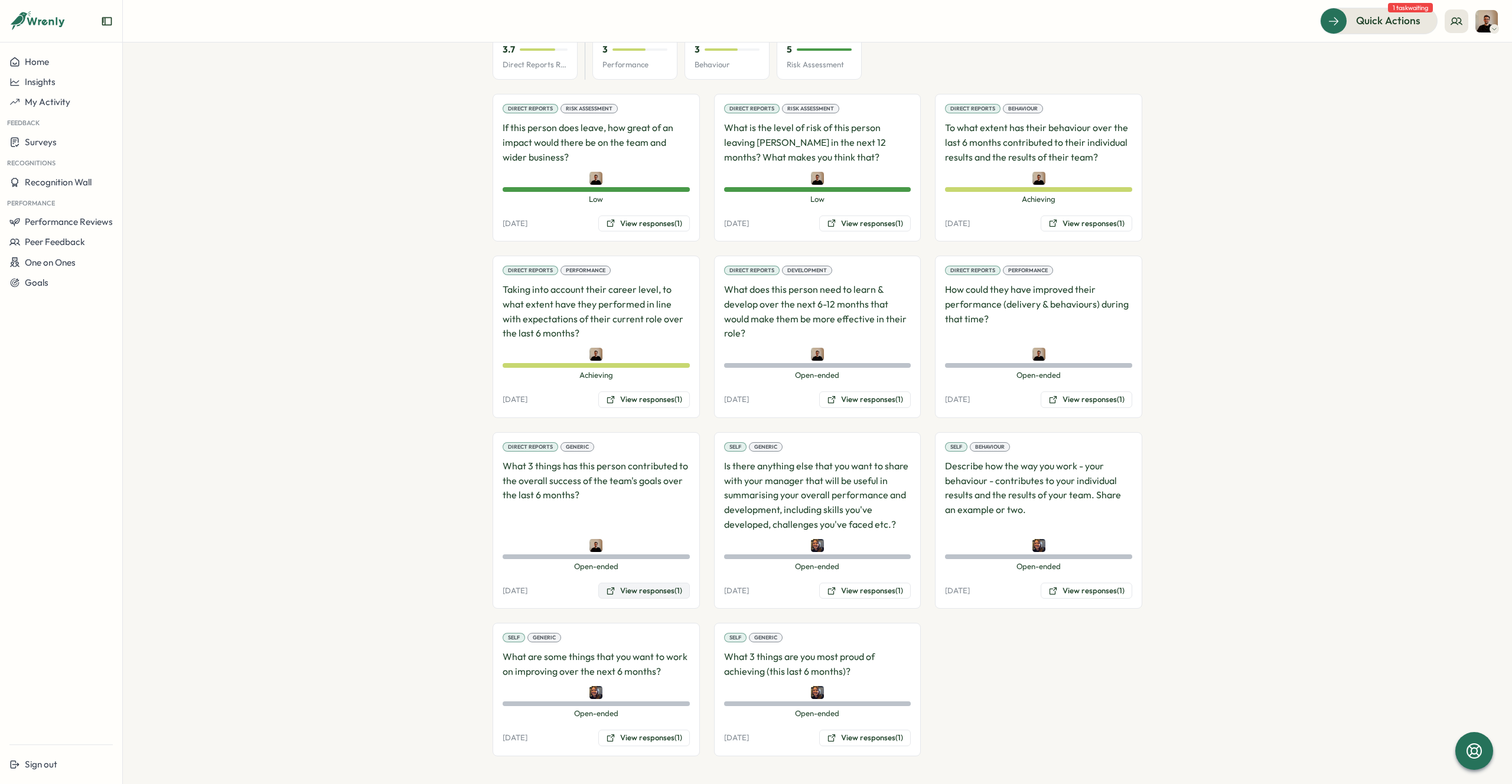
click at [643, 590] on button "View responses (1)" at bounding box center [644, 591] width 91 height 17
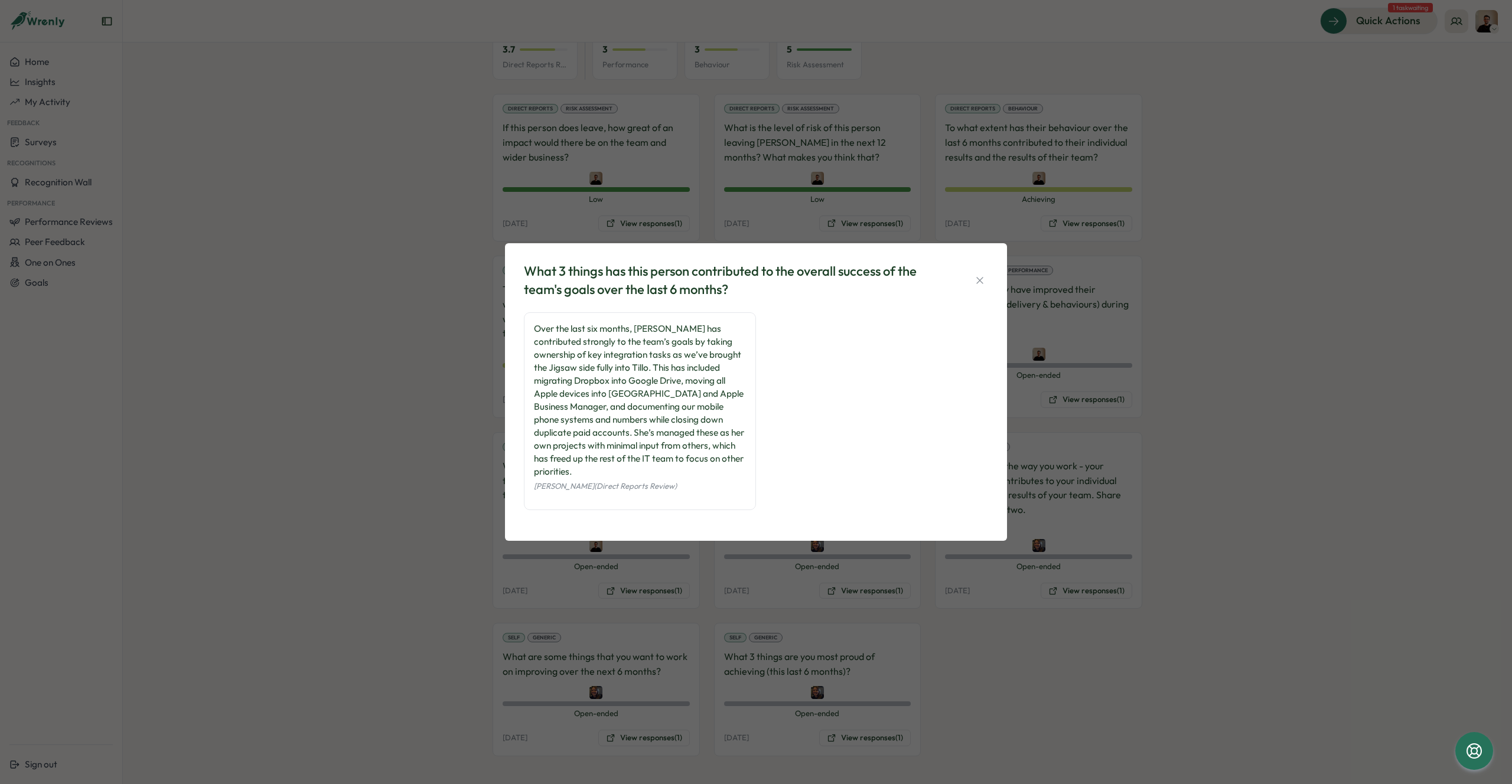
drag, startPoint x: 521, startPoint y: 277, endPoint x: 694, endPoint y: 479, distance: 266.0
click at [694, 479] on div "What 3 things has this person contributed to the overall success of the team's …" at bounding box center [756, 392] width 474 height 269
copy div "What 3 things has this person contributed to the overall success of the team's …"
click at [1429, 365] on div "What 3 things has this person contributed to the overall success of the team's …" at bounding box center [756, 392] width 1512 height 784
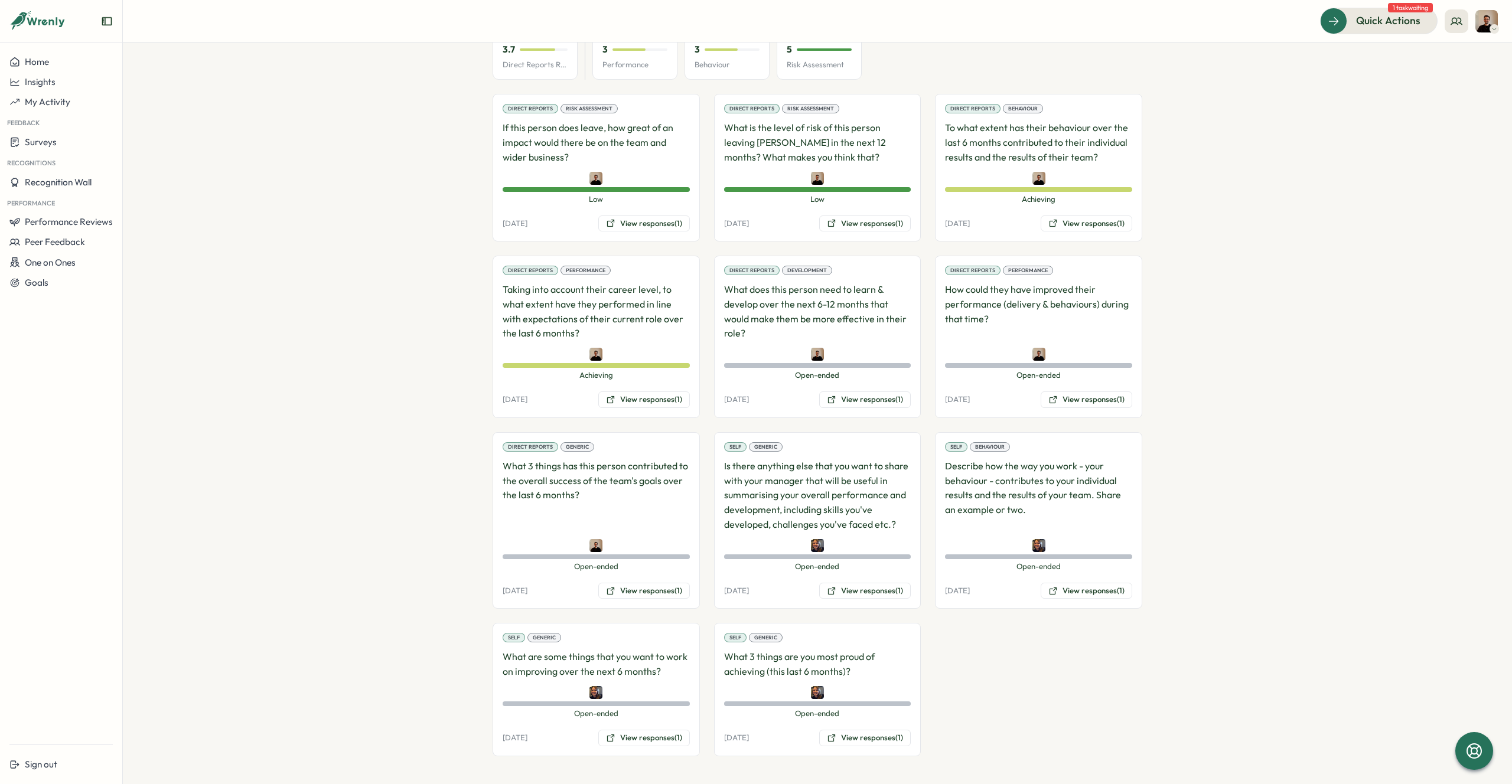
click at [1429, 365] on section "Employees Lauren Farnfield Lauren Farnfield employee Employee Information Work …" at bounding box center [817, 413] width 1389 height 741
click at [849, 591] on button "View responses (1)" at bounding box center [865, 591] width 91 height 17
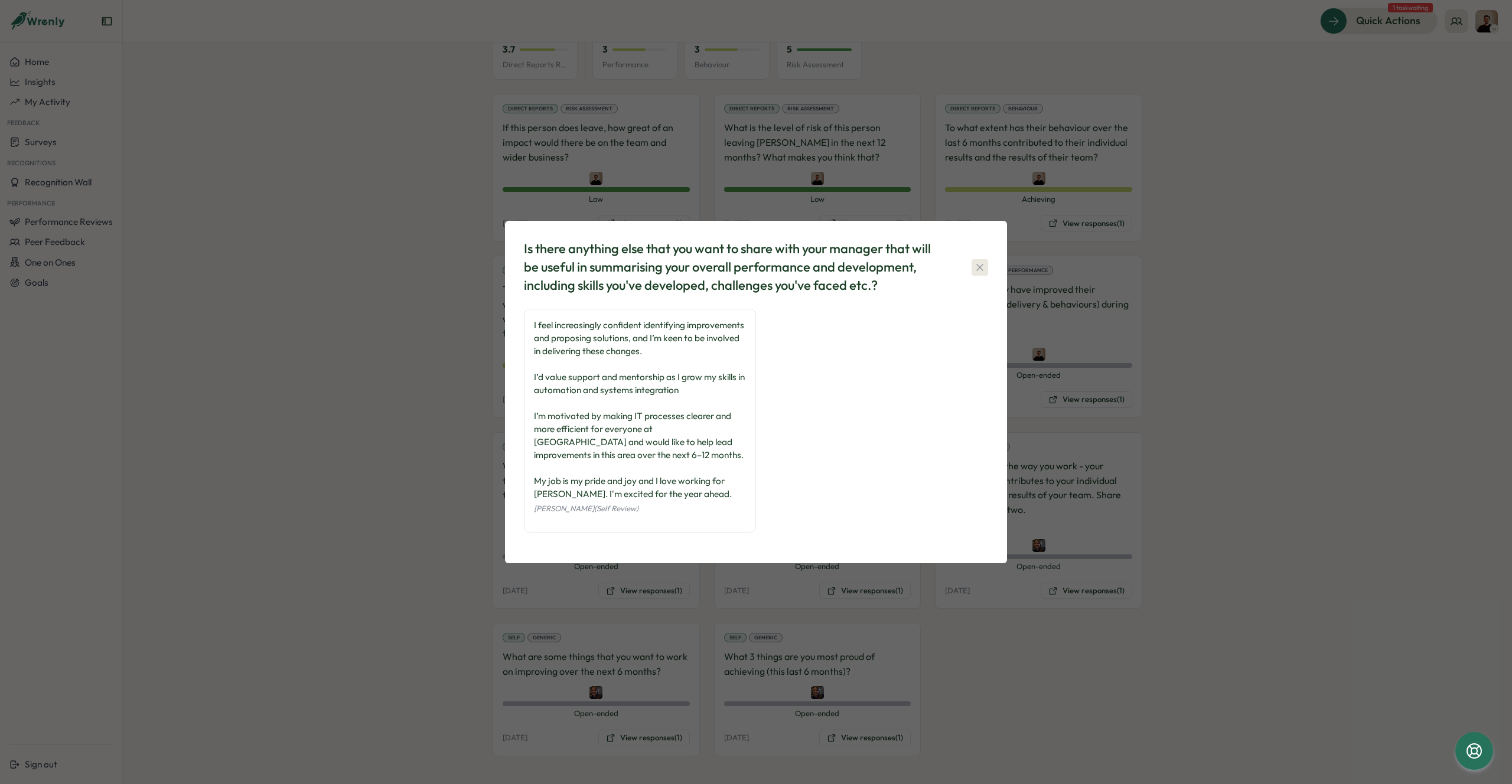
click at [975, 264] on icon "button" at bounding box center [980, 268] width 12 height 12
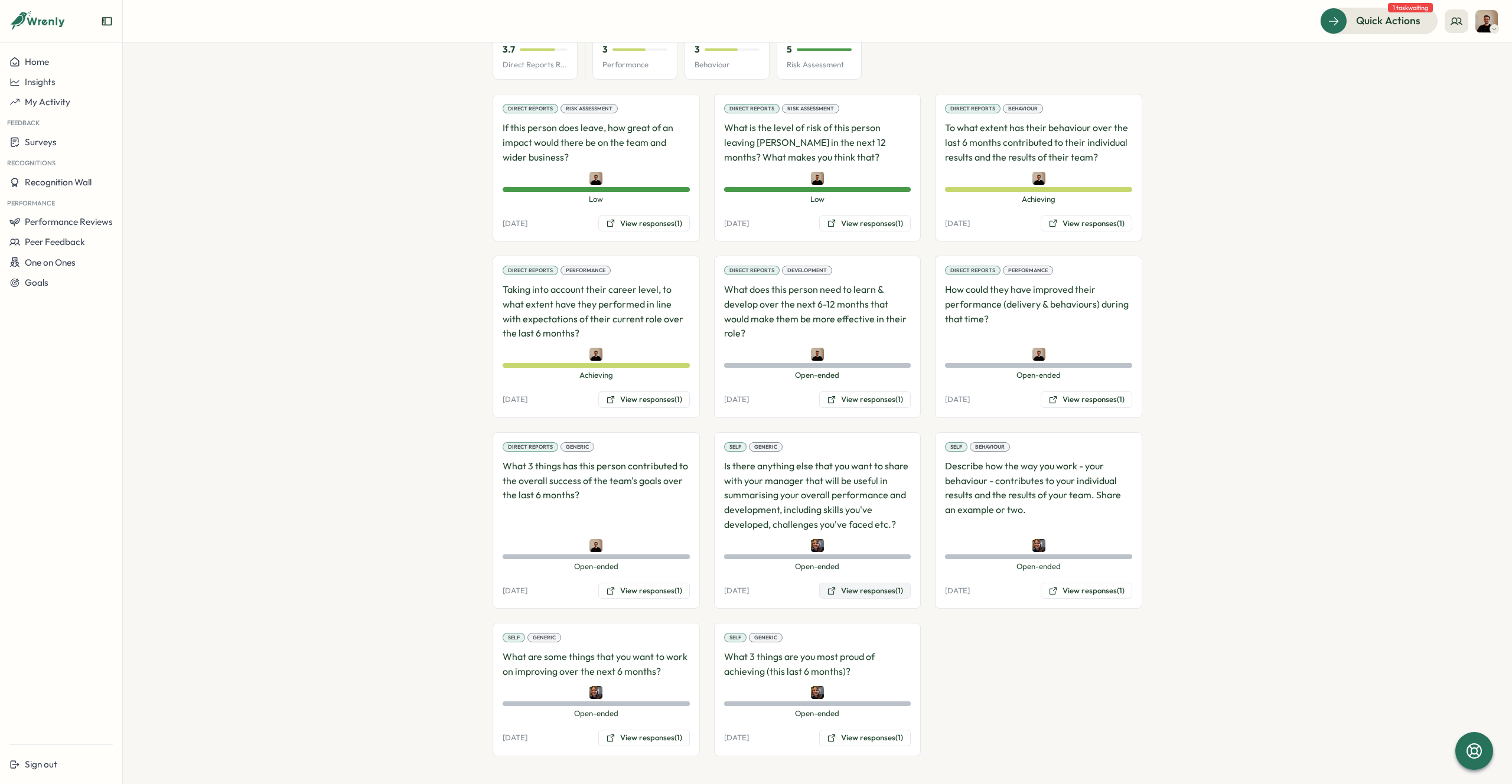
click at [848, 588] on button "View responses (1)" at bounding box center [865, 591] width 91 height 17
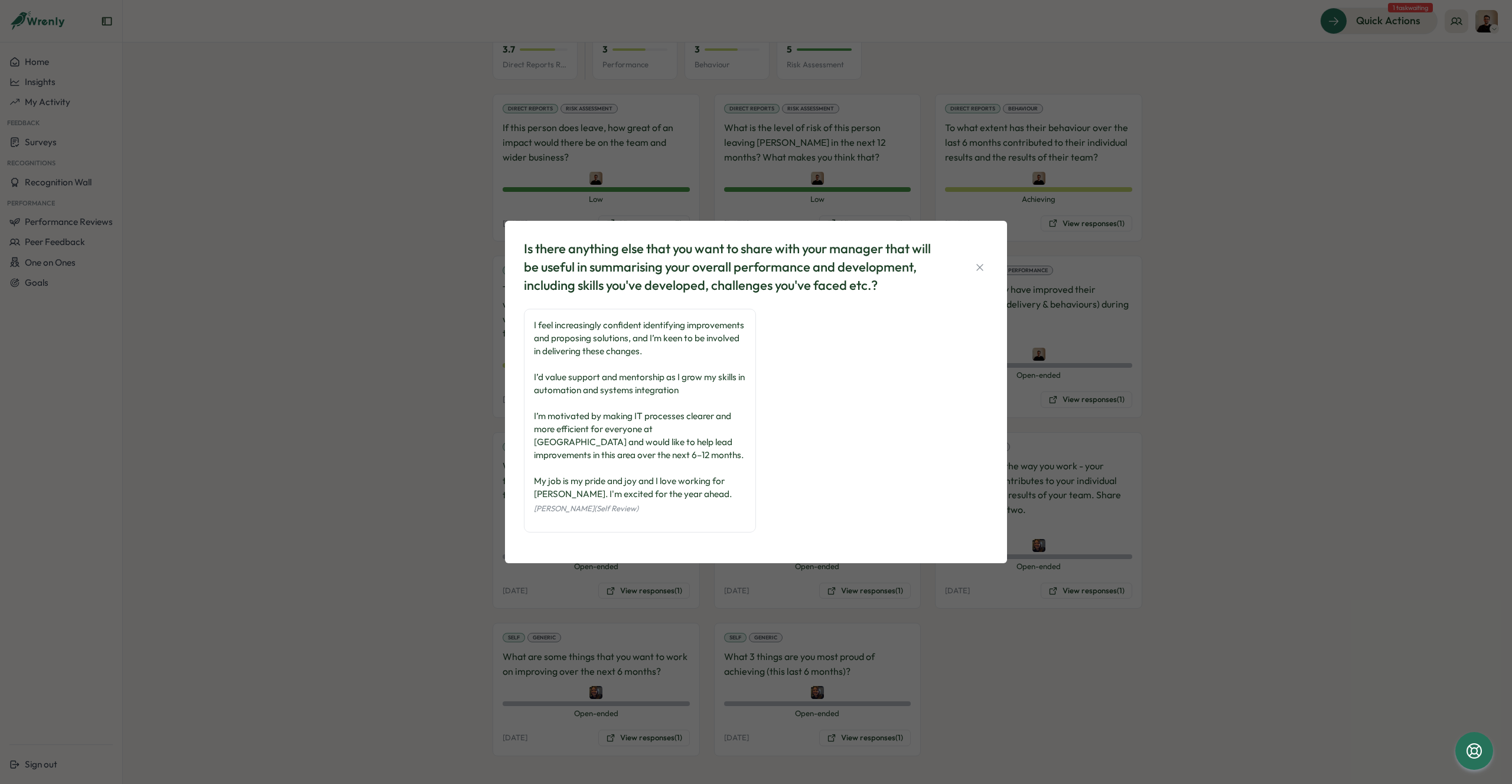
drag, startPoint x: 521, startPoint y: 244, endPoint x: 703, endPoint y: 552, distance: 357.8
click at [703, 552] on div "Is there anything else that you want to share with your manager that will be us…" at bounding box center [756, 392] width 502 height 342
copy div "Is there anything else that you want to share with your manager that will be us…"
click at [979, 269] on icon "button" at bounding box center [980, 268] width 12 height 12
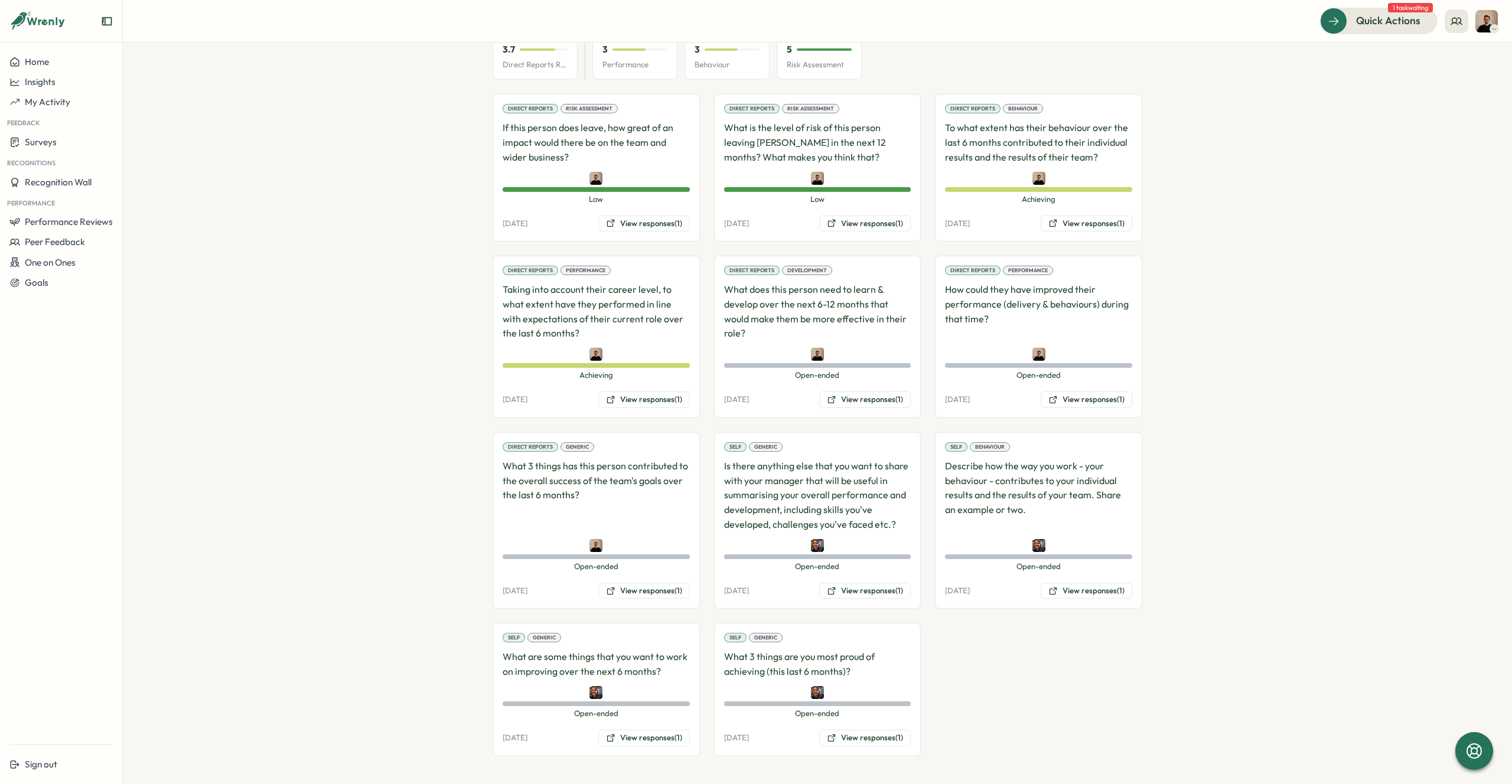
click at [1081, 581] on div "Self Behaviour Describe how the way you work - your behaviour - contributes to …" at bounding box center [1038, 520] width 207 height 177
click at [1066, 595] on button "View responses (1)" at bounding box center [1086, 591] width 91 height 17
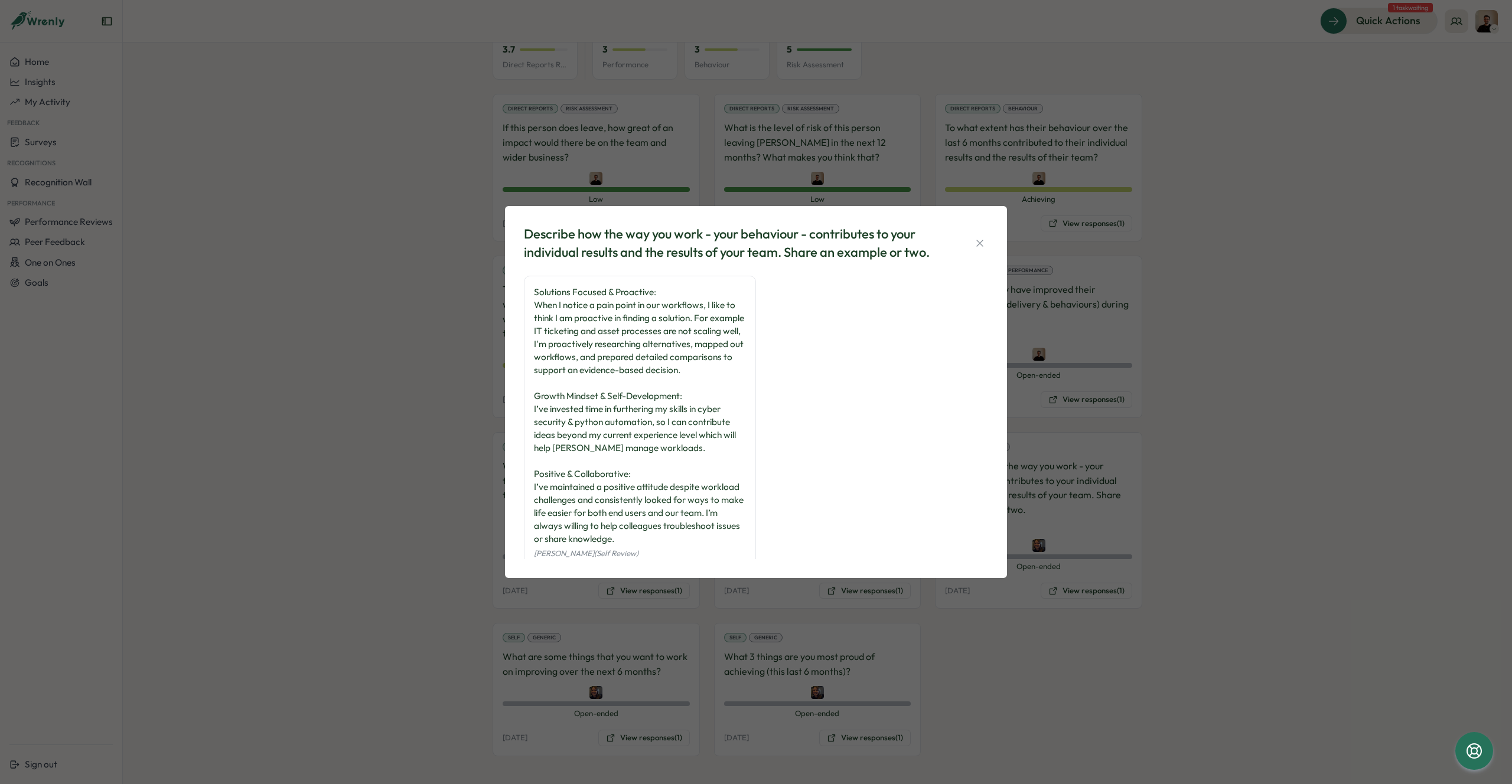
drag, startPoint x: 522, startPoint y: 233, endPoint x: 785, endPoint y: 585, distance: 439.4
click at [786, 585] on div "Describe how the way you work - your behaviour - contributes to your individual…" at bounding box center [756, 392] width 1512 height 784
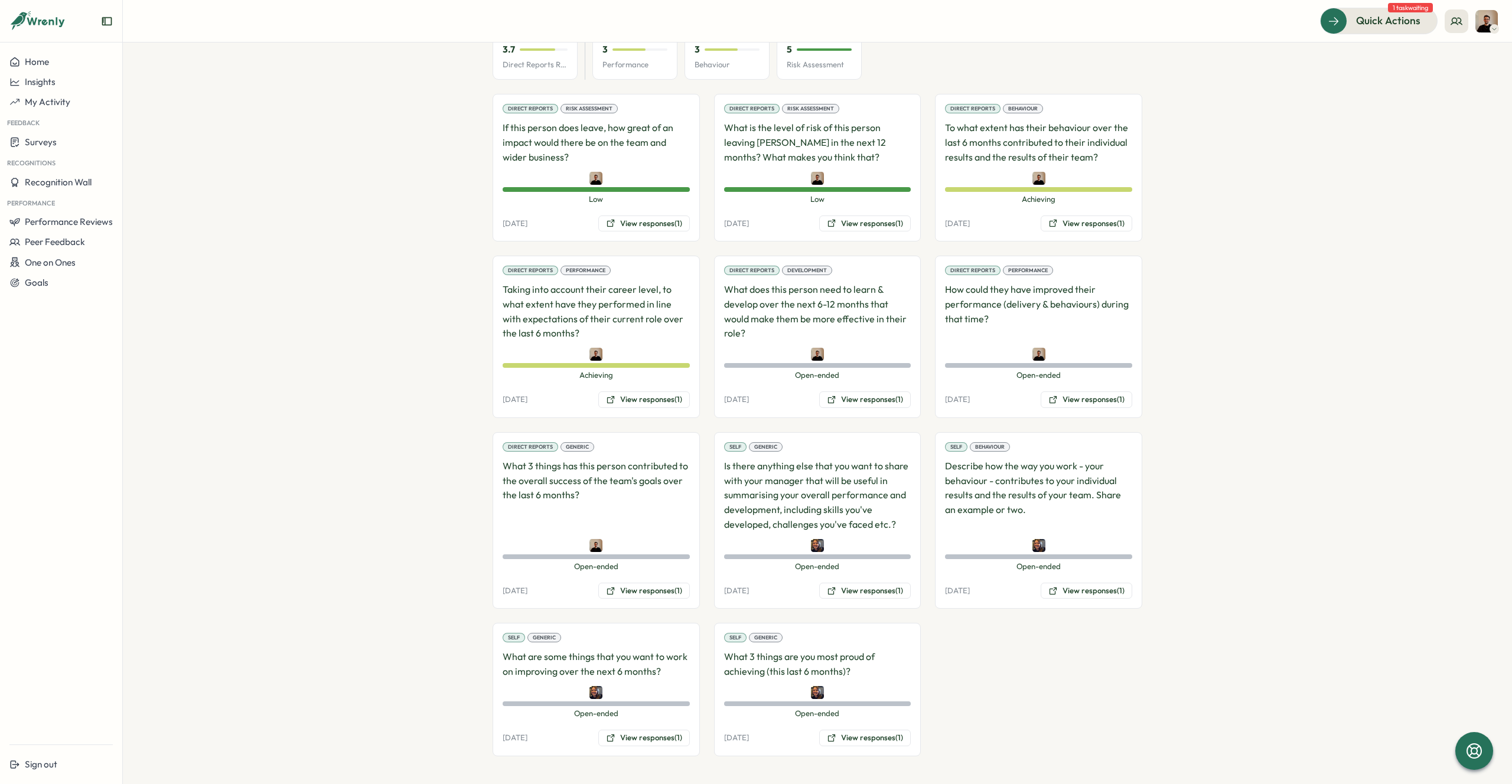
copy div "Describe how the way you work - your behaviour - contributes to your individual…"
click at [1064, 601] on div "Self Behaviour Describe how the way you work - your behaviour - contributes to …" at bounding box center [1038, 520] width 207 height 177
click at [1070, 594] on button "View responses (1)" at bounding box center [1086, 591] width 91 height 17
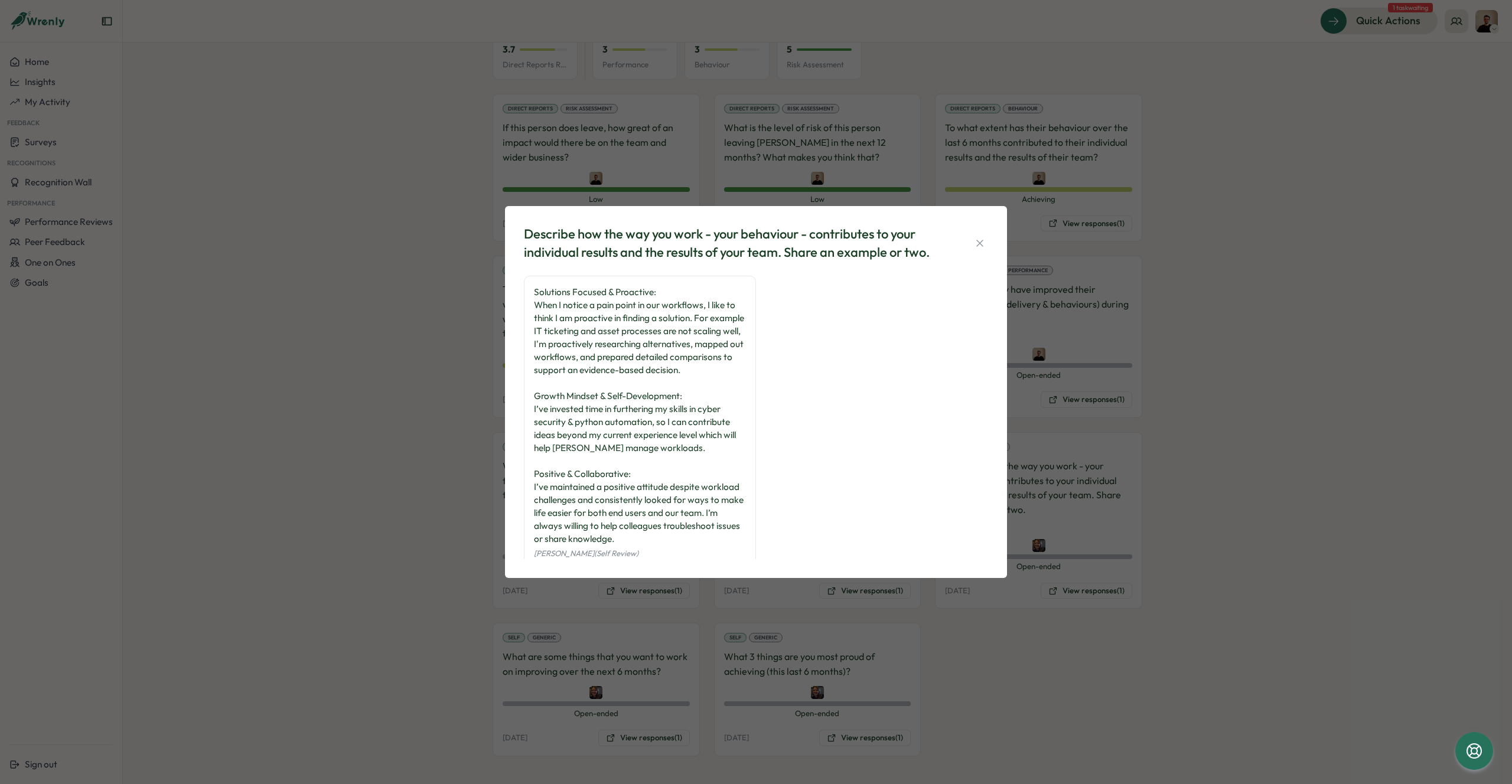
drag, startPoint x: 520, startPoint y: 224, endPoint x: 692, endPoint y: 572, distance: 388.2
click at [692, 572] on div "Describe how the way you work - your behaviour - contributes to your individual…" at bounding box center [756, 392] width 502 height 372
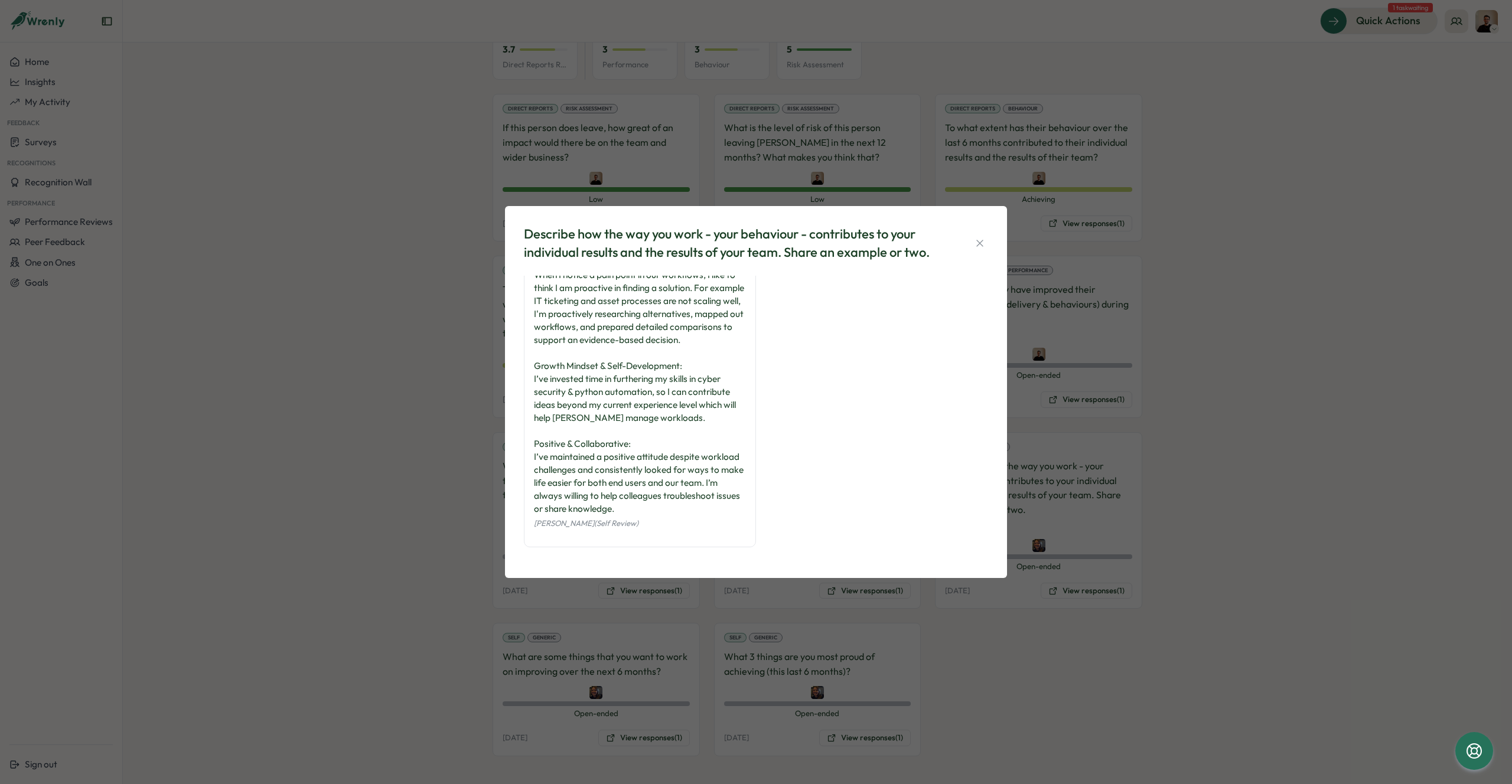
copy div "Describe how the way you work - your behaviour - contributes to your individual…"
click at [977, 249] on button "button" at bounding box center [980, 243] width 17 height 17
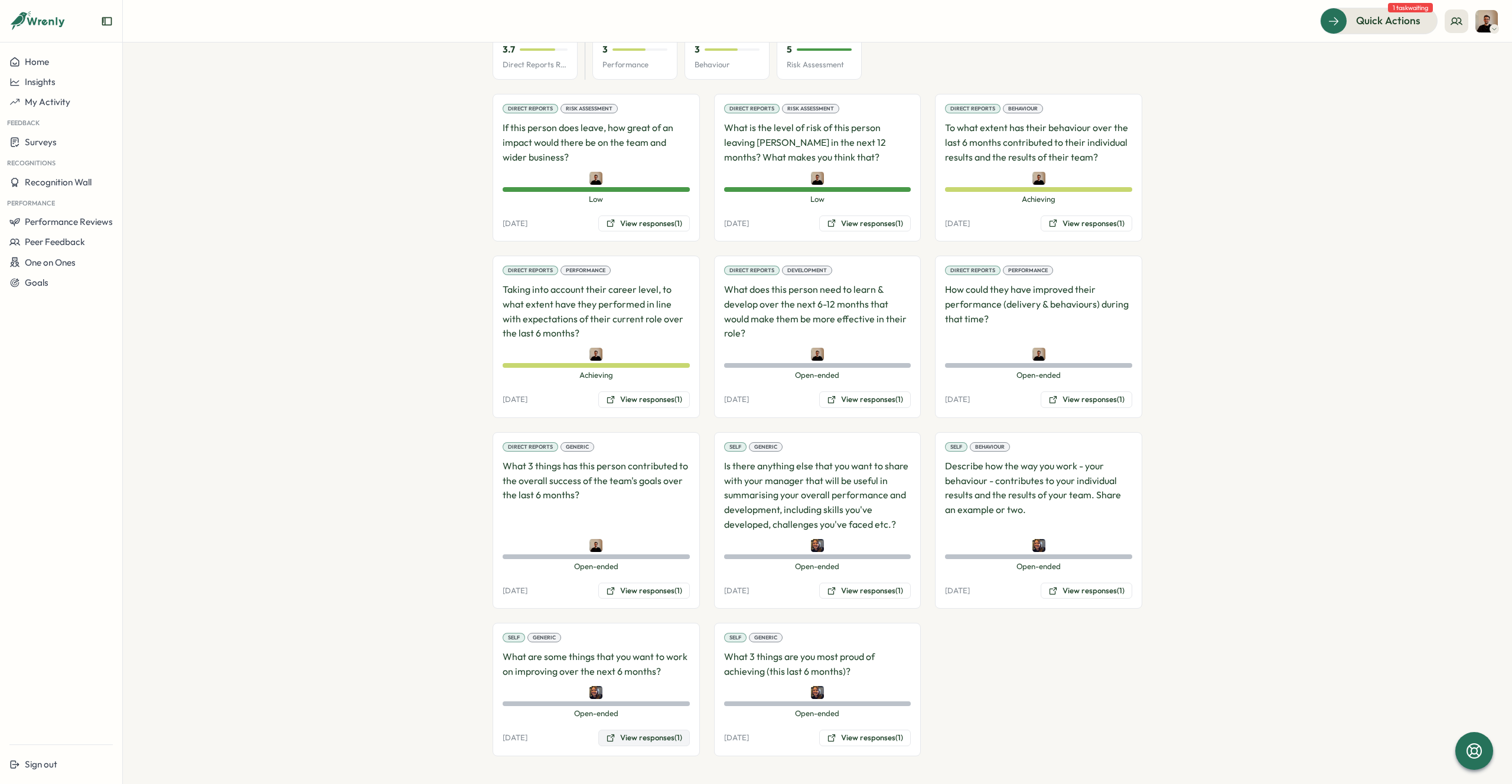
click at [633, 734] on button "View responses (1)" at bounding box center [644, 738] width 91 height 17
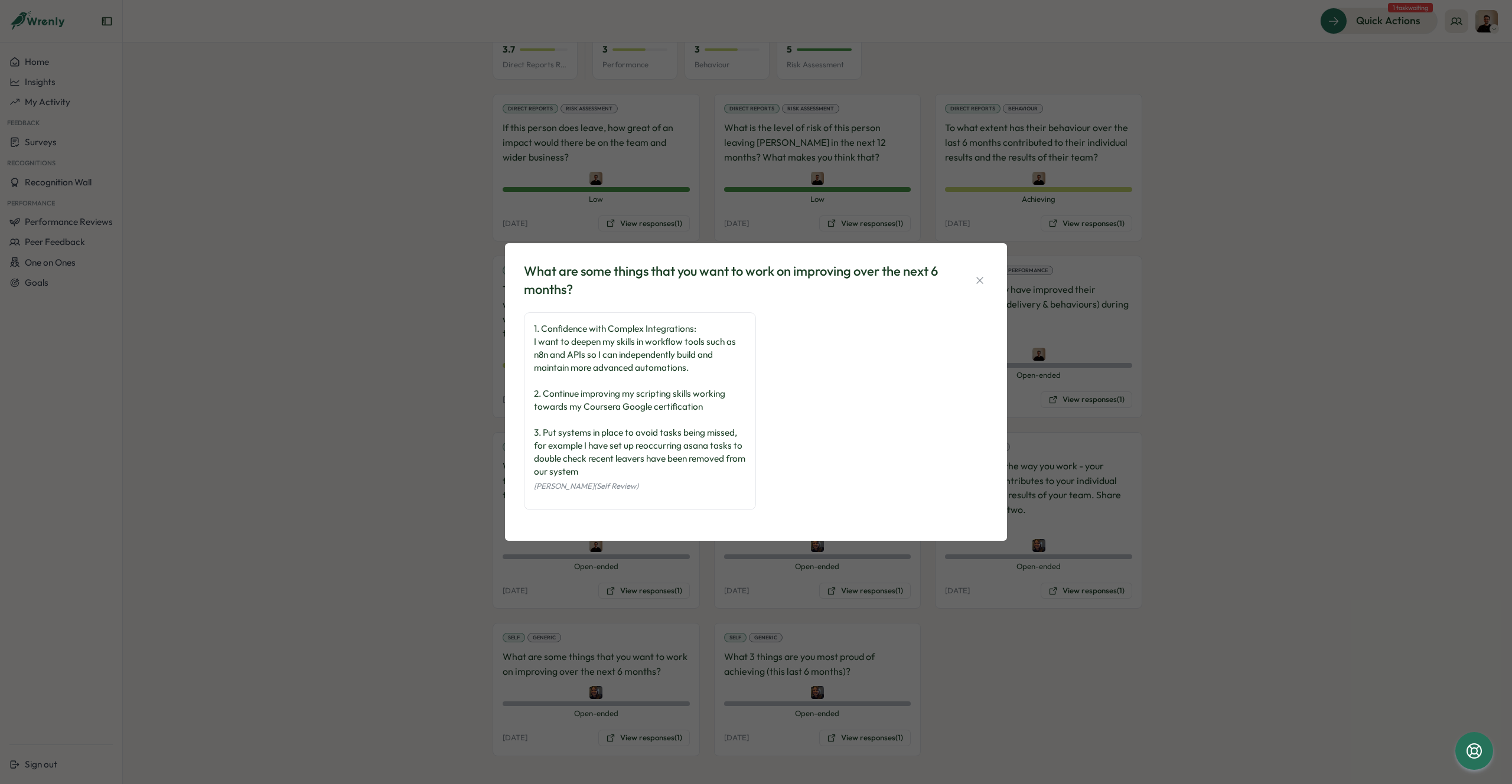
drag, startPoint x: 522, startPoint y: 265, endPoint x: 749, endPoint y: 545, distance: 360.5
click at [749, 545] on div "What are some things that you want to work on improving over the next 6 months?…" at bounding box center [756, 392] width 1512 height 784
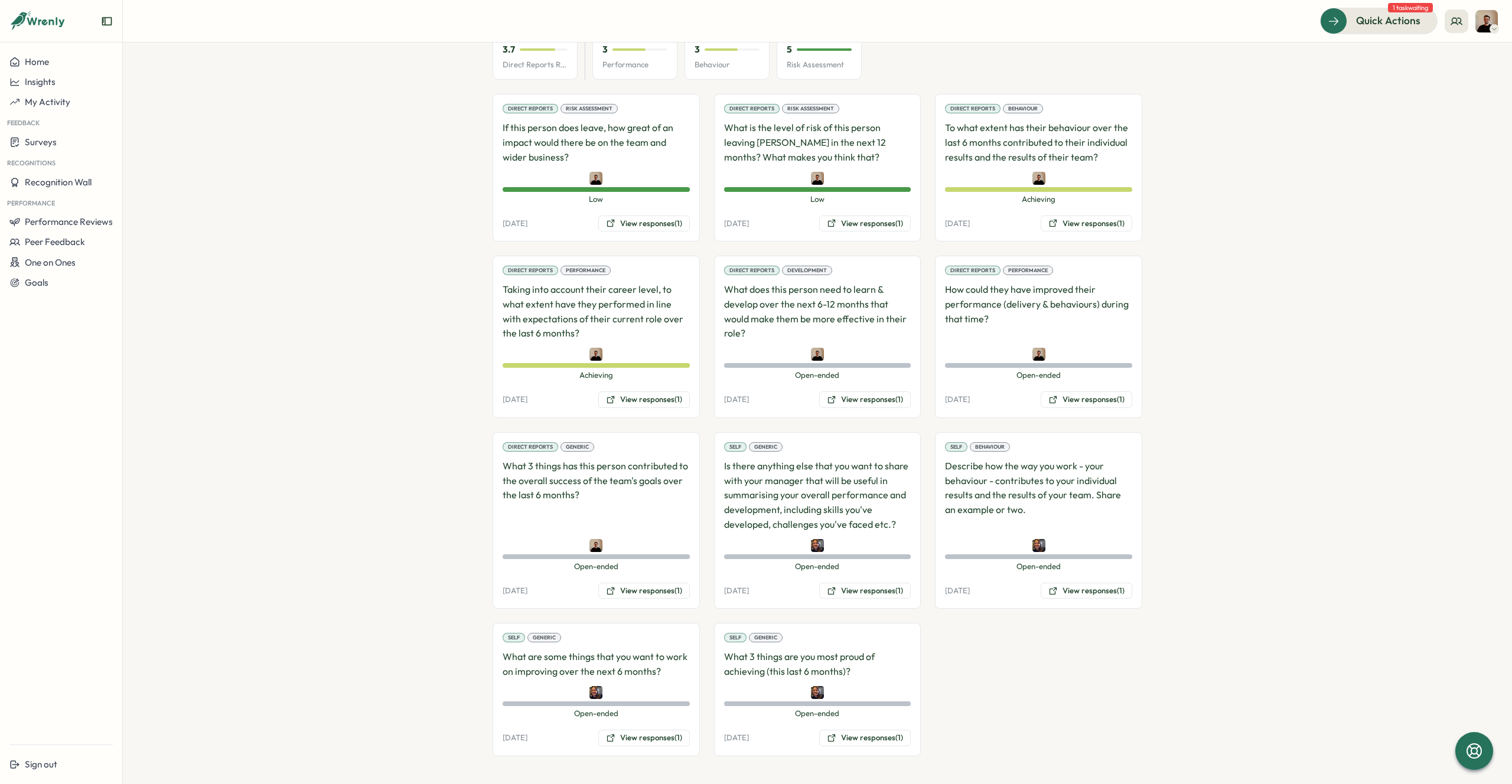
copy div "What are some things that you want to work on improving over the next 6 months?…"
click at [630, 738] on button "View responses (1)" at bounding box center [644, 738] width 91 height 17
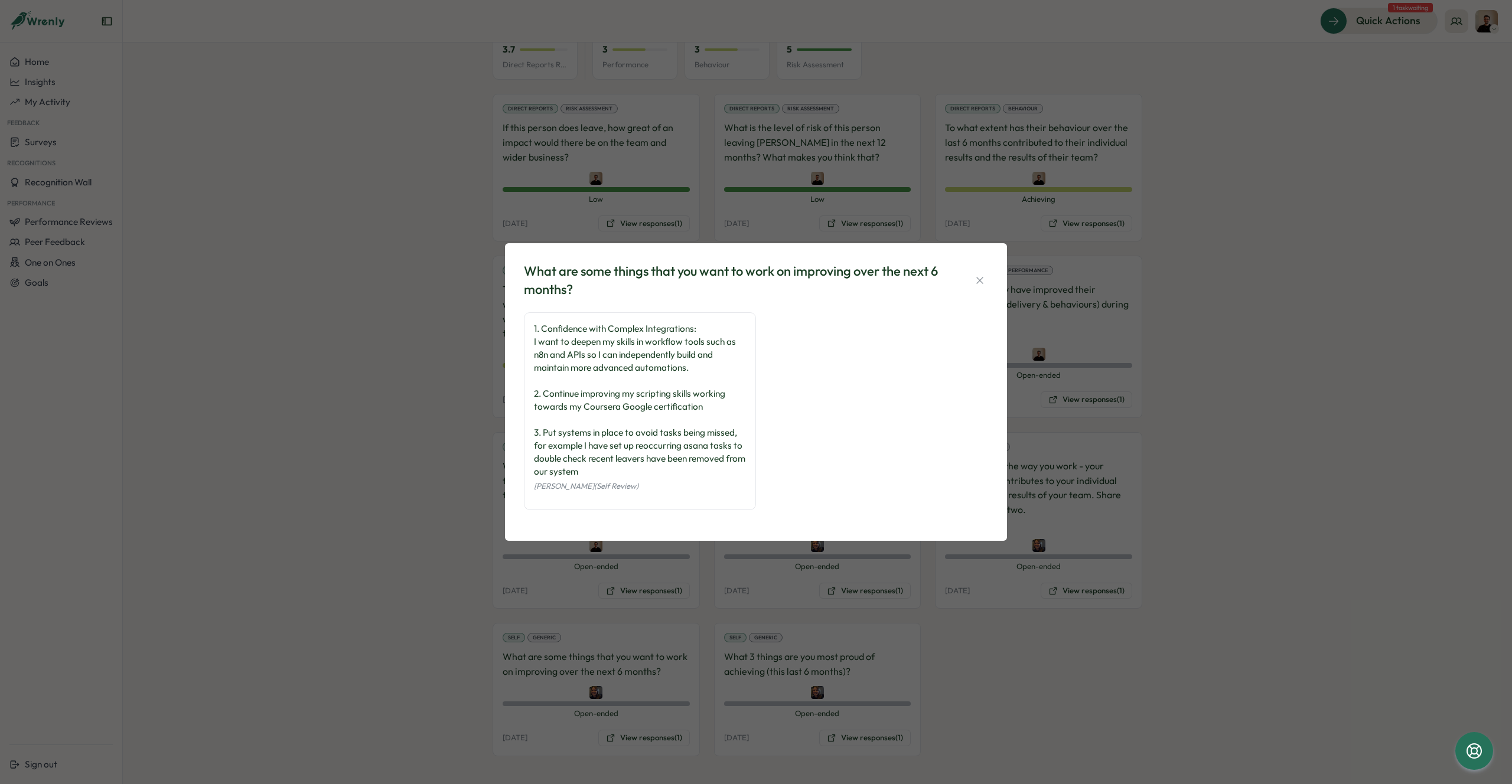
drag, startPoint x: 521, startPoint y: 267, endPoint x: 695, endPoint y: 504, distance: 294.0
click at [695, 504] on div "What are some things that you want to work on improving over the next 6 months?…" at bounding box center [756, 392] width 474 height 269
click at [980, 271] on div "What are some things that you want to work on improving over the next 6 months?" at bounding box center [756, 281] width 464 height 37
click at [980, 284] on icon "button" at bounding box center [980, 281] width 12 height 12
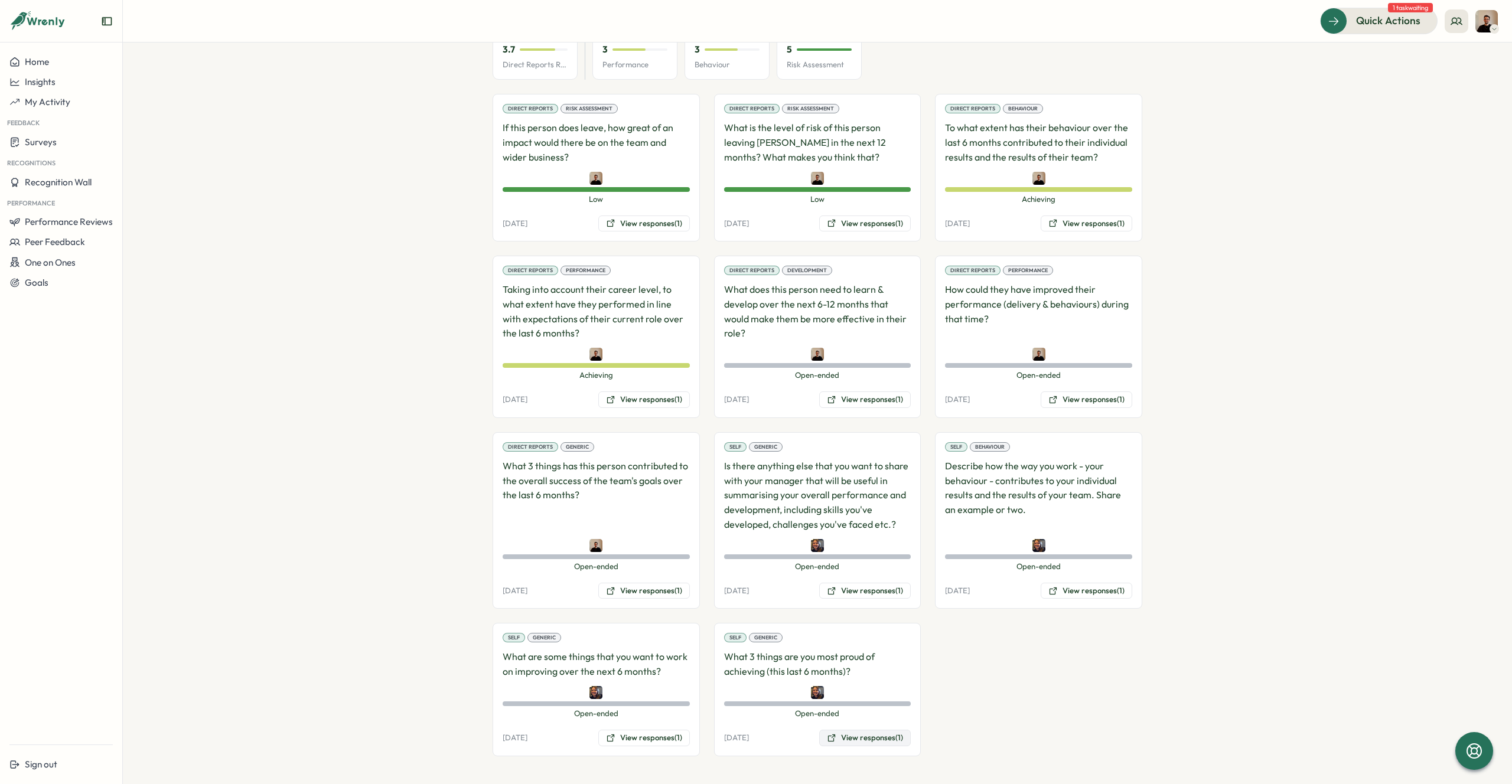
click at [856, 739] on button "View responses (1)" at bounding box center [865, 738] width 91 height 17
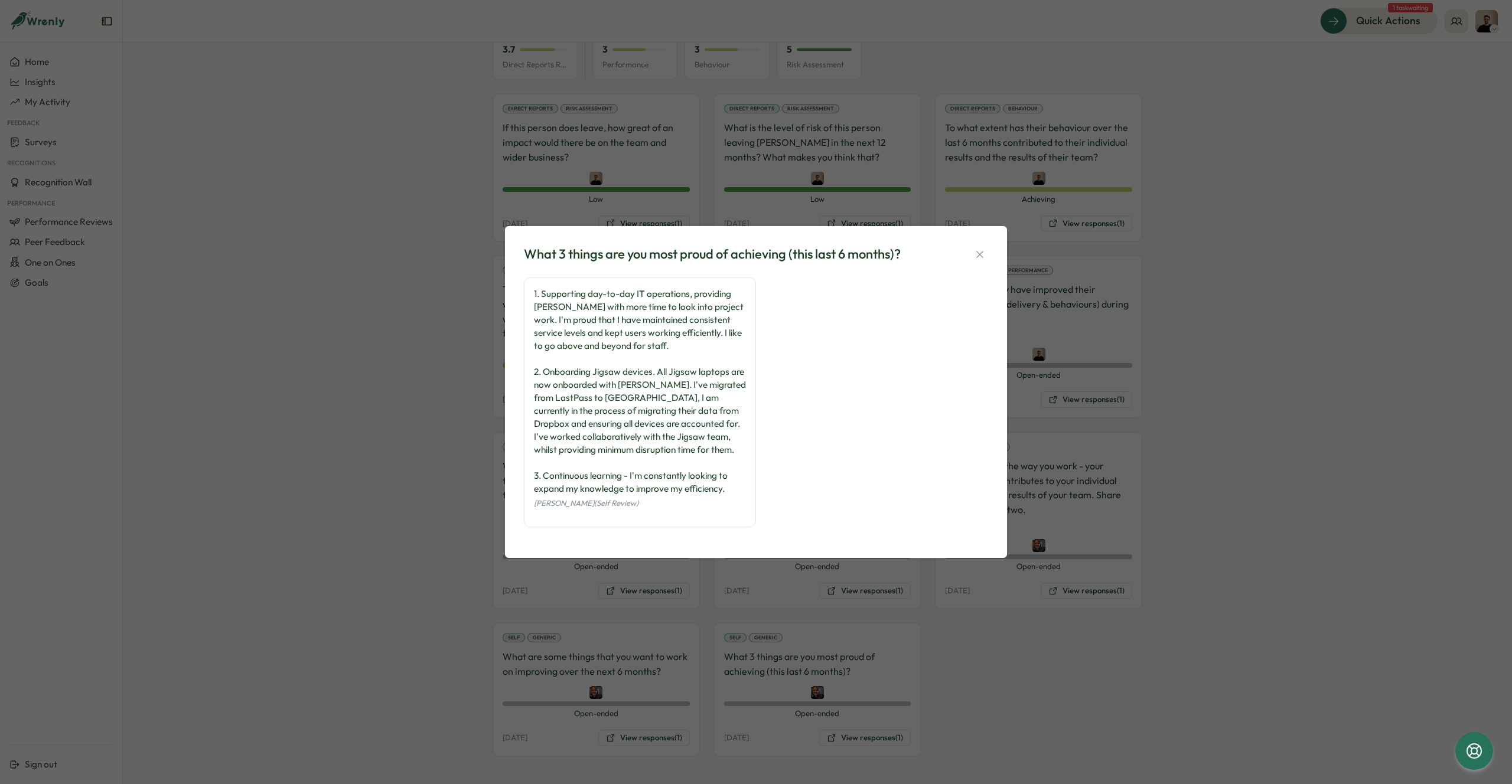
drag, startPoint x: 518, startPoint y: 252, endPoint x: 724, endPoint y: 527, distance: 343.6
click at [724, 527] on div "What 3 things are you most proud of achieving (this last 6 months)? 1. Supporti…" at bounding box center [756, 392] width 502 height 332
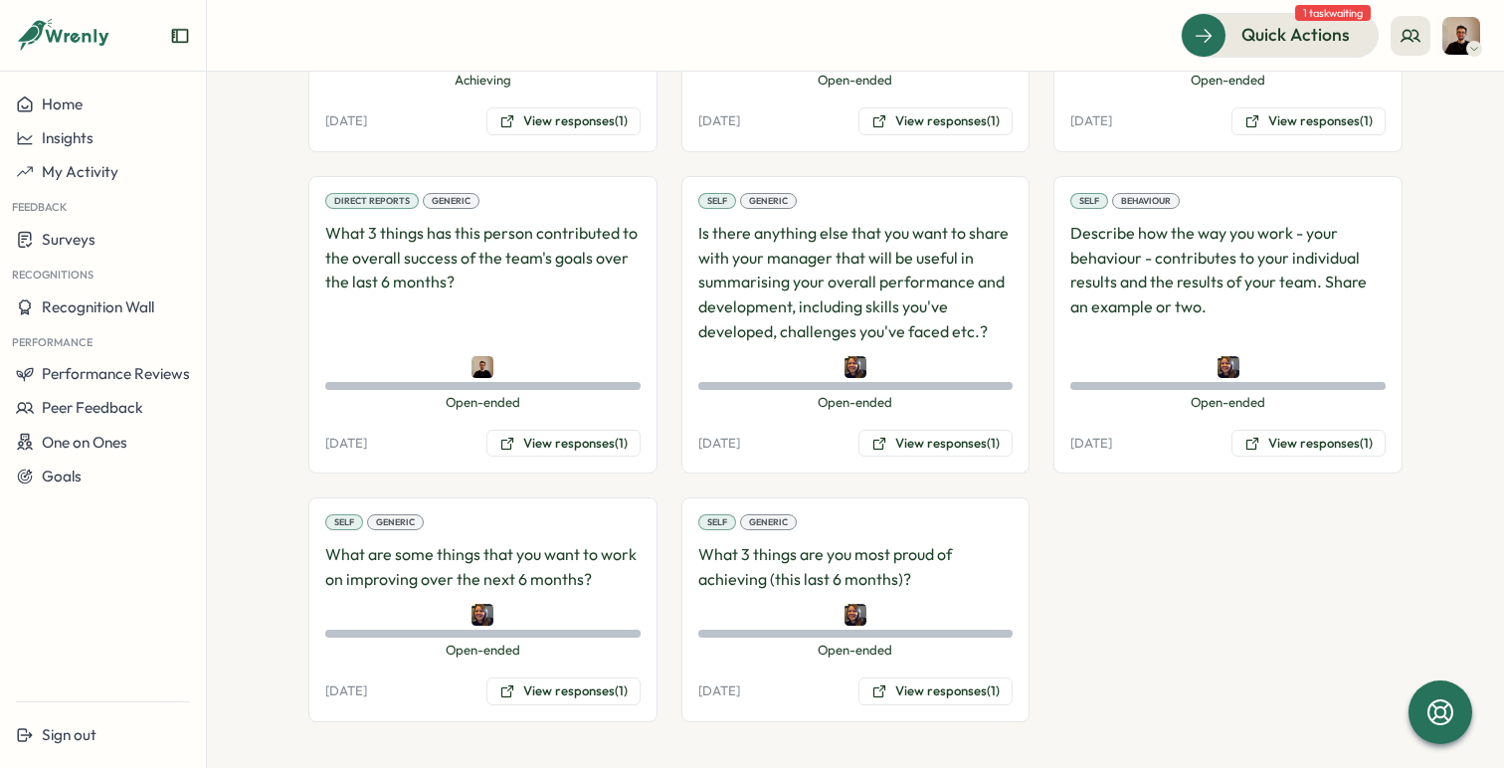
scroll to position [1915, 0]
click at [526, 685] on button "View responses (1)" at bounding box center [563, 690] width 154 height 28
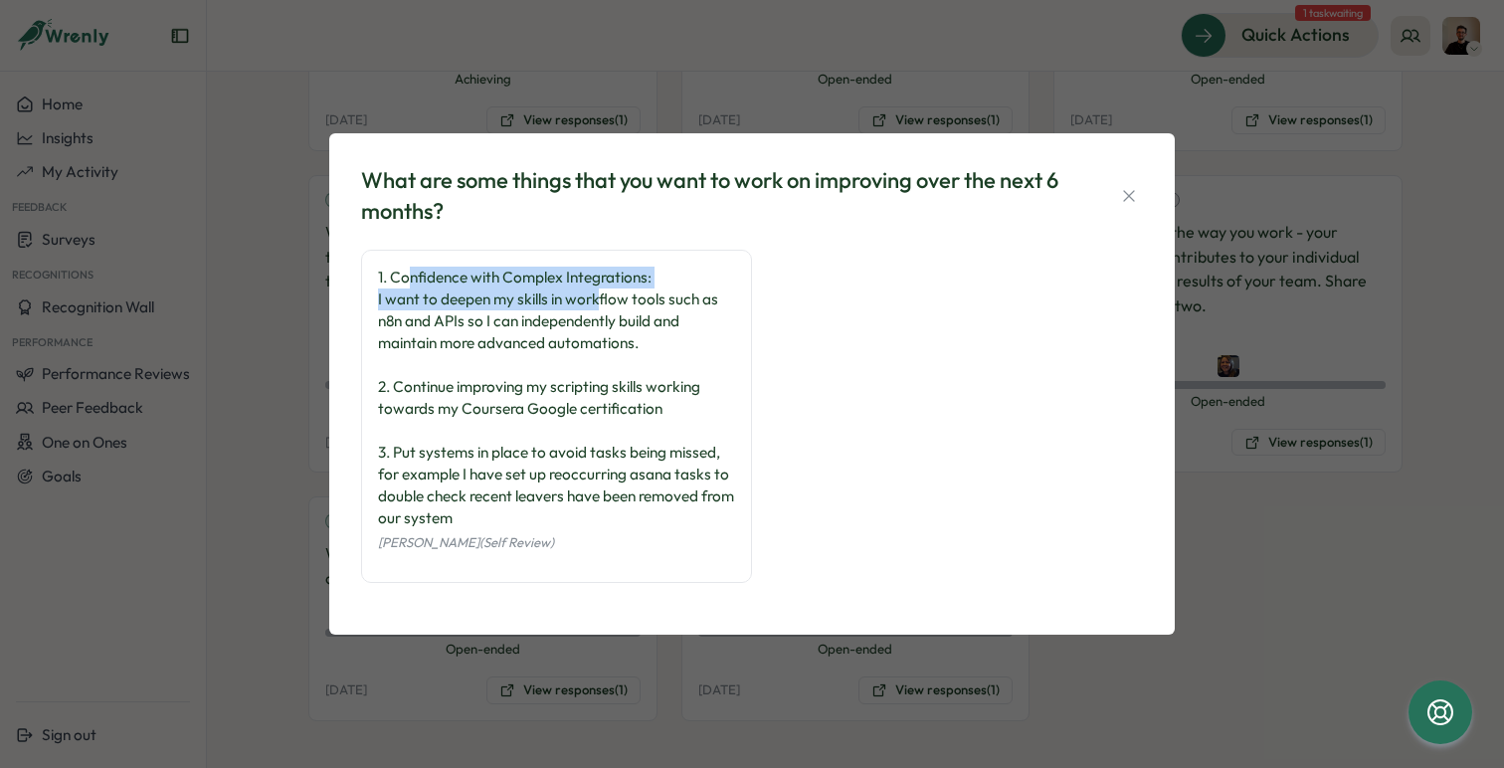
drag, startPoint x: 411, startPoint y: 280, endPoint x: 602, endPoint y: 289, distance: 191.3
click at [601, 288] on div "1. Confidence with Complex Integrations: I want to deepen my skills in workflow…" at bounding box center [556, 398] width 357 height 263
click at [602, 289] on div "1. Confidence with Complex Integrations: I want to deepen my skills in workflow…" at bounding box center [556, 398] width 357 height 263
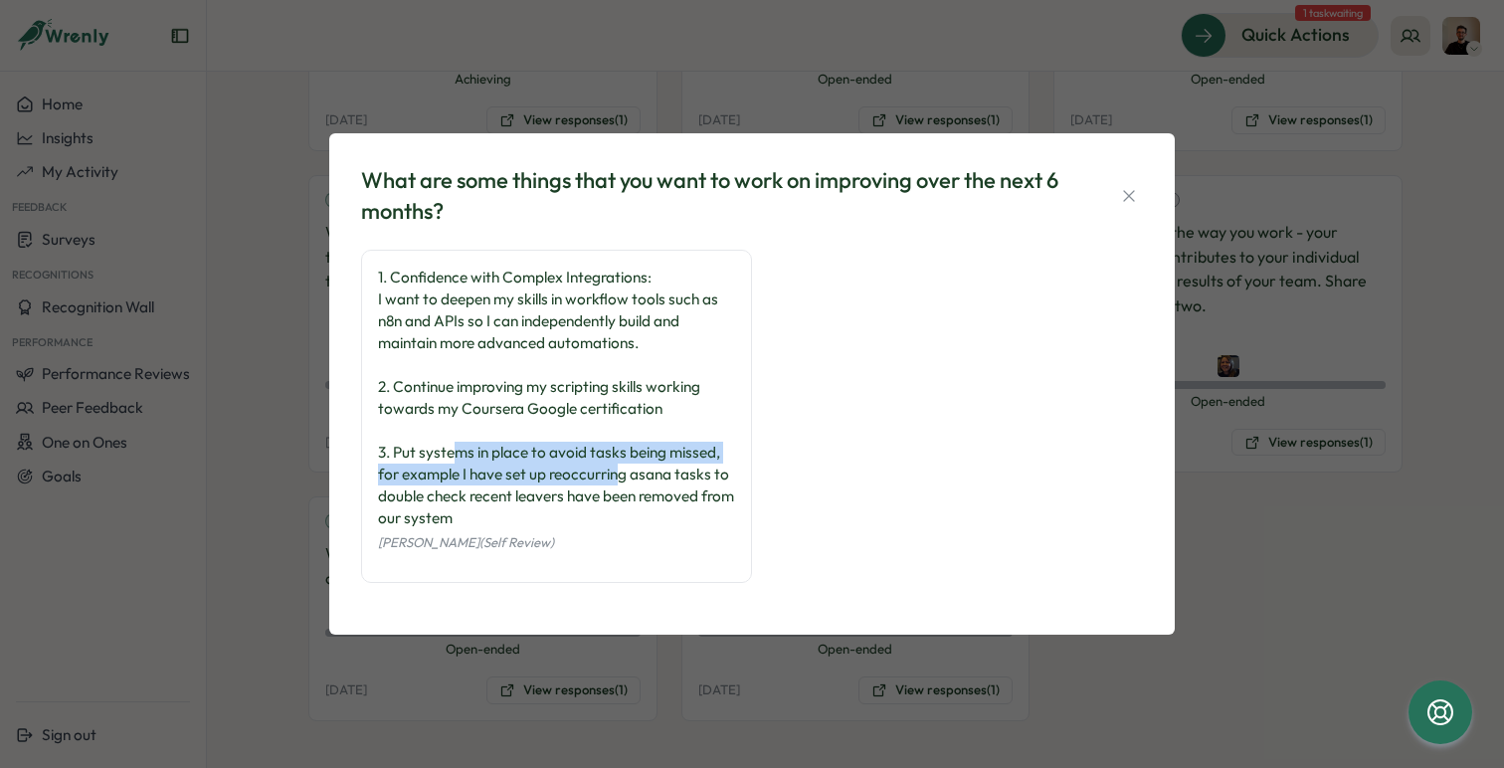
drag, startPoint x: 450, startPoint y: 459, endPoint x: 623, endPoint y: 475, distance: 173.8
click at [623, 474] on div "1. Confidence with Complex Integrations: I want to deepen my skills in workflow…" at bounding box center [556, 398] width 357 height 263
click at [623, 475] on div "1. Confidence with Complex Integrations: I want to deepen my skills in workflow…" at bounding box center [556, 398] width 357 height 263
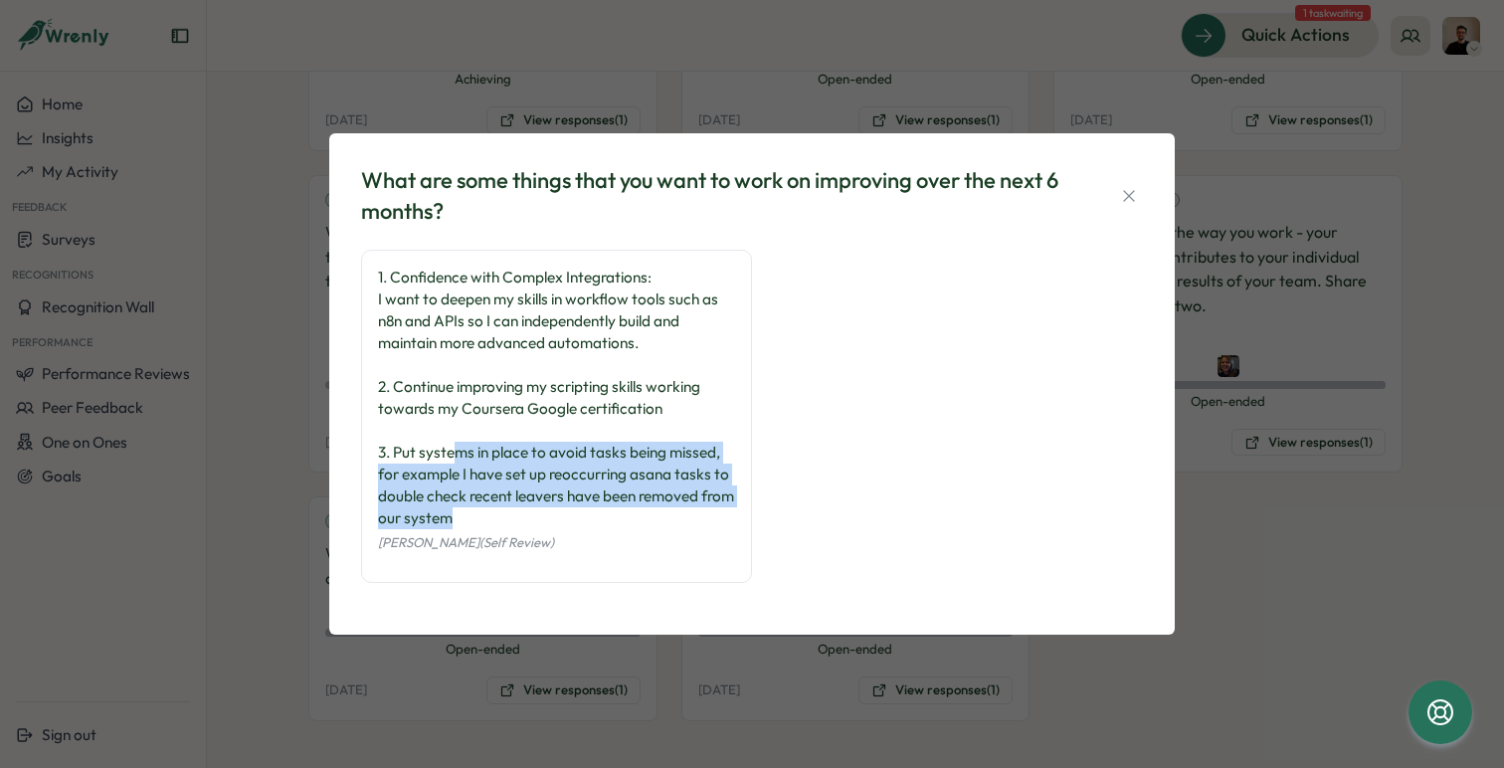
drag, startPoint x: 512, startPoint y: 526, endPoint x: 453, endPoint y: 461, distance: 88.7
click at [453, 460] on div "1. Confidence with Complex Integrations: I want to deepen my skills in workflow…" at bounding box center [556, 398] width 357 height 263
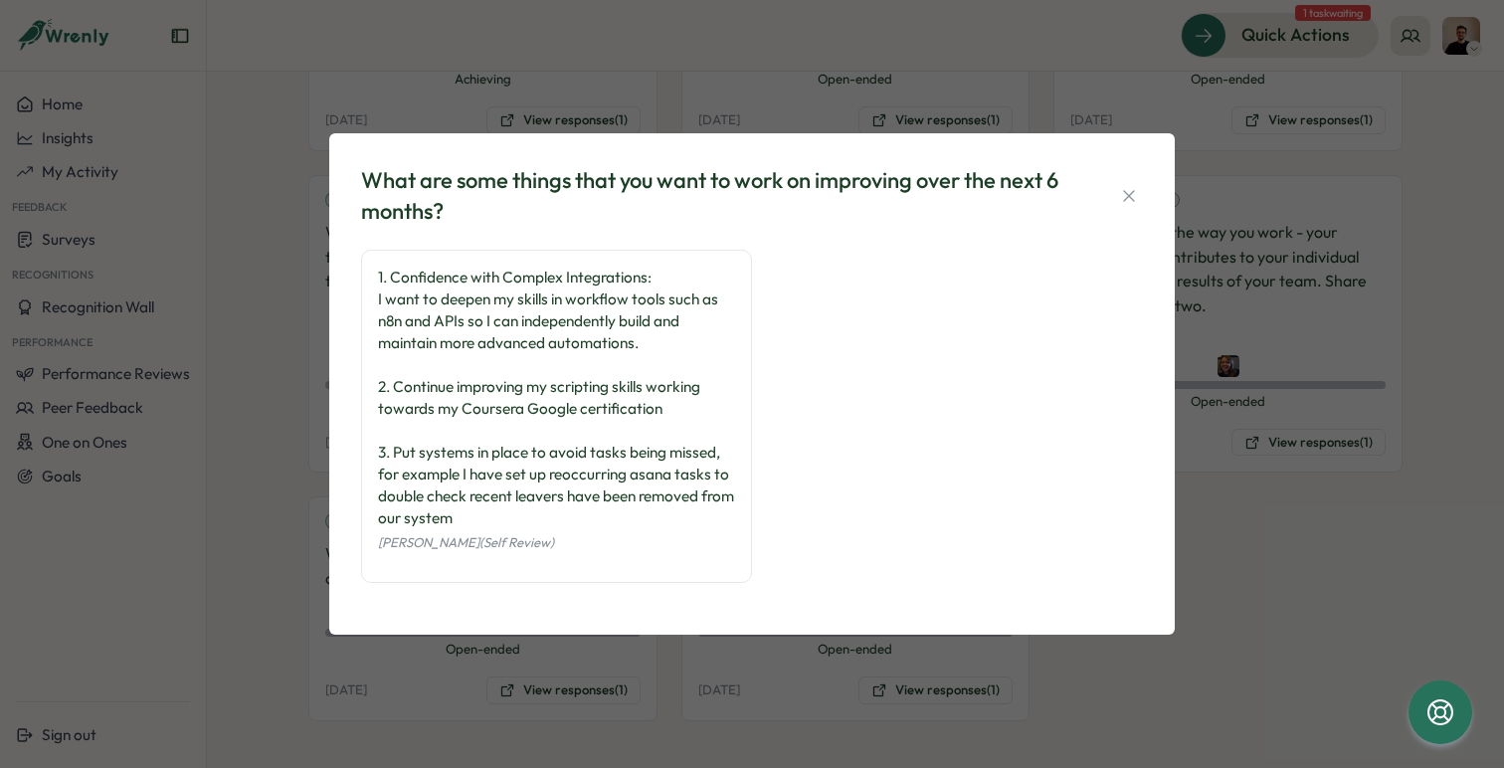
click at [558, 496] on div "1. Confidence with Complex Integrations: I want to deepen my skills in workflow…" at bounding box center [556, 398] width 357 height 263
click at [1121, 193] on icon "button" at bounding box center [1129, 196] width 20 height 20
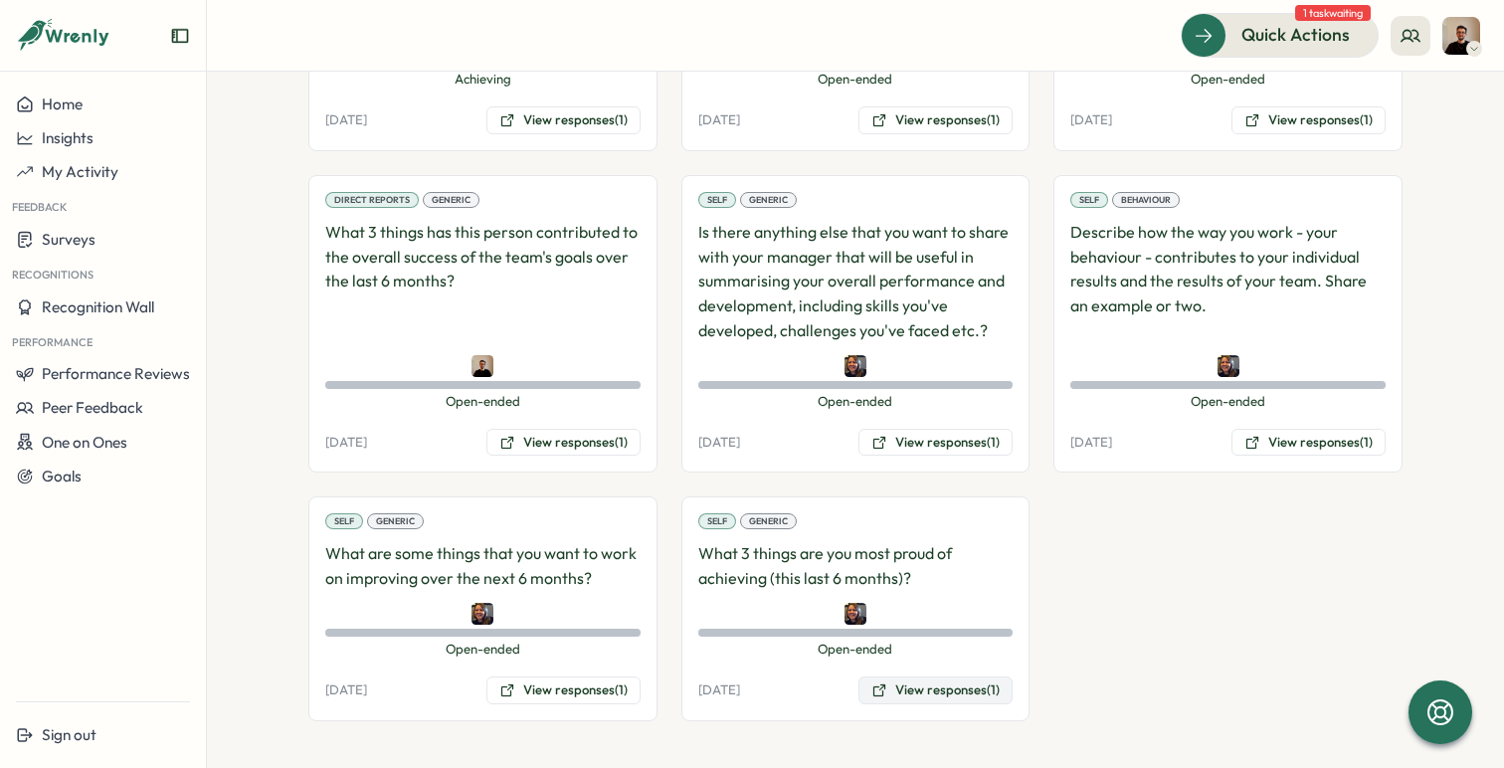
click at [898, 683] on button "View responses (1)" at bounding box center [936, 690] width 154 height 28
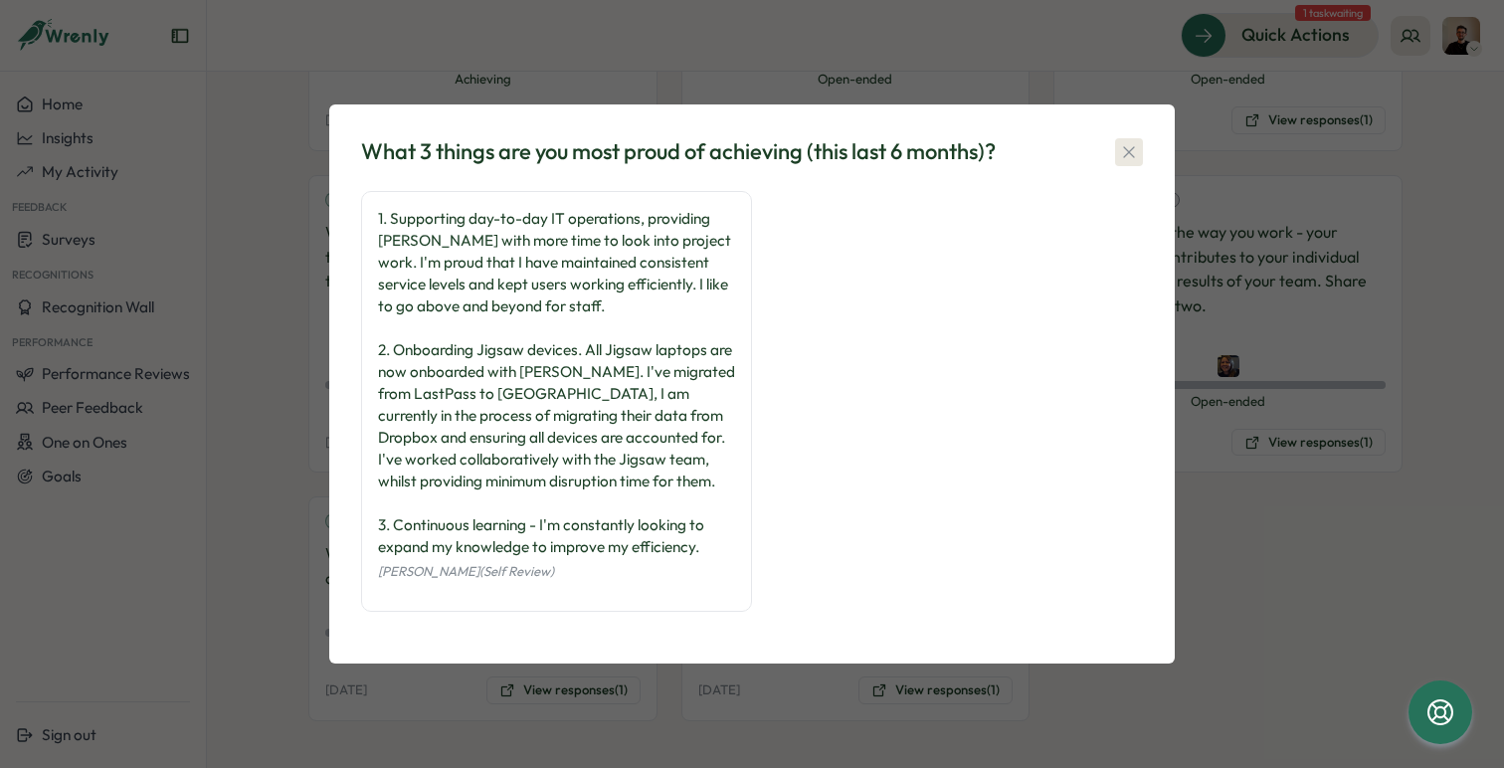
click at [1121, 147] on icon "button" at bounding box center [1129, 152] width 20 height 20
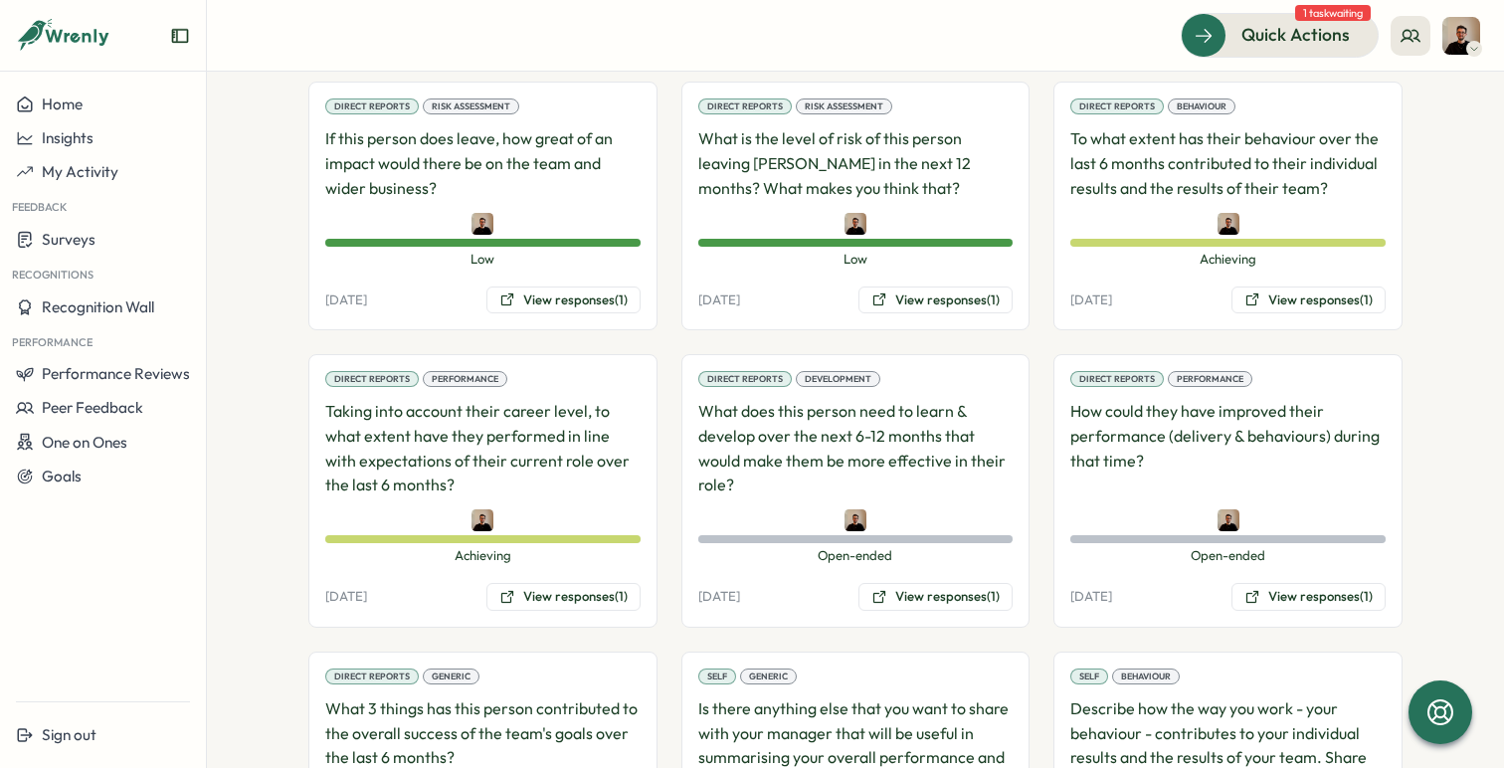
scroll to position [1433, 0]
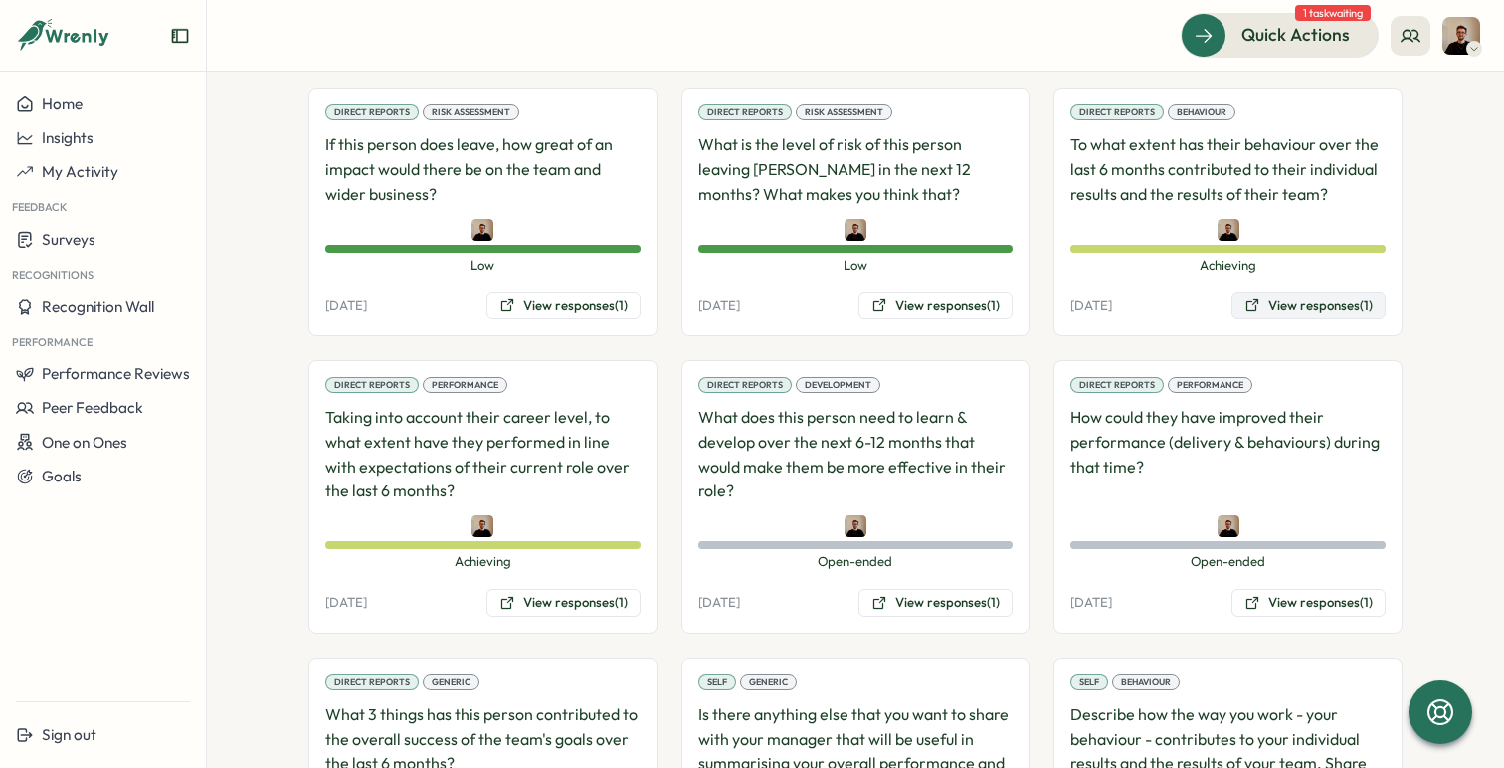
click at [1295, 306] on button "View responses (1)" at bounding box center [1309, 306] width 154 height 28
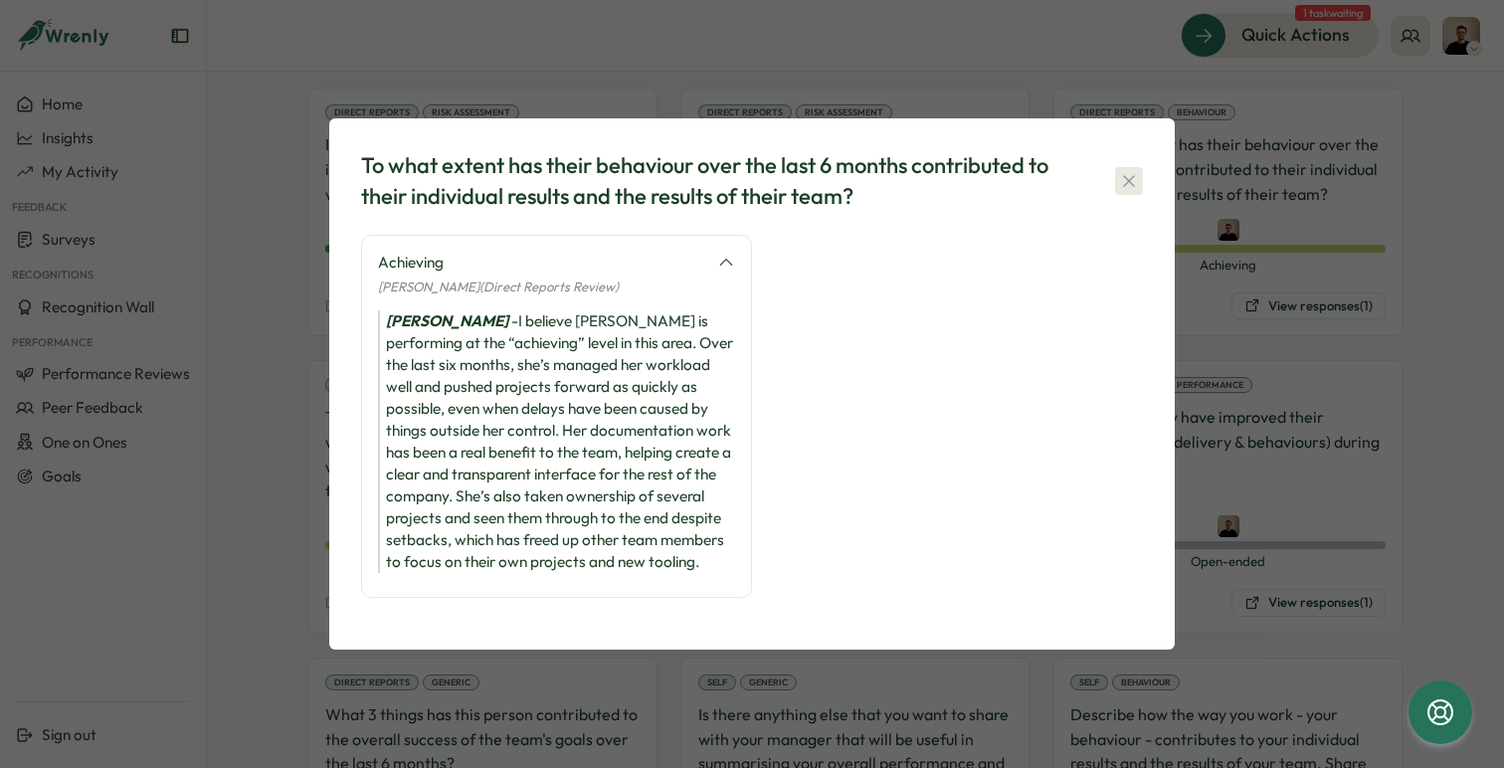
click at [1131, 184] on icon "button" at bounding box center [1129, 181] width 20 height 20
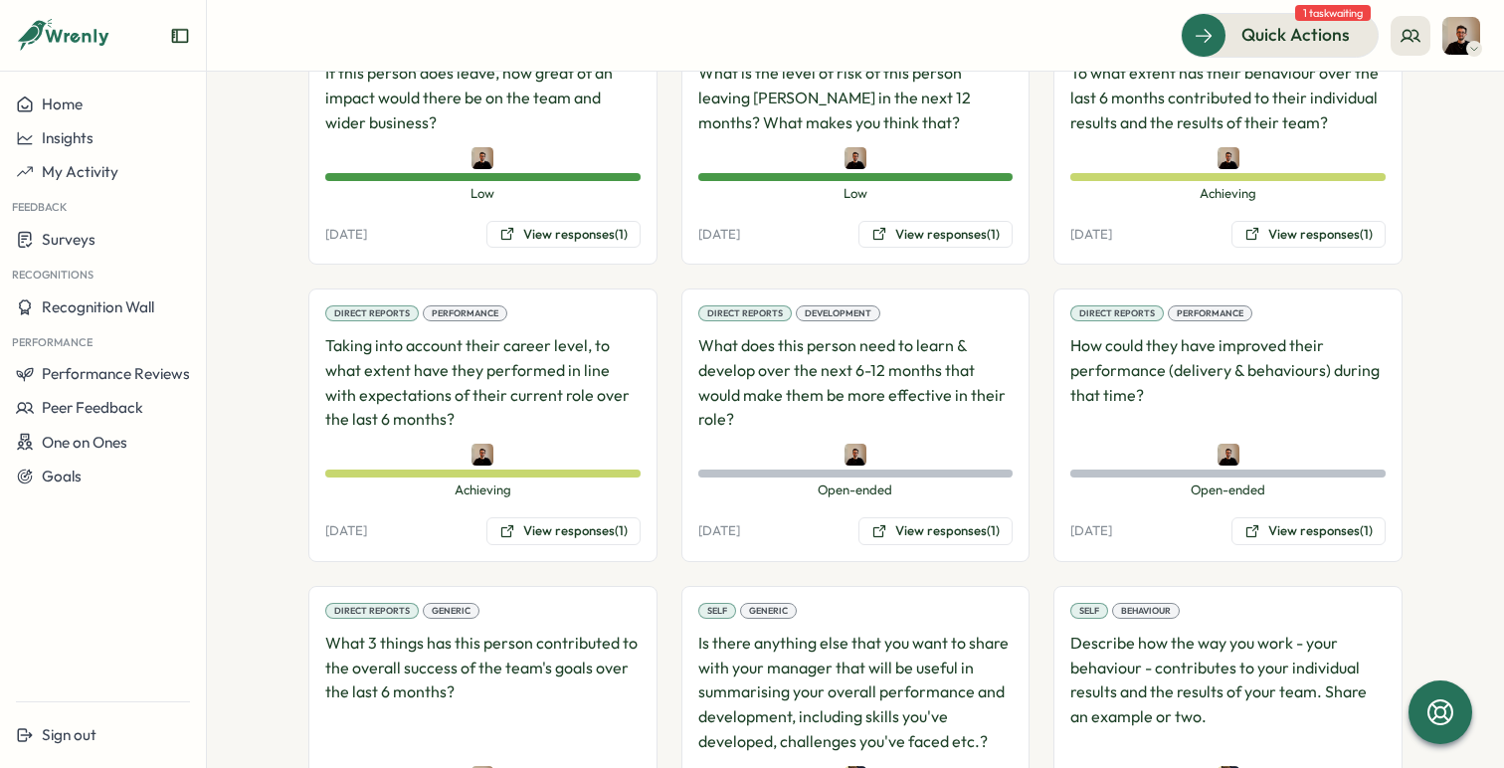
scroll to position [1507, 0]
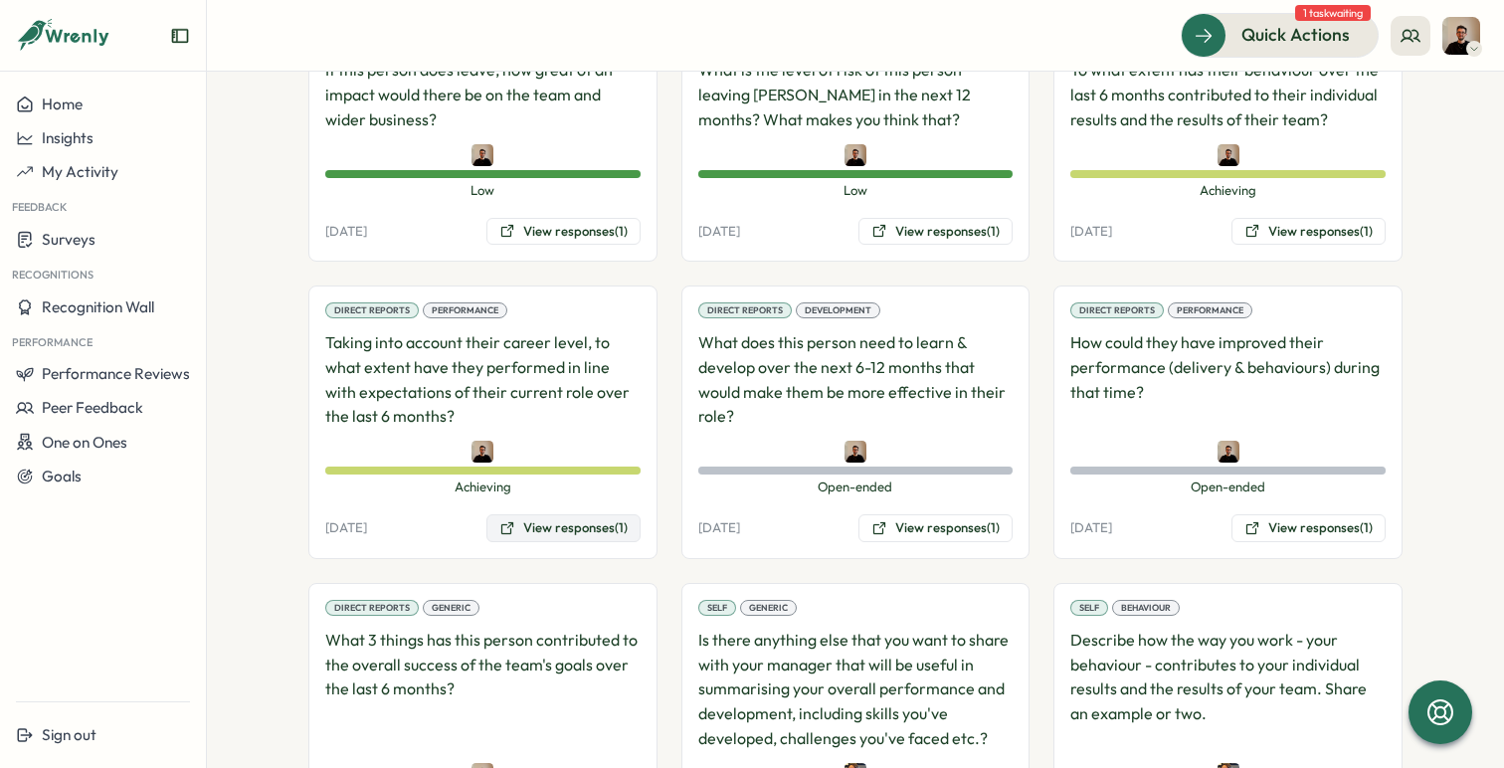
click at [551, 527] on button "View responses (1)" at bounding box center [563, 528] width 154 height 28
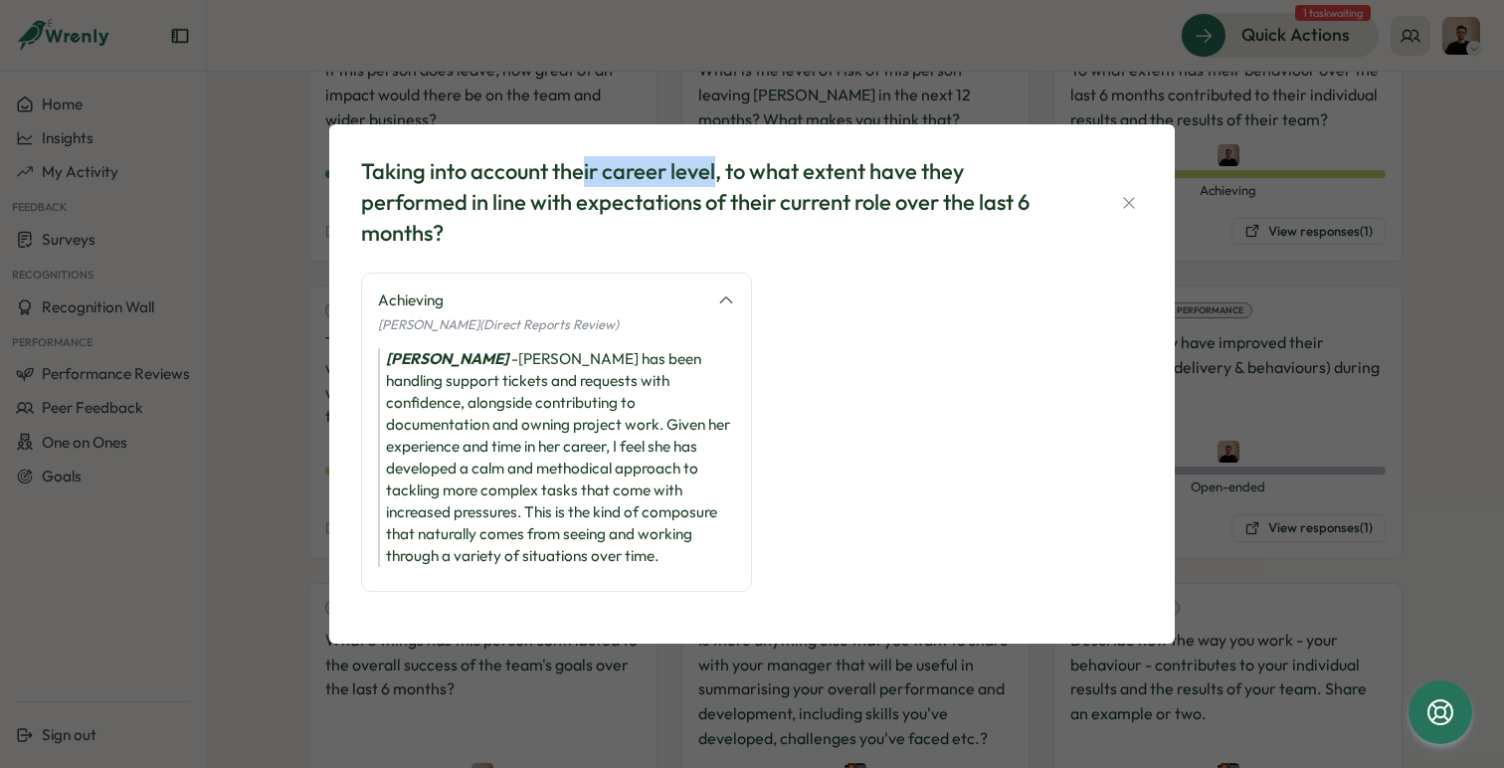
drag, startPoint x: 585, startPoint y: 177, endPoint x: 718, endPoint y: 180, distance: 133.3
click at [718, 180] on div "Taking into account their career level, to what extent have they performed in l…" at bounding box center [714, 202] width 706 height 92
drag, startPoint x: 427, startPoint y: 391, endPoint x: 572, endPoint y: 391, distance: 145.2
click at [572, 391] on div "[PERSON_NAME] has been handling support tickets and requests with confidence, a…" at bounding box center [556, 457] width 357 height 219
click at [1117, 205] on button "button" at bounding box center [1129, 203] width 28 height 28
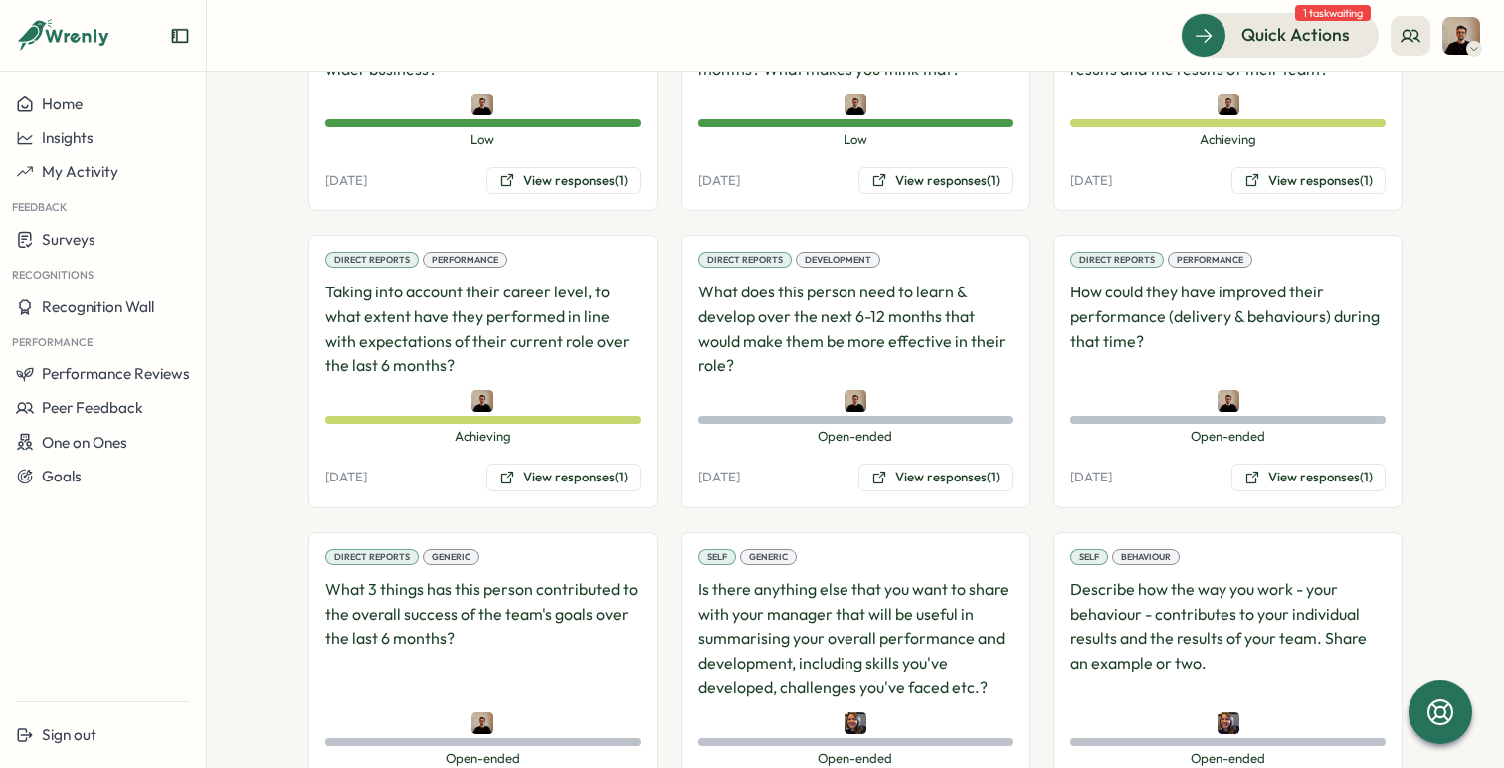
scroll to position [1565, 0]
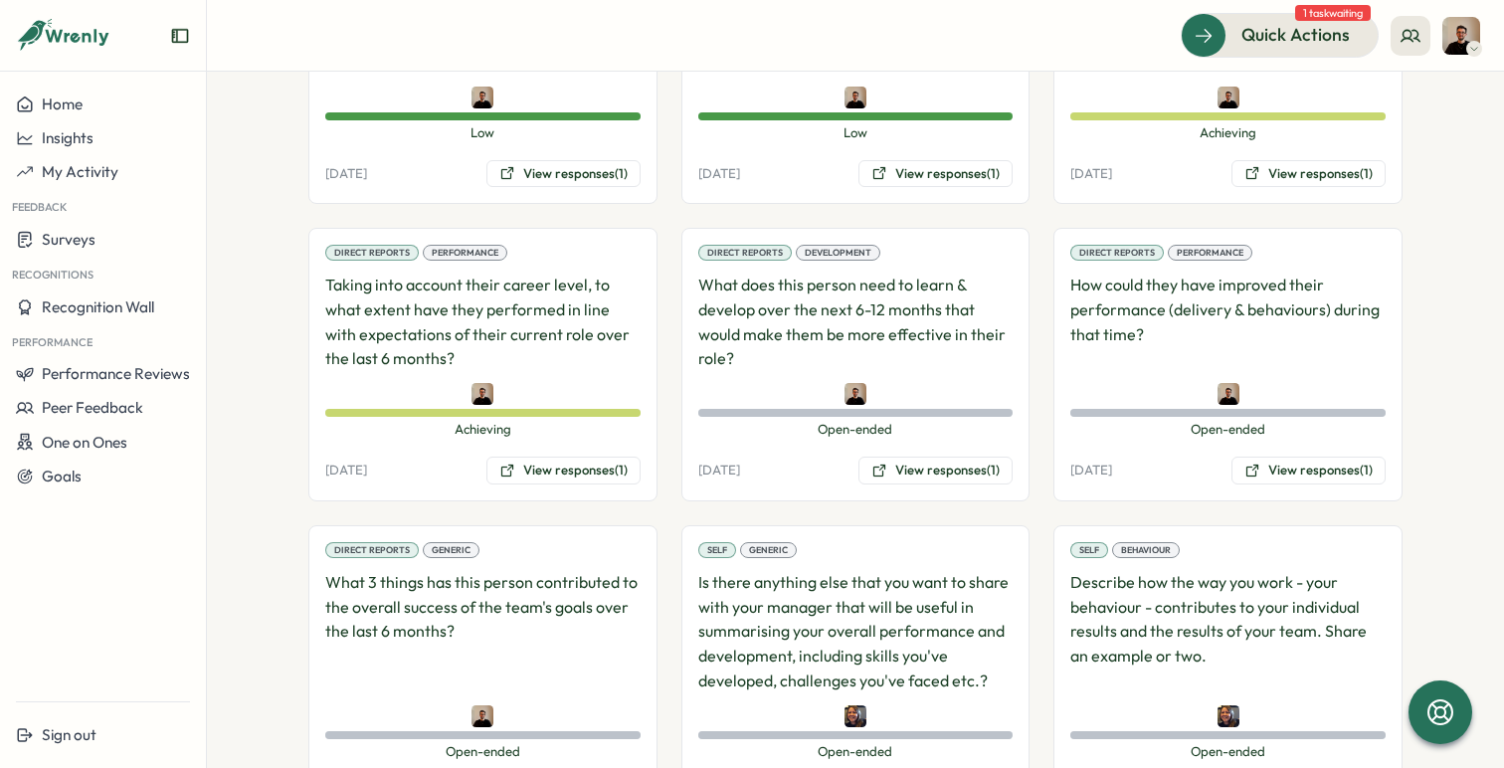
click at [914, 485] on div "Direct Reports Development What does this person need to learn & develop over t…" at bounding box center [855, 365] width 349 height 274
click at [928, 474] on button "View responses (1)" at bounding box center [936, 471] width 154 height 28
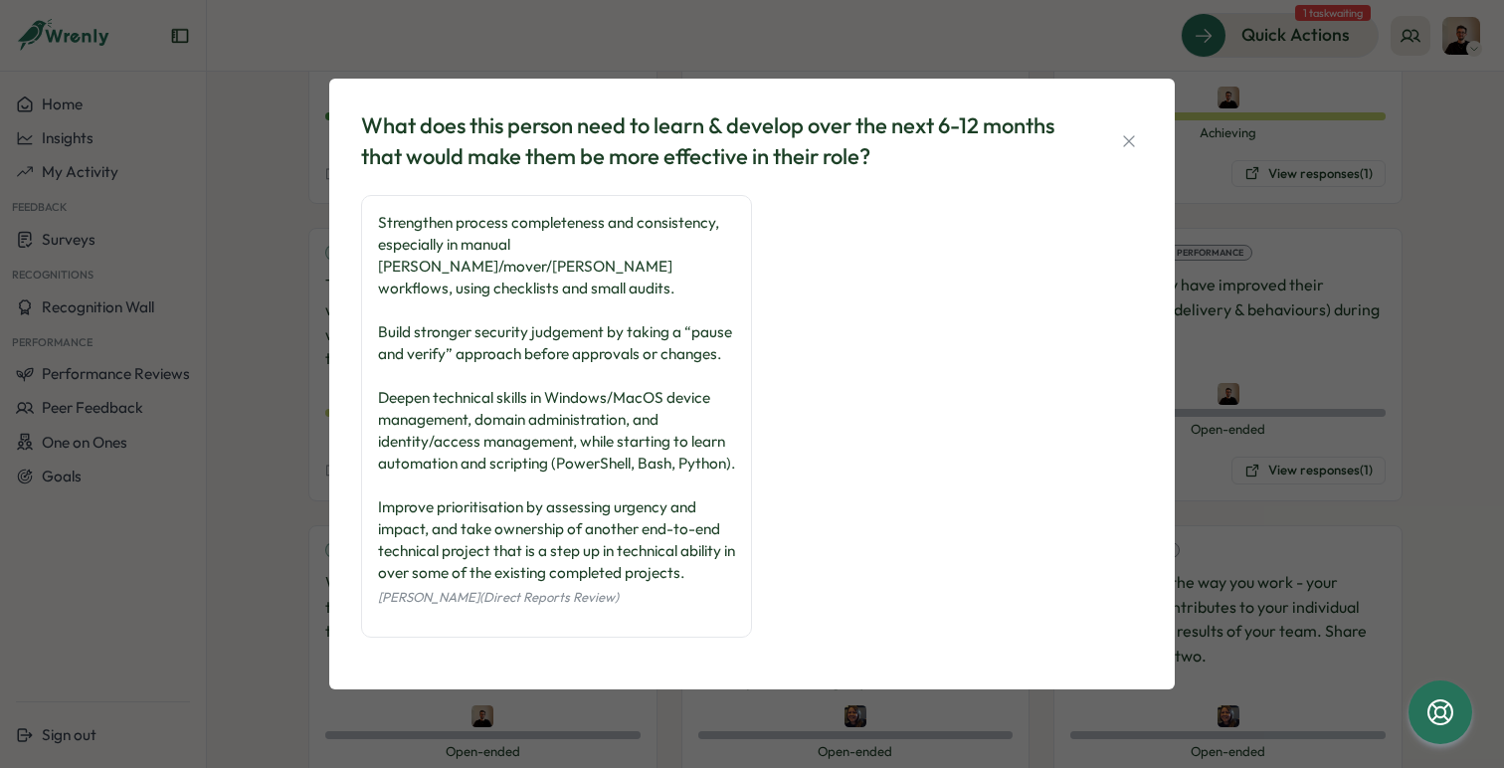
scroll to position [0, 0]
drag, startPoint x: 689, startPoint y: 112, endPoint x: 927, endPoint y: 118, distance: 237.8
click at [927, 118] on div "What does this person need to learn & develop over the next 6-12 months that wo…" at bounding box center [714, 141] width 706 height 62
drag, startPoint x: 466, startPoint y: 148, endPoint x: 946, endPoint y: 150, distance: 480.5
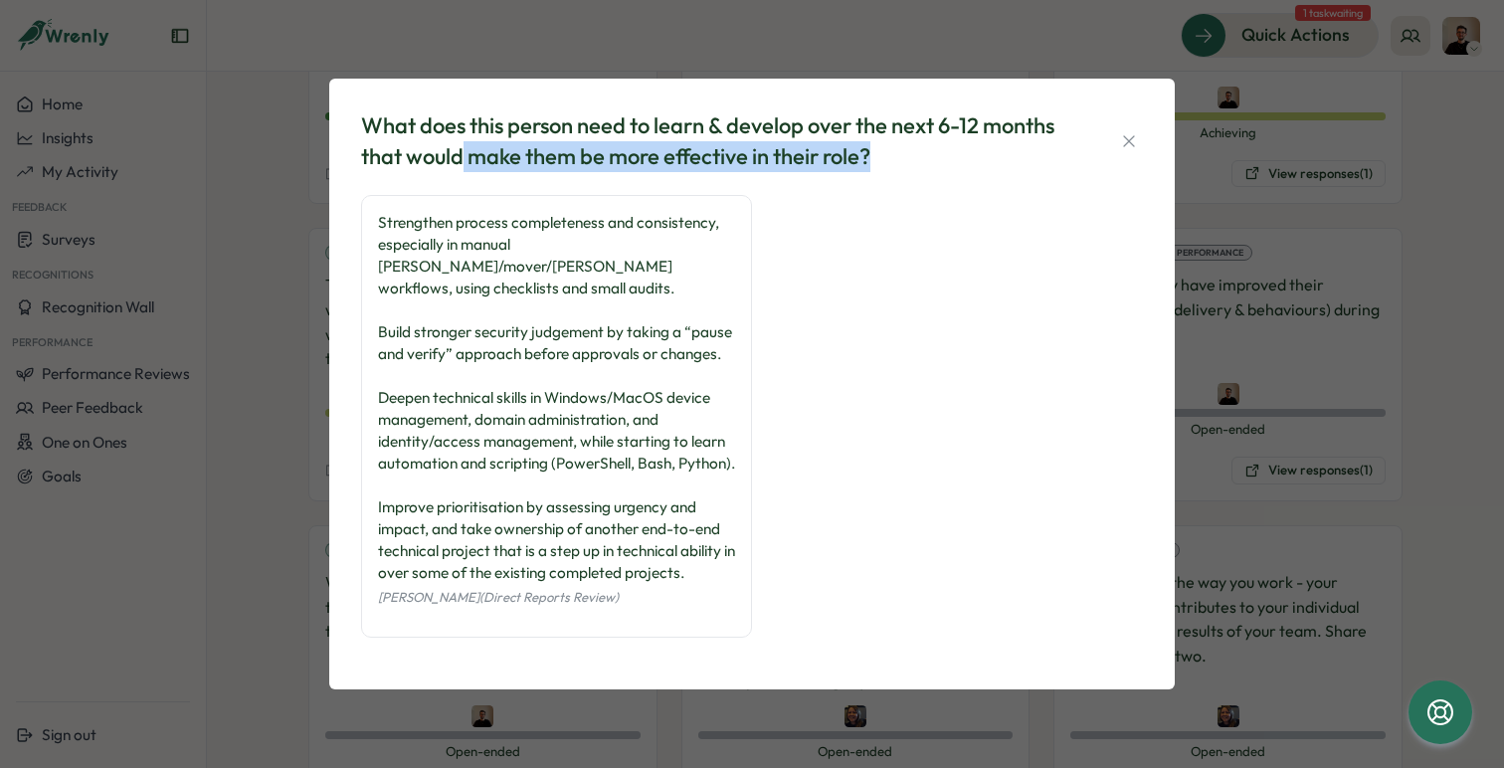
click at [946, 149] on div "What does this person need to learn & develop over the next 6-12 months that wo…" at bounding box center [714, 141] width 706 height 62
click at [946, 150] on div "What does this person need to learn & develop over the next 6-12 months that wo…" at bounding box center [714, 141] width 706 height 62
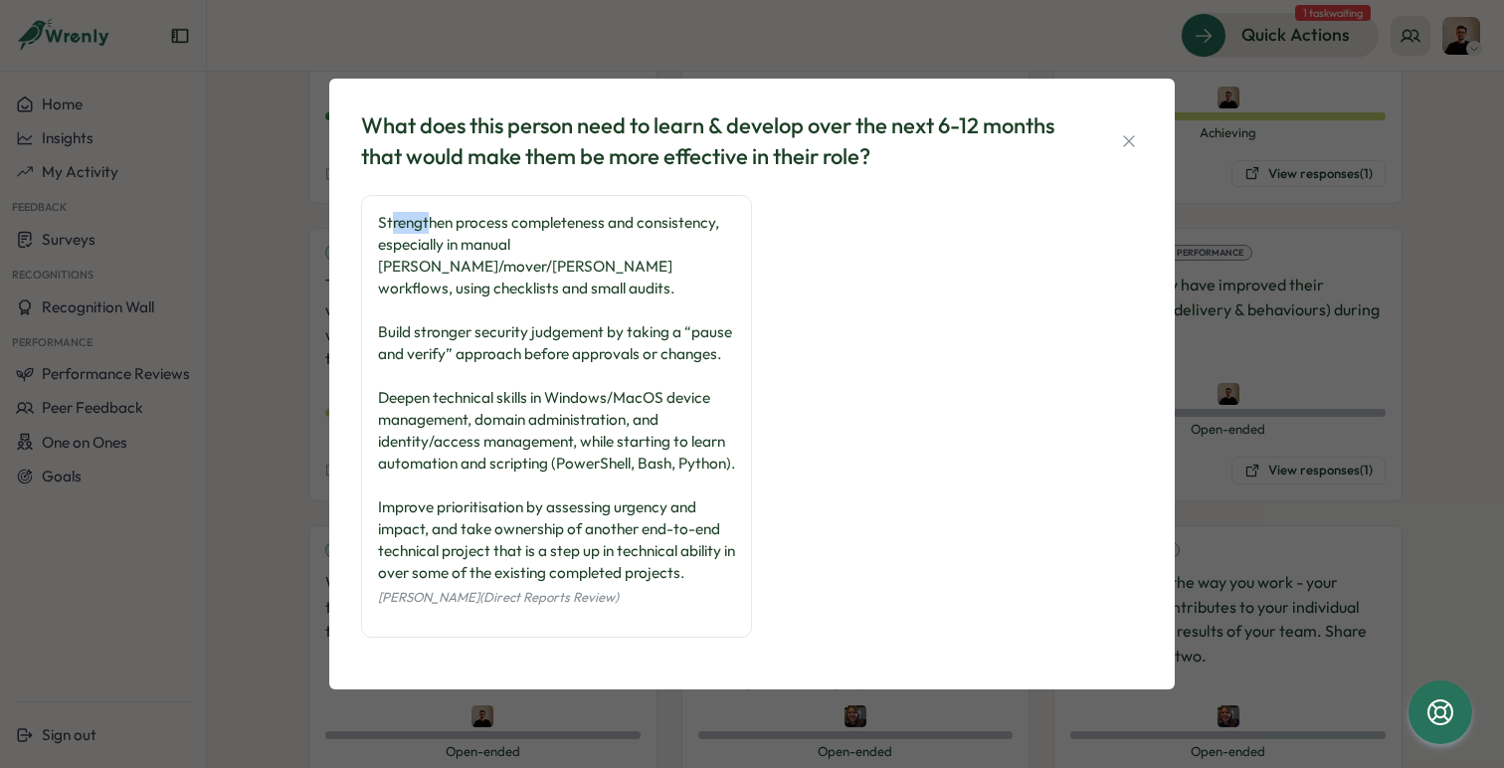
drag, startPoint x: 390, startPoint y: 217, endPoint x: 428, endPoint y: 217, distance: 37.8
click at [428, 217] on div "Strengthen process completeness and consistency, especially in manual [PERSON_N…" at bounding box center [556, 398] width 357 height 372
click at [521, 288] on div "Strengthen process completeness and consistency, especially in manual [PERSON_N…" at bounding box center [556, 398] width 357 height 372
drag, startPoint x: 416, startPoint y: 311, endPoint x: 542, endPoint y: 311, distance: 126.3
click at [542, 311] on div "Strengthen process completeness and consistency, especially in manual [PERSON_N…" at bounding box center [556, 398] width 357 height 372
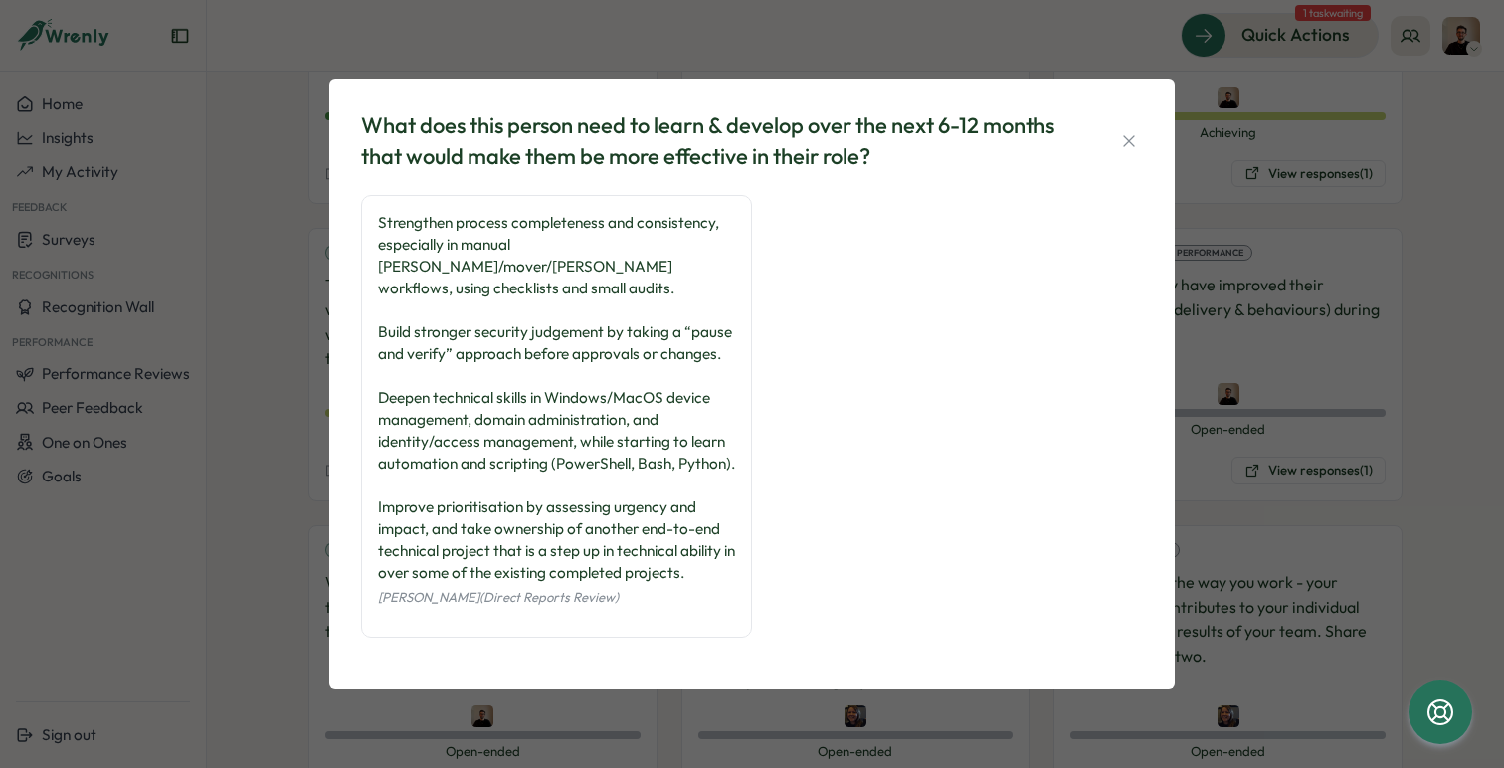
click at [542, 324] on div "Strengthen process completeness and consistency, especially in manual [PERSON_N…" at bounding box center [556, 398] width 357 height 372
drag, startPoint x: 435, startPoint y: 517, endPoint x: 625, endPoint y: 523, distance: 190.1
click at [625, 523] on div "Strengthen process completeness and consistency, especially in manual [PERSON_N…" at bounding box center [556, 398] width 357 height 372
click at [606, 558] on div "Strengthen process completeness and consistency, especially in manual [PERSON_N…" at bounding box center [556, 398] width 357 height 372
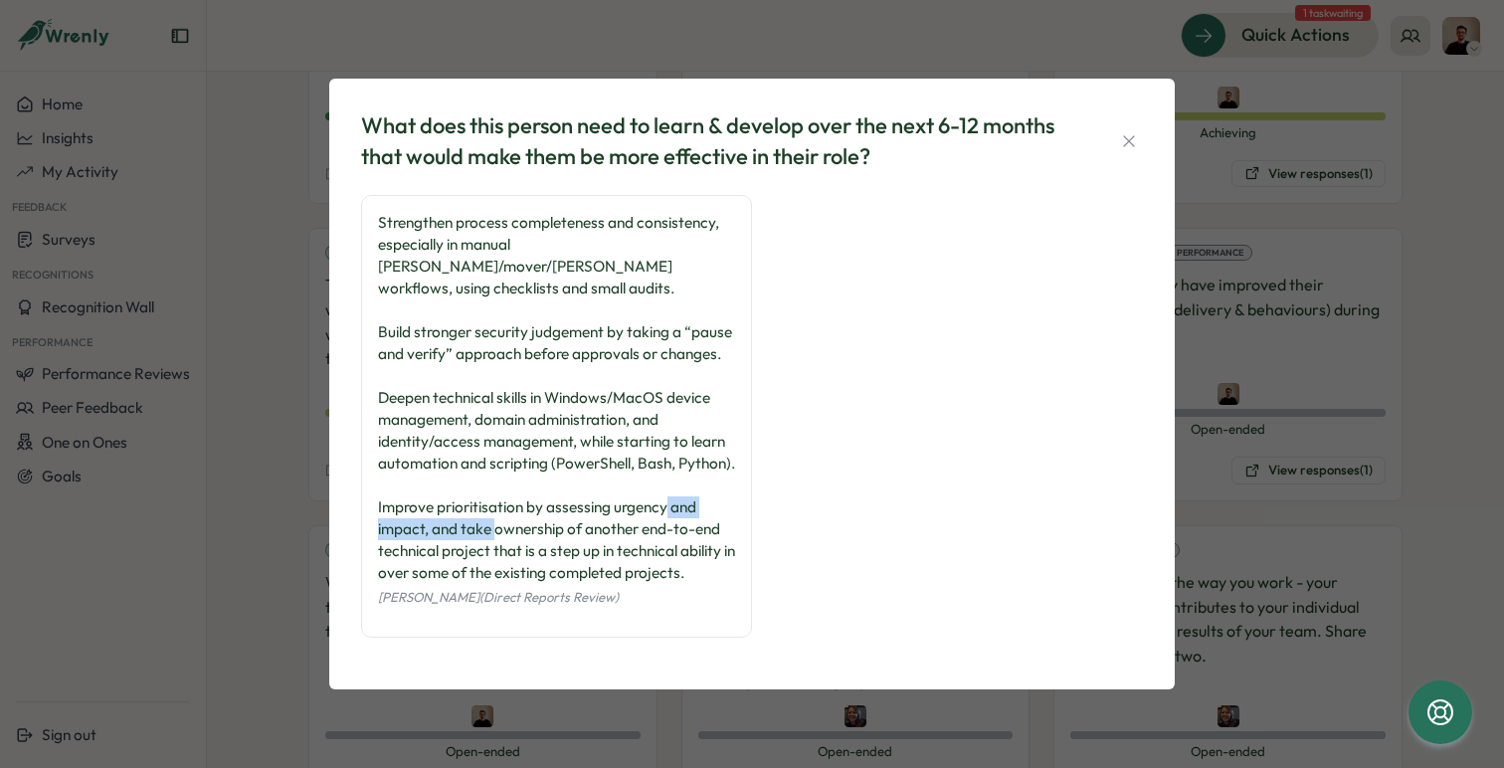
drag, startPoint x: 438, startPoint y: 542, endPoint x: 594, endPoint y: 549, distance: 156.3
click at [592, 547] on div "Strengthen process completeness and consistency, especially in manual [PERSON_N…" at bounding box center [556, 398] width 357 height 372
click at [594, 549] on div "Strengthen process completeness and consistency, especially in manual [PERSON_N…" at bounding box center [556, 398] width 357 height 372
drag, startPoint x: 427, startPoint y: 388, endPoint x: 584, endPoint y: 391, distance: 157.2
click at [581, 391] on div "Strengthen process completeness and consistency, especially in manual [PERSON_N…" at bounding box center [556, 398] width 357 height 372
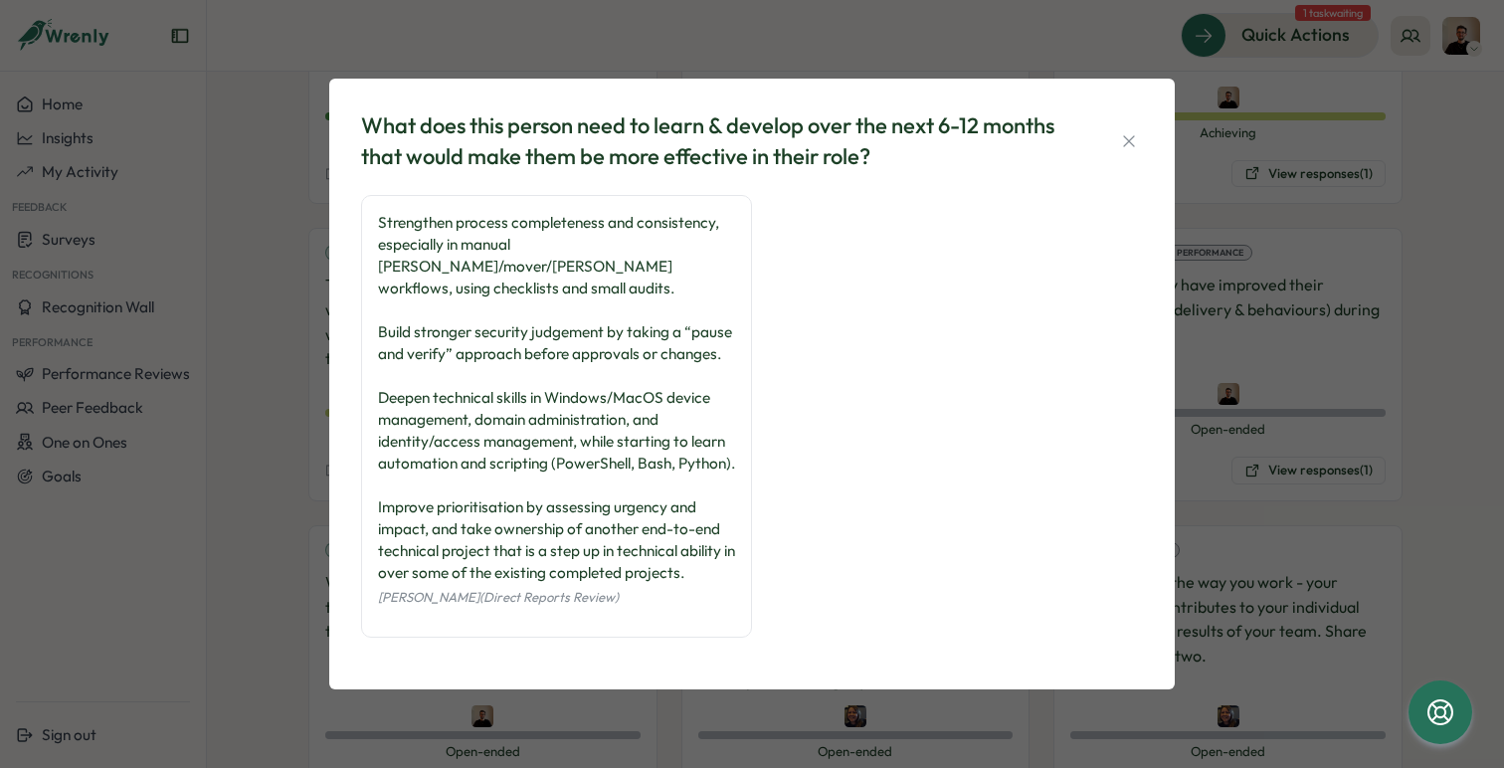
click at [524, 455] on div "Strengthen process completeness and consistency, especially in manual [PERSON_N…" at bounding box center [556, 398] width 357 height 372
click at [1124, 134] on icon "button" at bounding box center [1129, 141] width 20 height 20
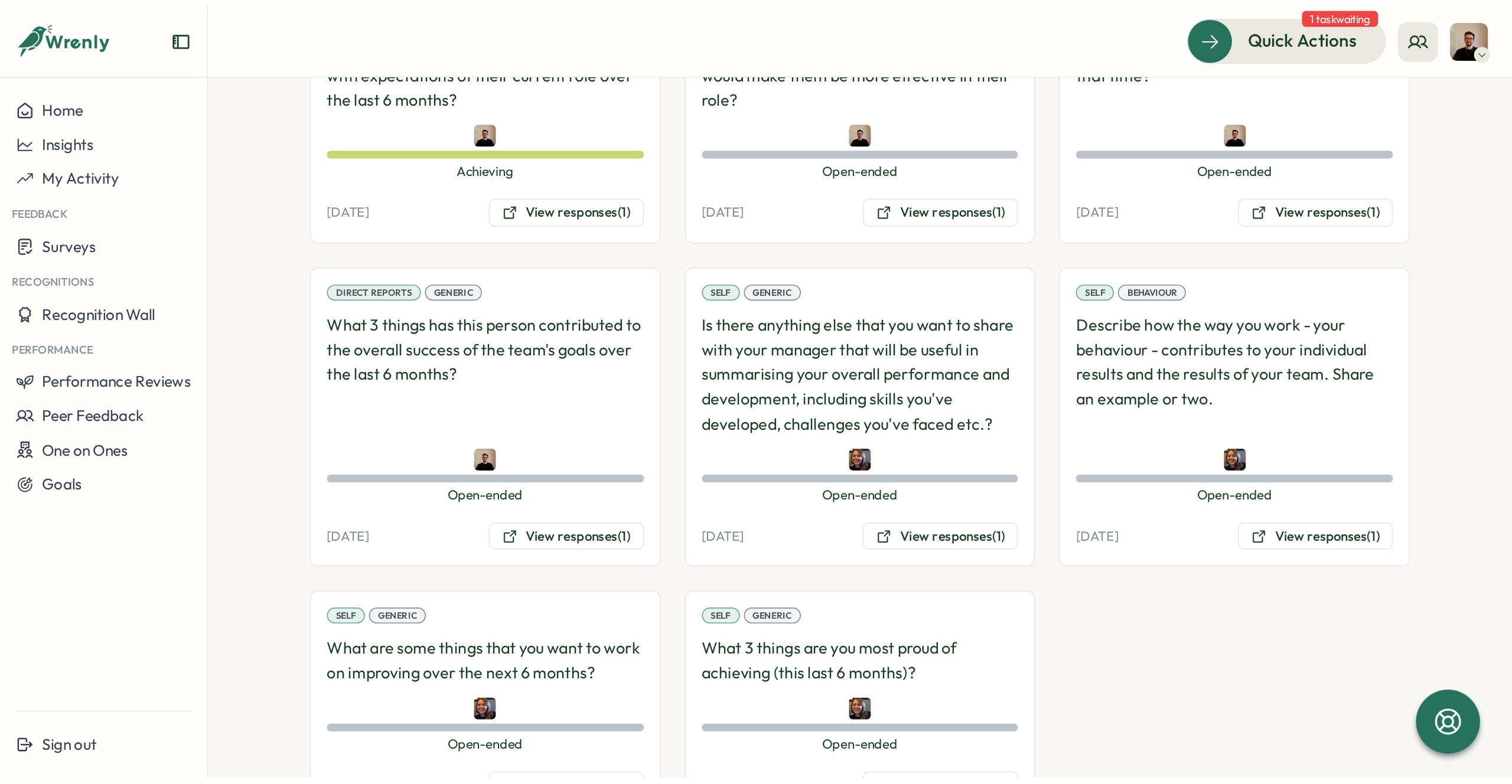
scroll to position [1086, 0]
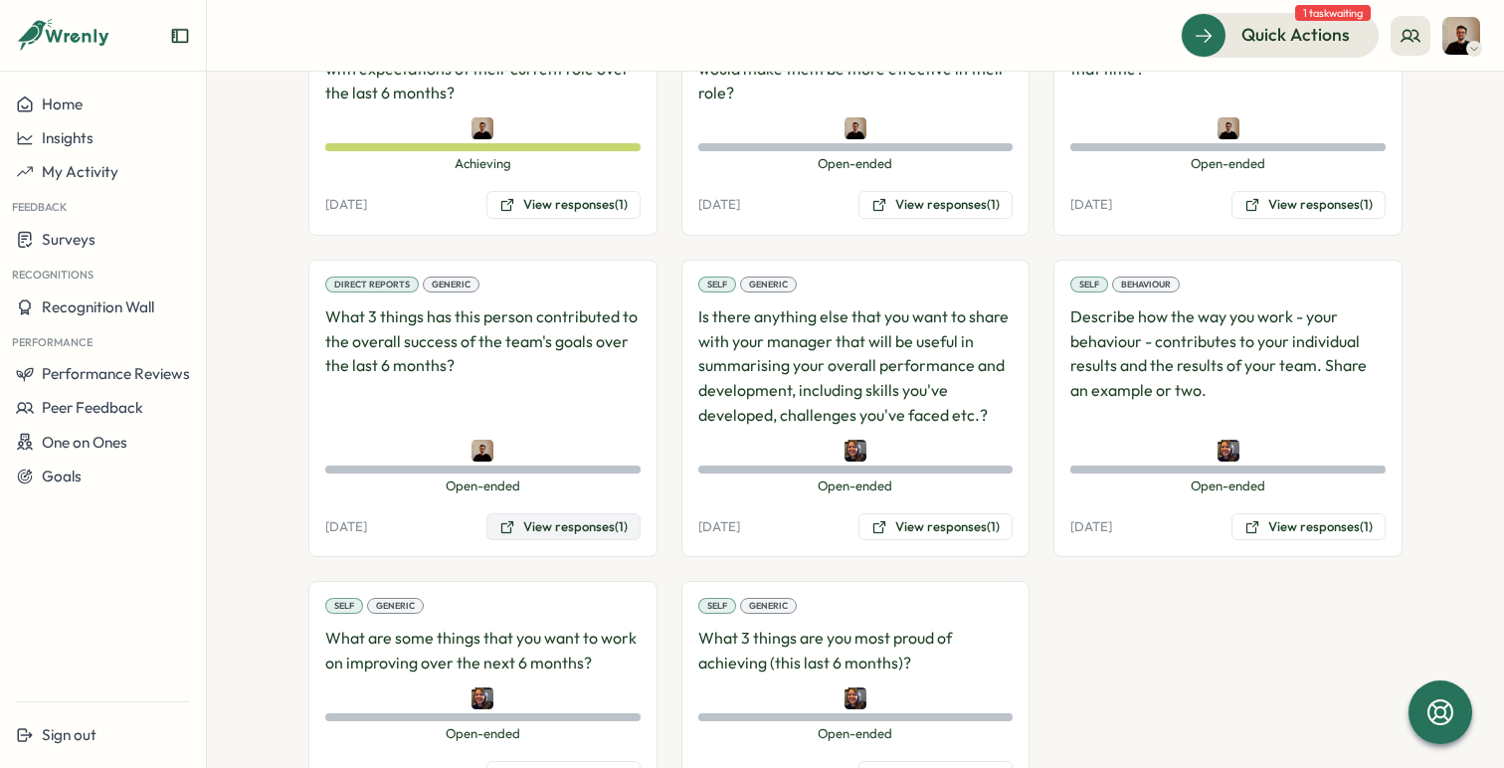
click at [603, 529] on button "View responses (1)" at bounding box center [563, 527] width 154 height 28
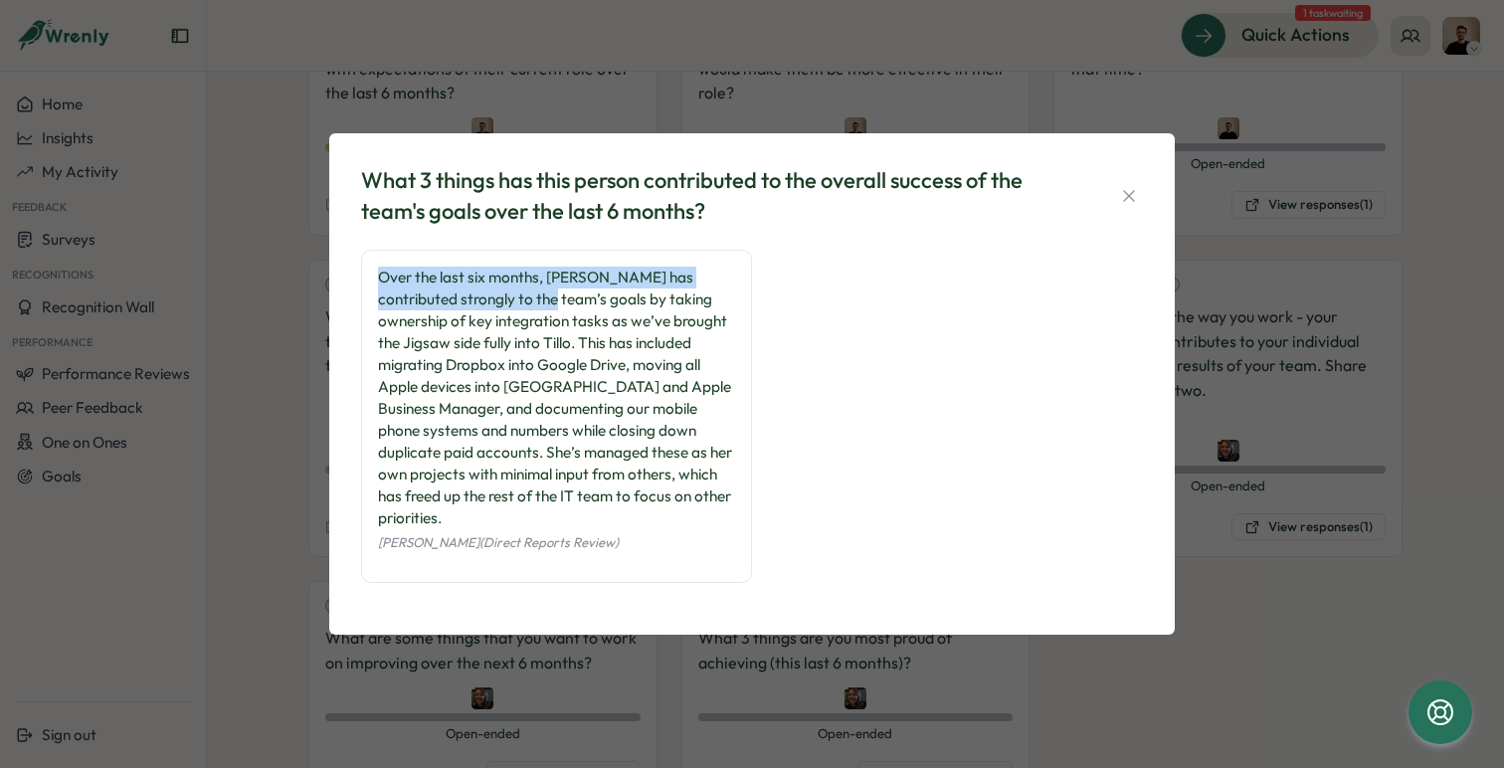
drag, startPoint x: 377, startPoint y: 284, endPoint x: 521, endPoint y: 313, distance: 147.3
click at [521, 313] on div "Over the last six months, [PERSON_NAME] has contributed strongly to the team’s …" at bounding box center [556, 398] width 357 height 263
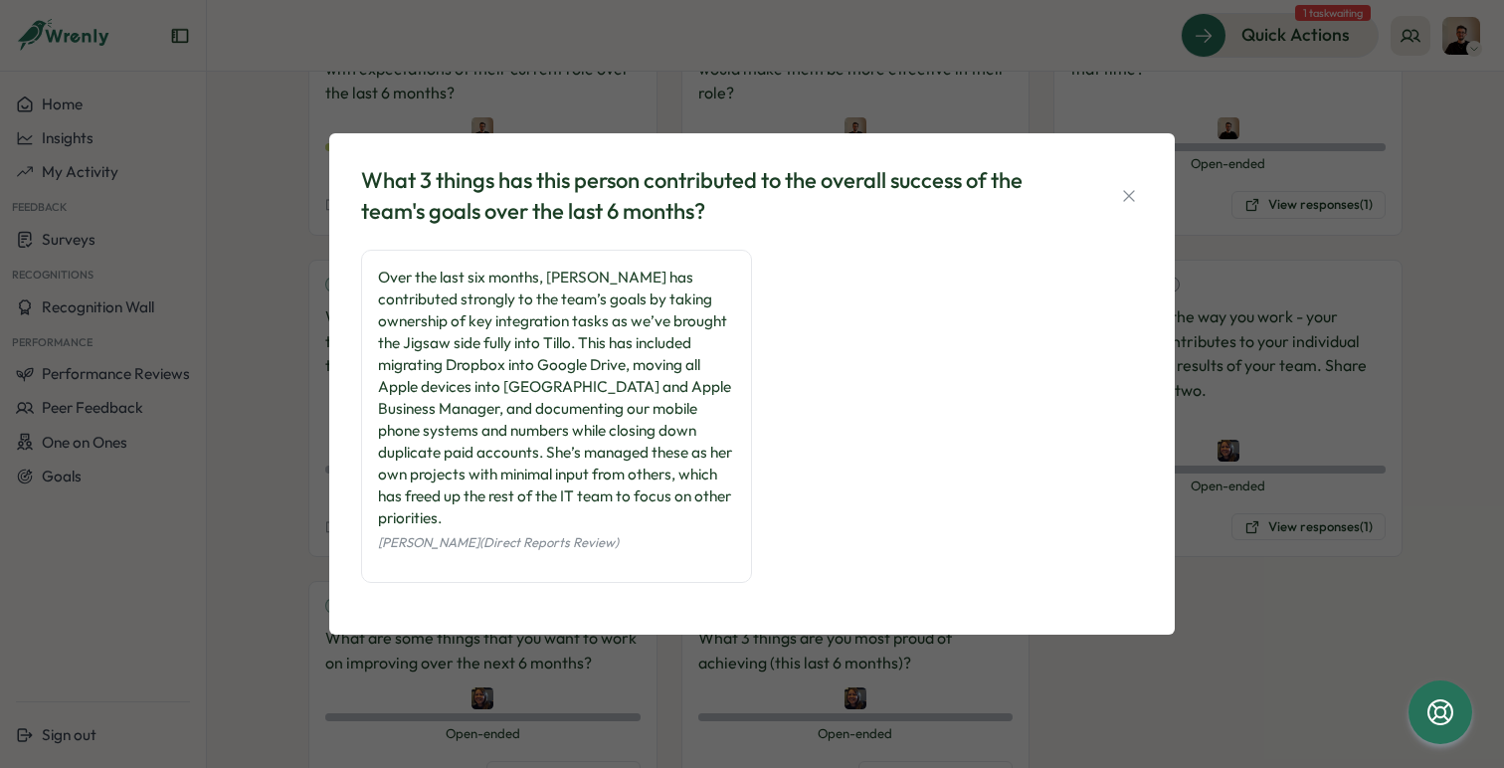
click at [556, 352] on div "Over the last six months, [PERSON_NAME] has contributed strongly to the team’s …" at bounding box center [556, 398] width 357 height 263
drag, startPoint x: 373, startPoint y: 287, endPoint x: 463, endPoint y: 298, distance: 90.3
click at [463, 297] on div "Over the last six months, [PERSON_NAME] has contributed strongly to the team’s …" at bounding box center [556, 416] width 391 height 333
drag, startPoint x: 397, startPoint y: 194, endPoint x: 698, endPoint y: 198, distance: 301.5
click at [698, 198] on div "What 3 things has this person contributed to the overall success of the team's …" at bounding box center [714, 196] width 706 height 62
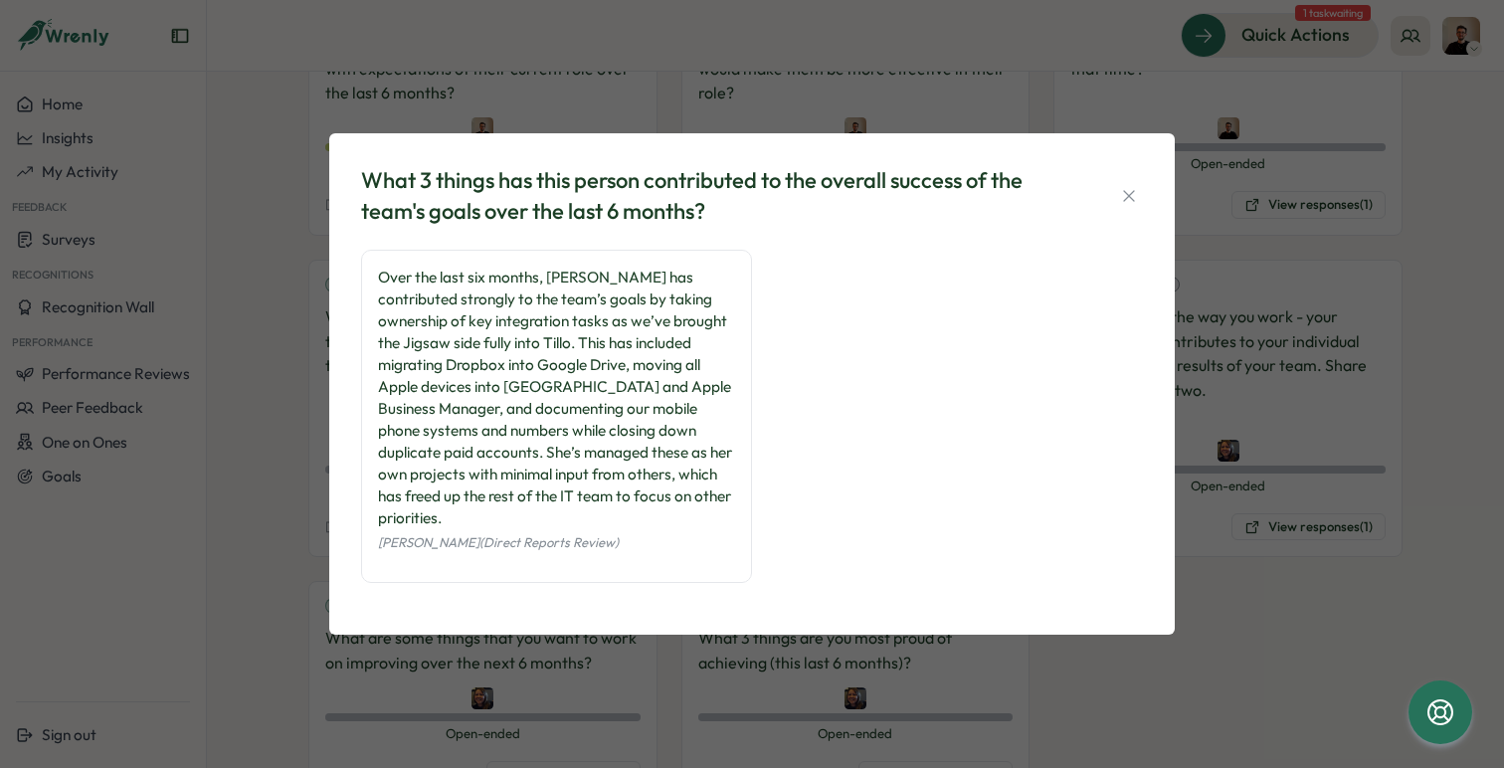
click at [774, 224] on div "What 3 things has this person contributed to the overall success of the team's …" at bounding box center [714, 196] width 706 height 62
drag, startPoint x: 424, startPoint y: 223, endPoint x: 713, endPoint y: 225, distance: 289.5
click at [713, 225] on div "What 3 things has this person contributed to the overall success of the team's …" at bounding box center [714, 196] width 706 height 62
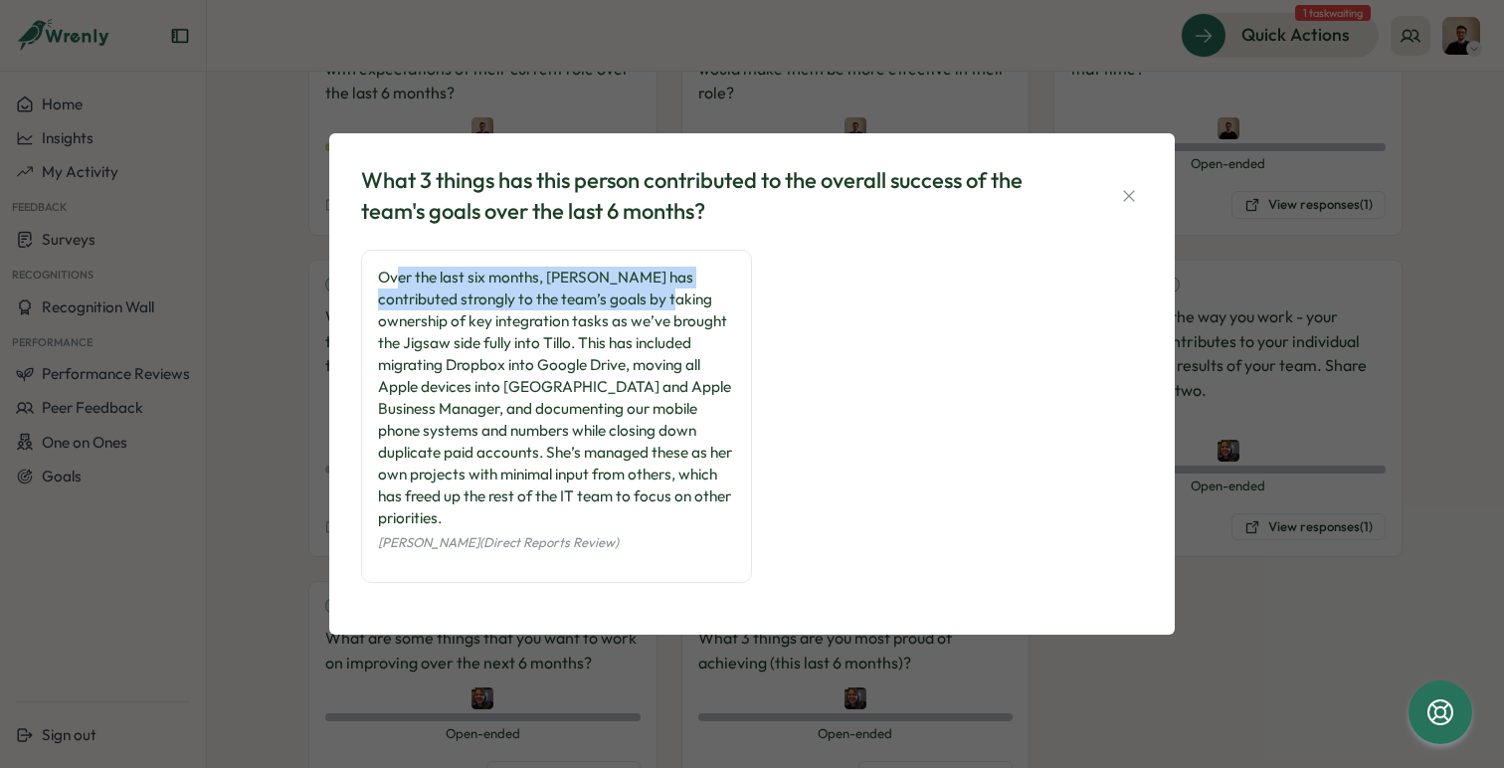
drag, startPoint x: 401, startPoint y: 288, endPoint x: 639, endPoint y: 305, distance: 238.4
click at [639, 305] on div "Over the last six months, [PERSON_NAME] has contributed strongly to the team’s …" at bounding box center [556, 398] width 357 height 263
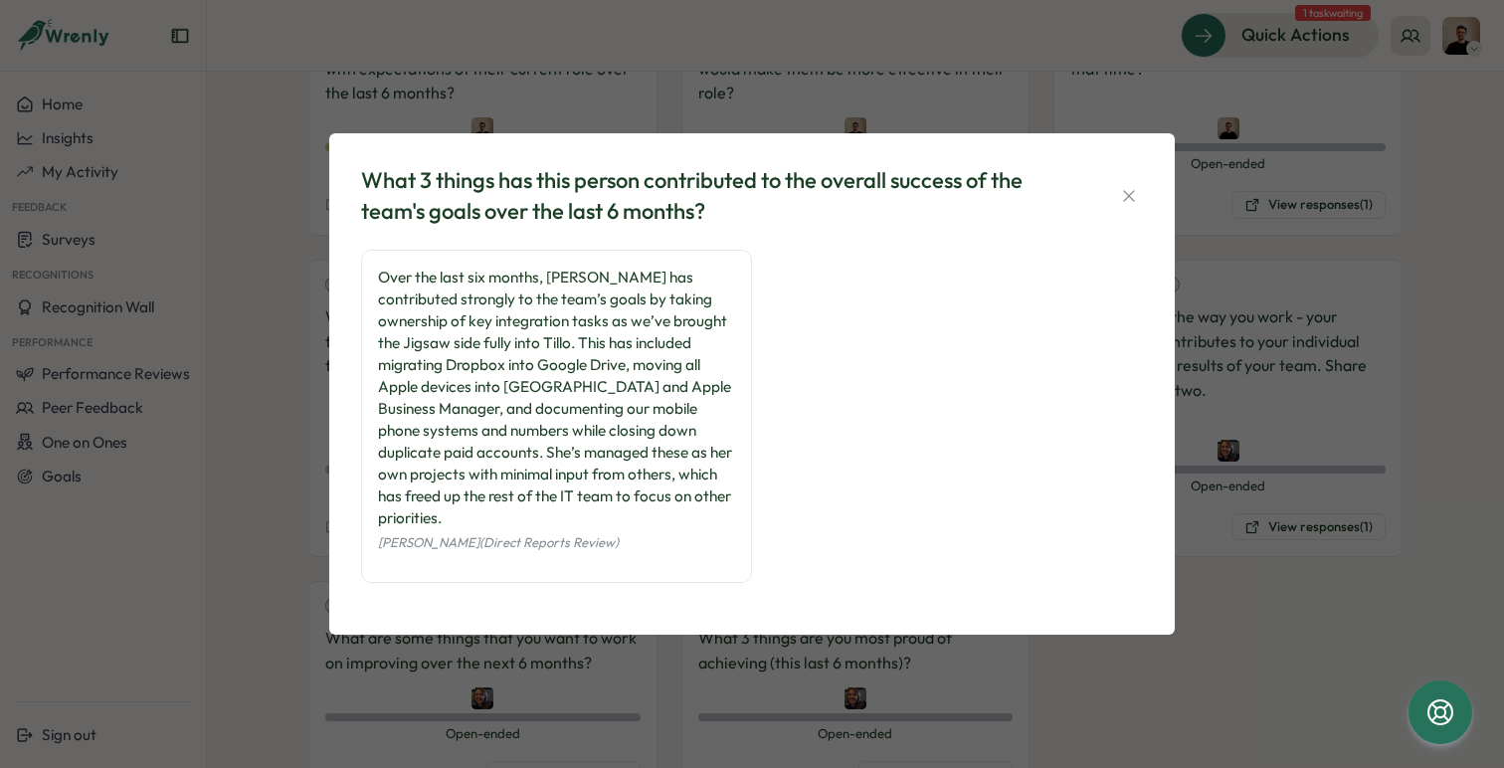
click at [443, 349] on div "Over the last six months, [PERSON_NAME] has contributed strongly to the team’s …" at bounding box center [556, 398] width 357 height 263
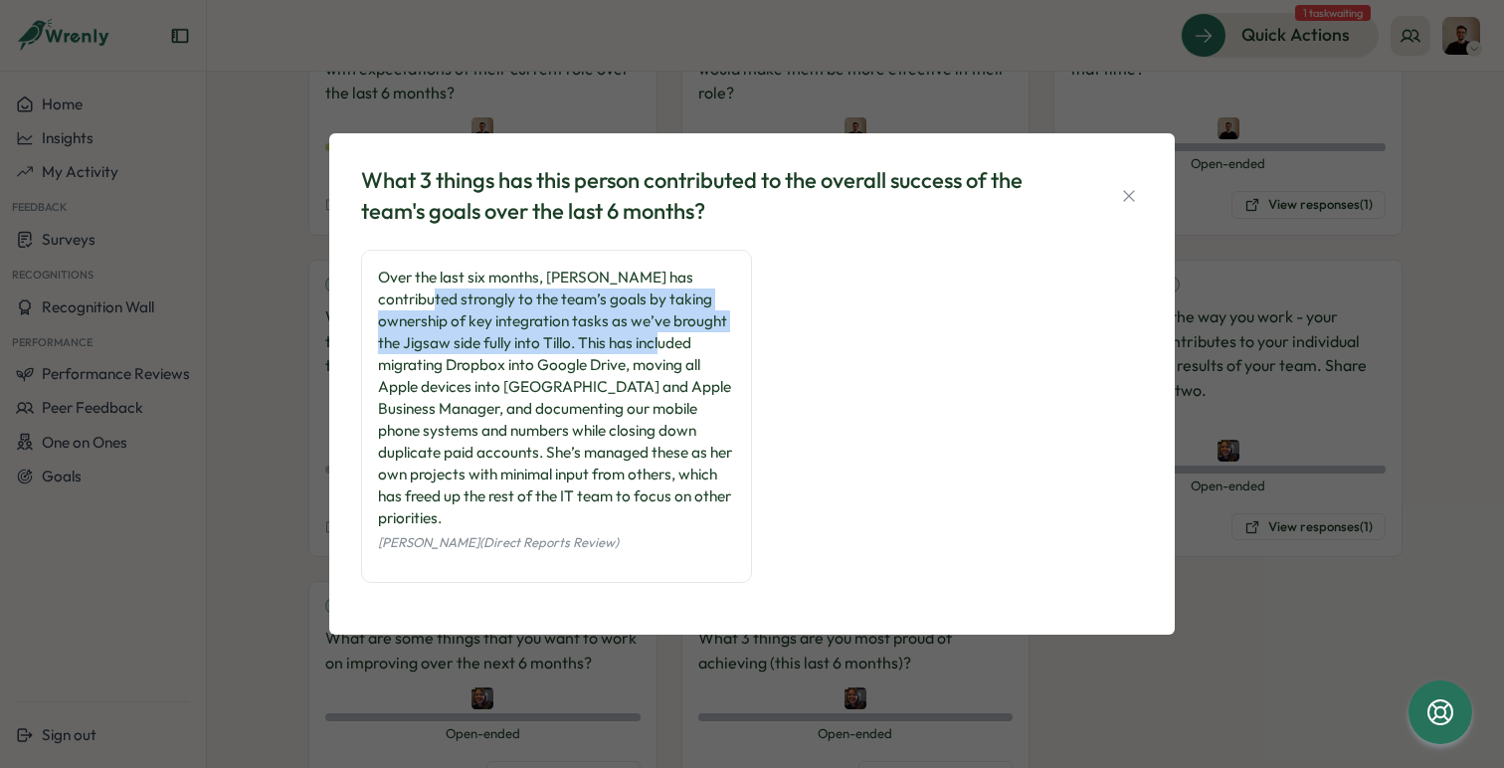
drag, startPoint x: 400, startPoint y: 312, endPoint x: 640, endPoint y: 350, distance: 242.7
click at [640, 350] on div "Over the last six months, [PERSON_NAME] has contributed strongly to the team’s …" at bounding box center [556, 398] width 357 height 263
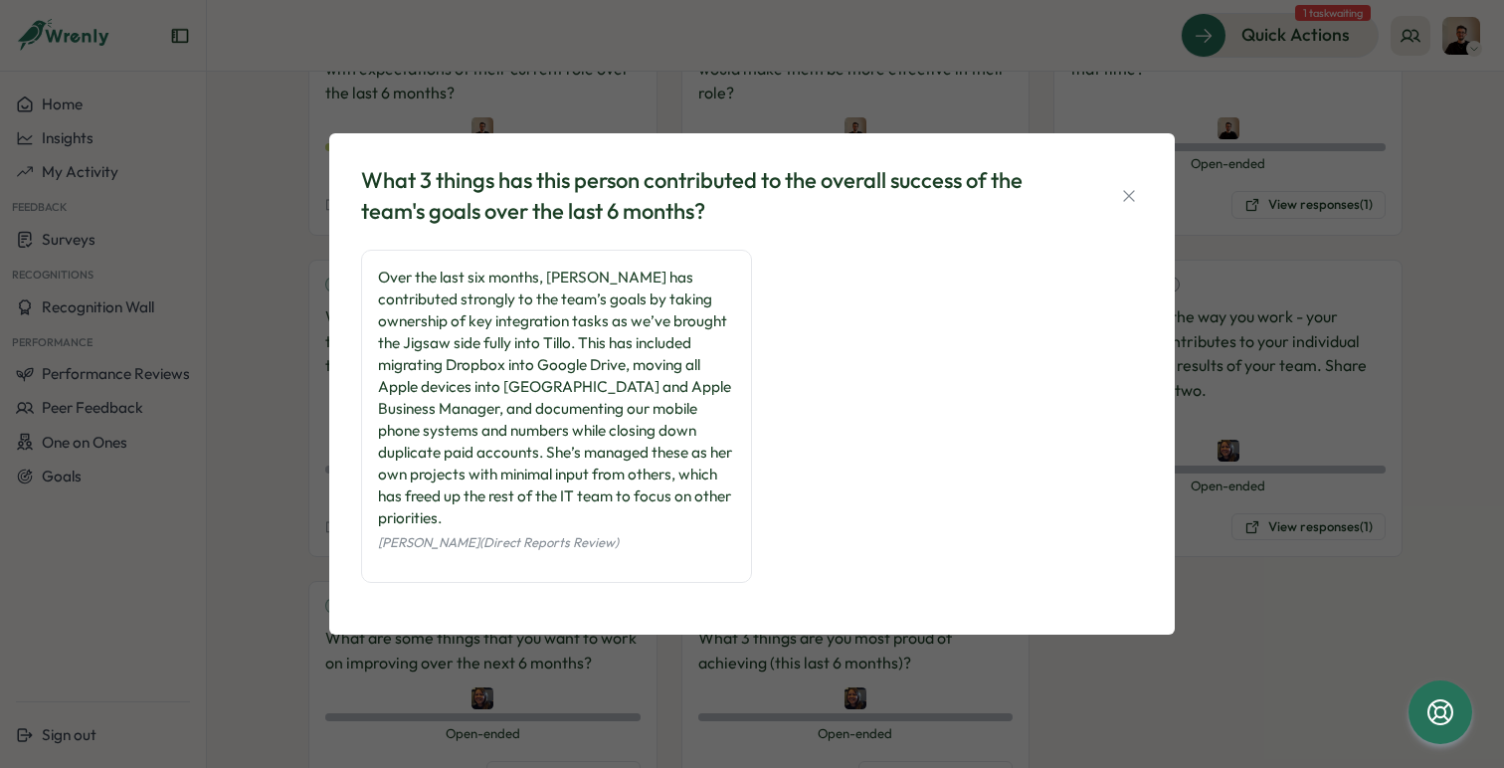
click at [638, 368] on div "Over the last six months, [PERSON_NAME] has contributed strongly to the team’s …" at bounding box center [556, 398] width 357 height 263
drag, startPoint x: 385, startPoint y: 466, endPoint x: 460, endPoint y: 471, distance: 74.8
click at [460, 471] on div "Over the last six months, [PERSON_NAME] has contributed strongly to the team’s …" at bounding box center [556, 398] width 357 height 263
click at [508, 488] on div "Over the last six months, [PERSON_NAME] has contributed strongly to the team’s …" at bounding box center [556, 398] width 357 height 263
drag, startPoint x: 563, startPoint y: 492, endPoint x: 649, endPoint y: 492, distance: 85.6
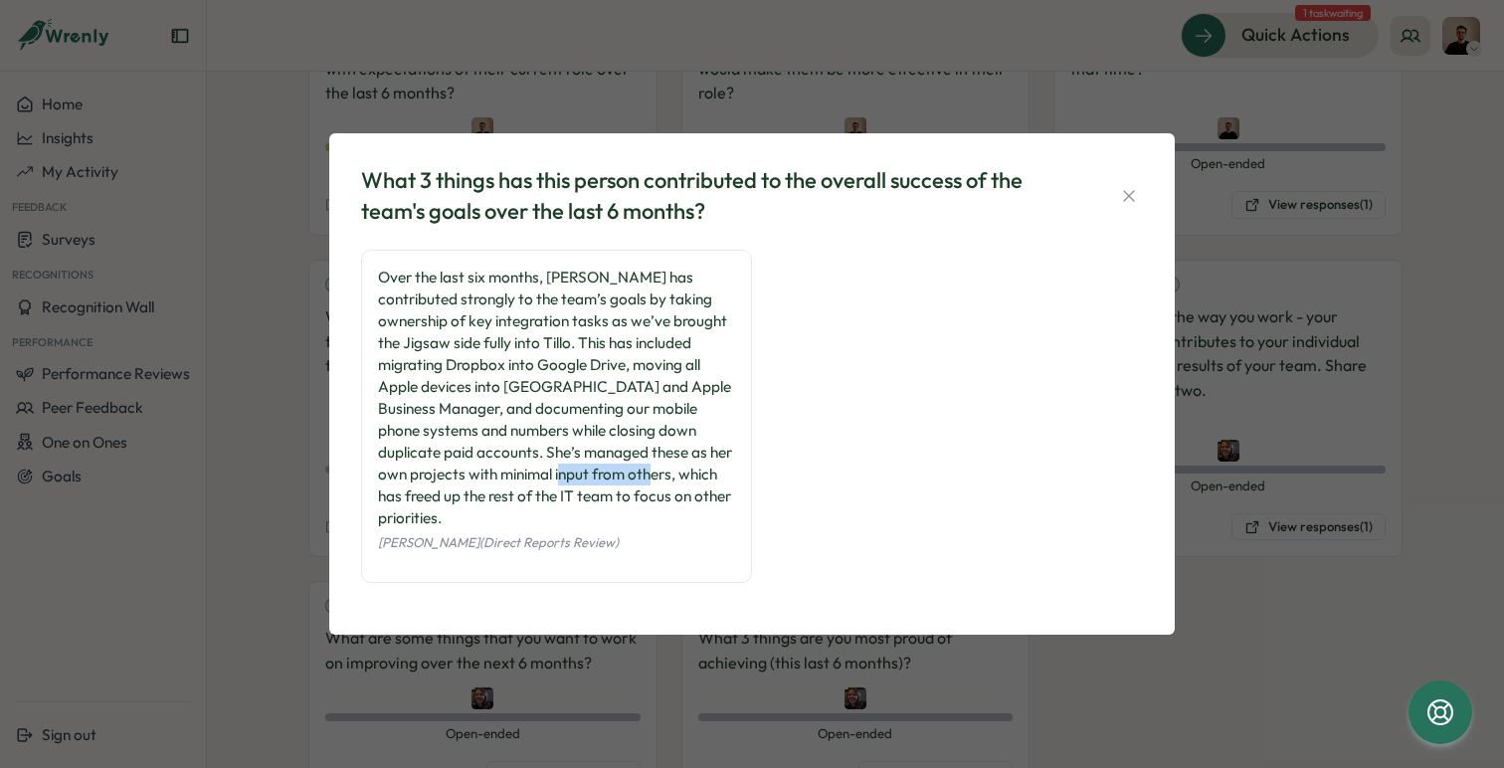
click at [649, 492] on div "Over the last six months, [PERSON_NAME] has contributed strongly to the team’s …" at bounding box center [556, 398] width 357 height 263
click at [632, 529] on div "[PERSON_NAME] (Direct Reports Review)" at bounding box center [556, 541] width 357 height 25
click at [1129, 206] on icon "button" at bounding box center [1129, 196] width 20 height 20
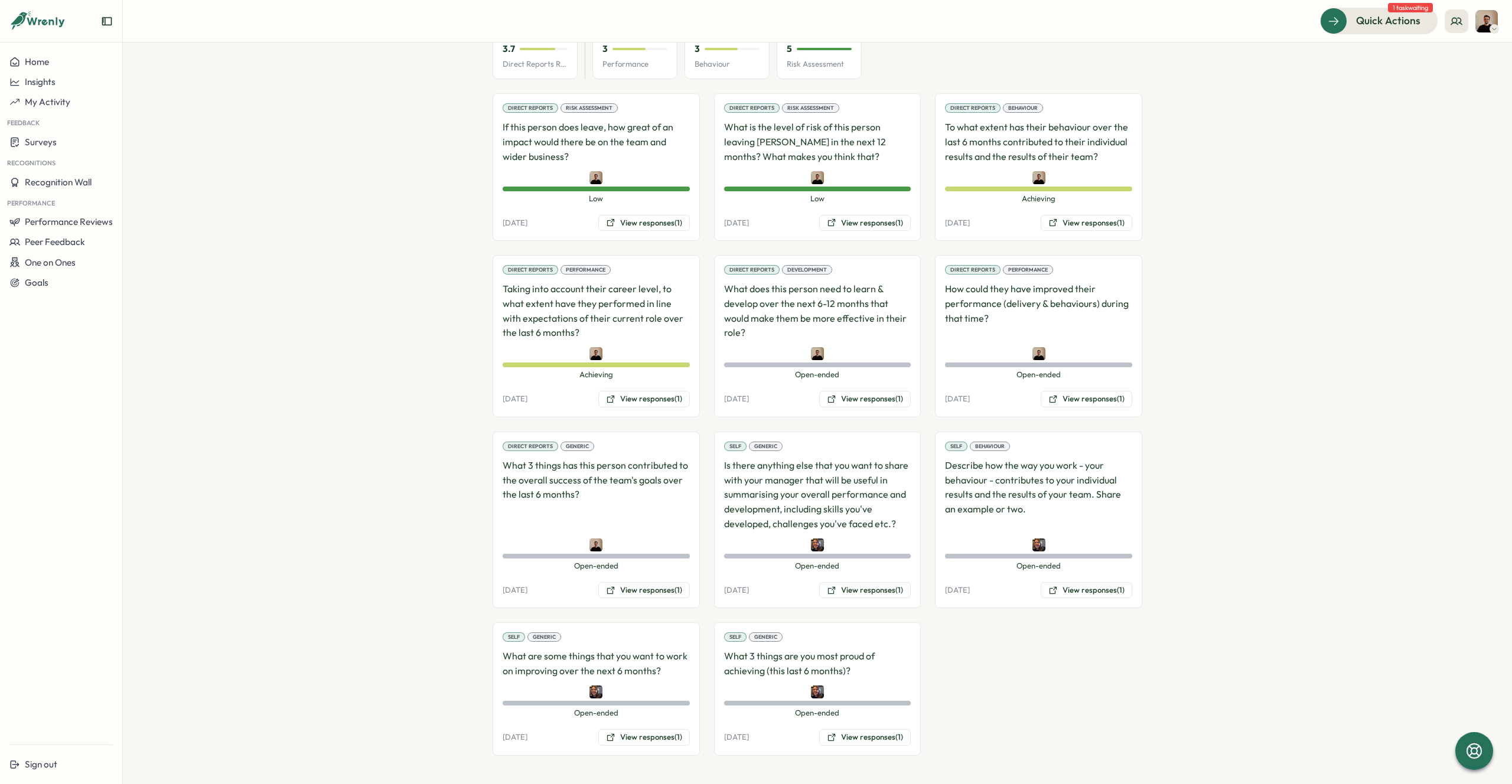
scroll to position [808, 0]
